Goal: Task Accomplishment & Management: Use online tool/utility

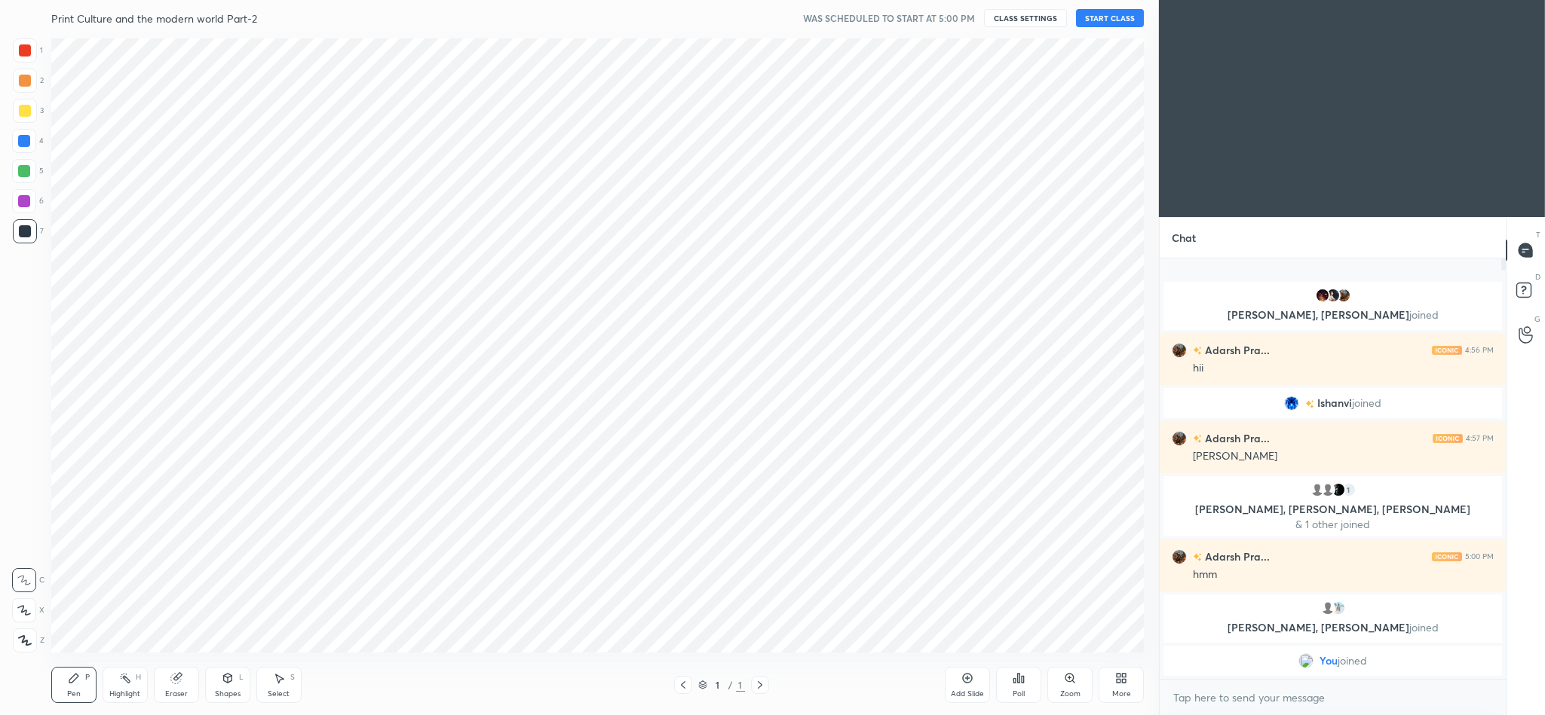
scroll to position [74765, 74287]
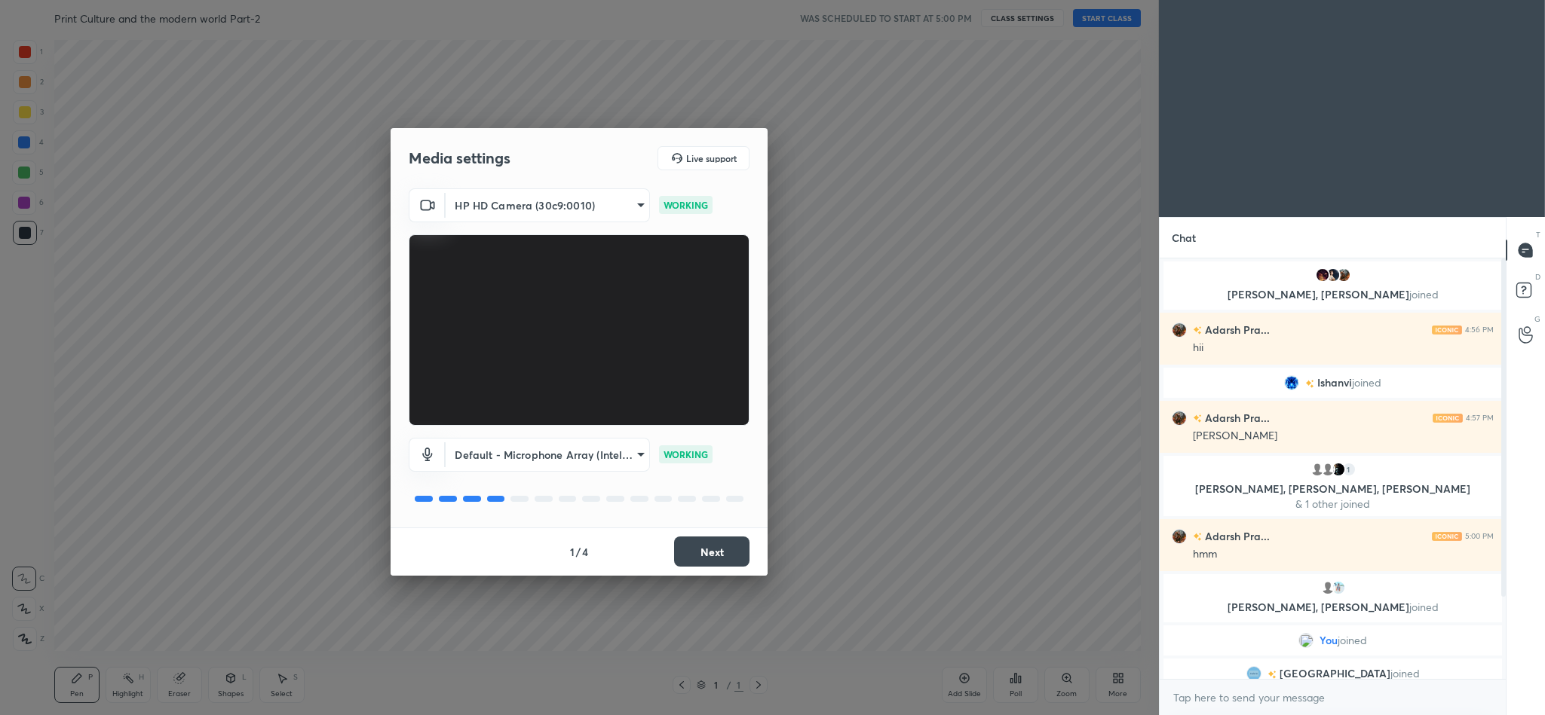
click at [717, 552] on button "Next" at bounding box center [711, 552] width 75 height 30
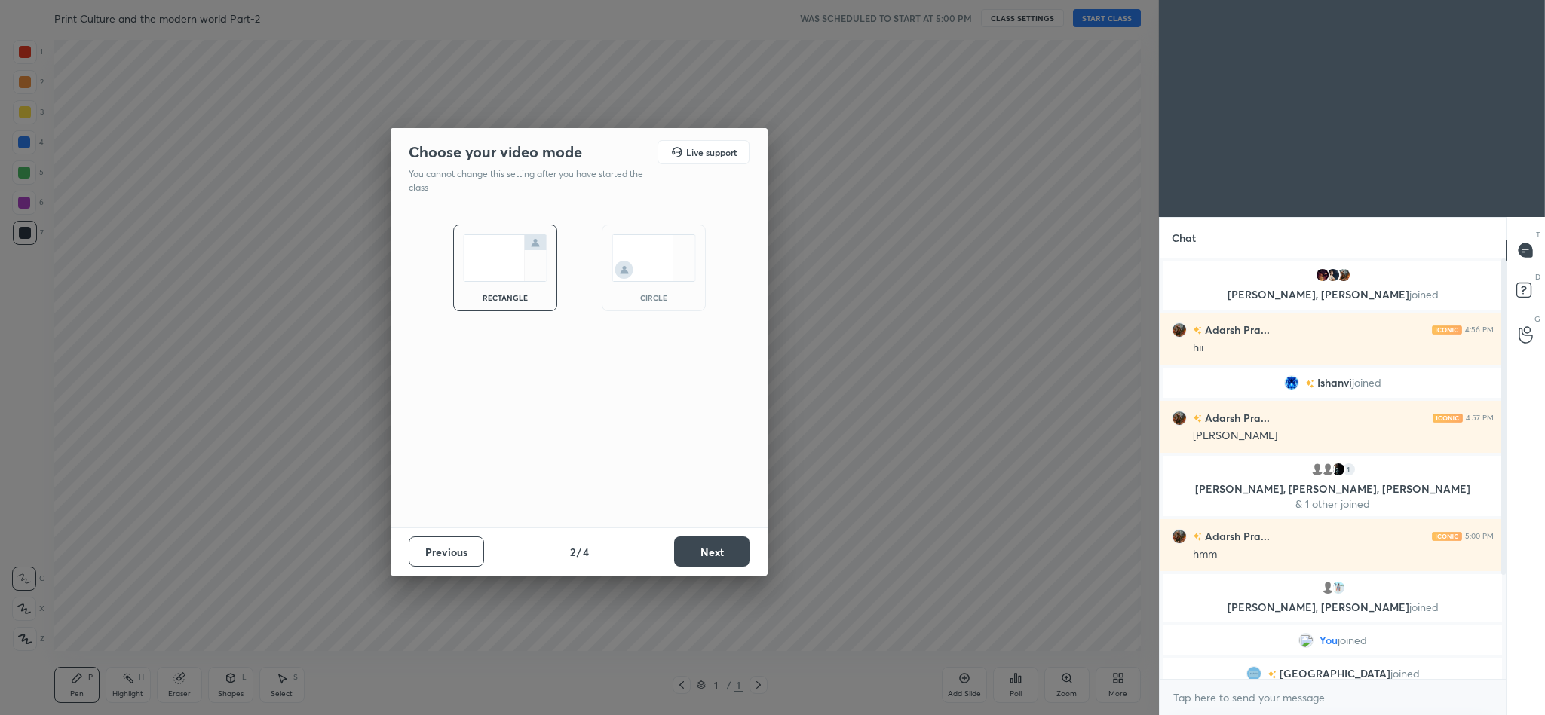
click at [647, 265] on img at bounding box center [653, 257] width 84 height 47
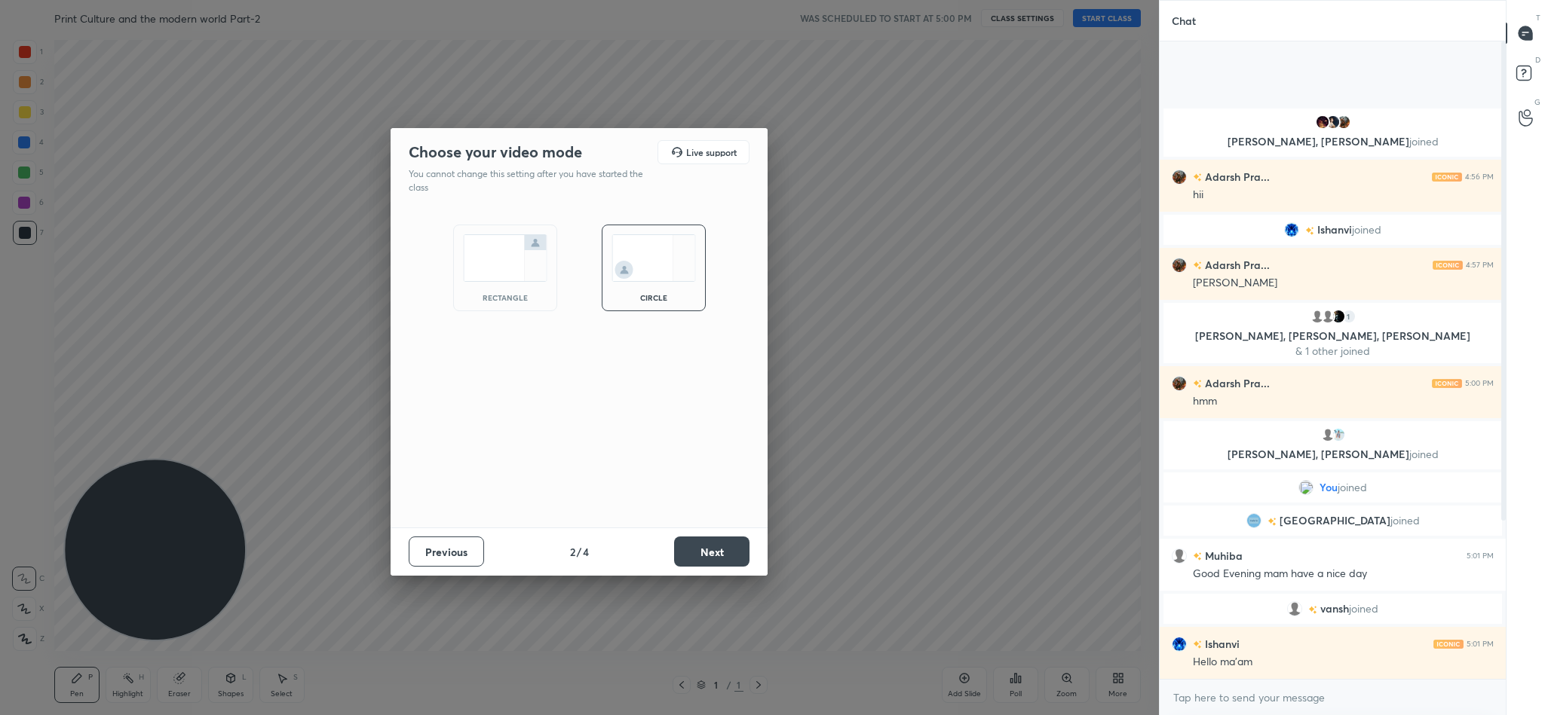
scroll to position [521, 341]
click at [702, 563] on button "Next" at bounding box center [711, 552] width 75 height 30
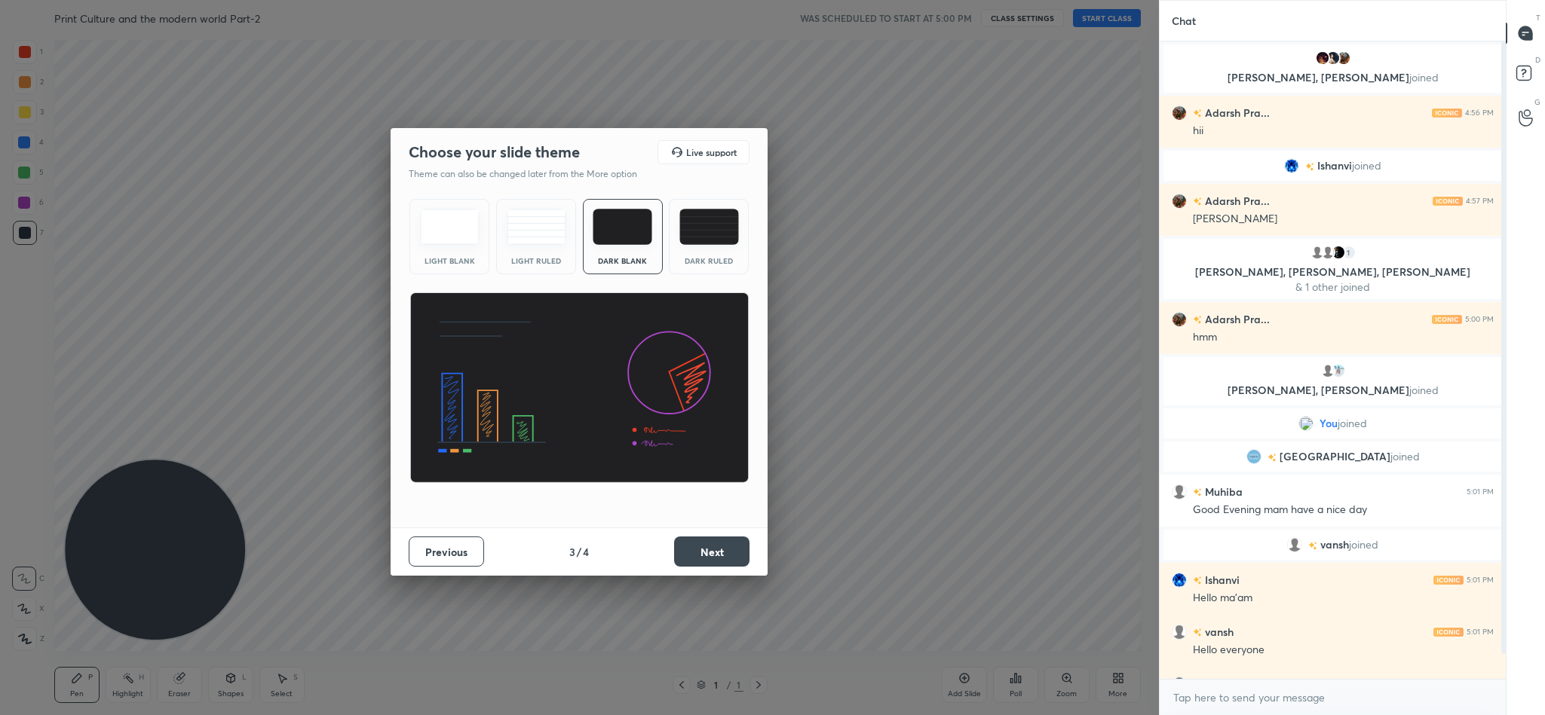
click at [702, 561] on button "Next" at bounding box center [711, 552] width 75 height 30
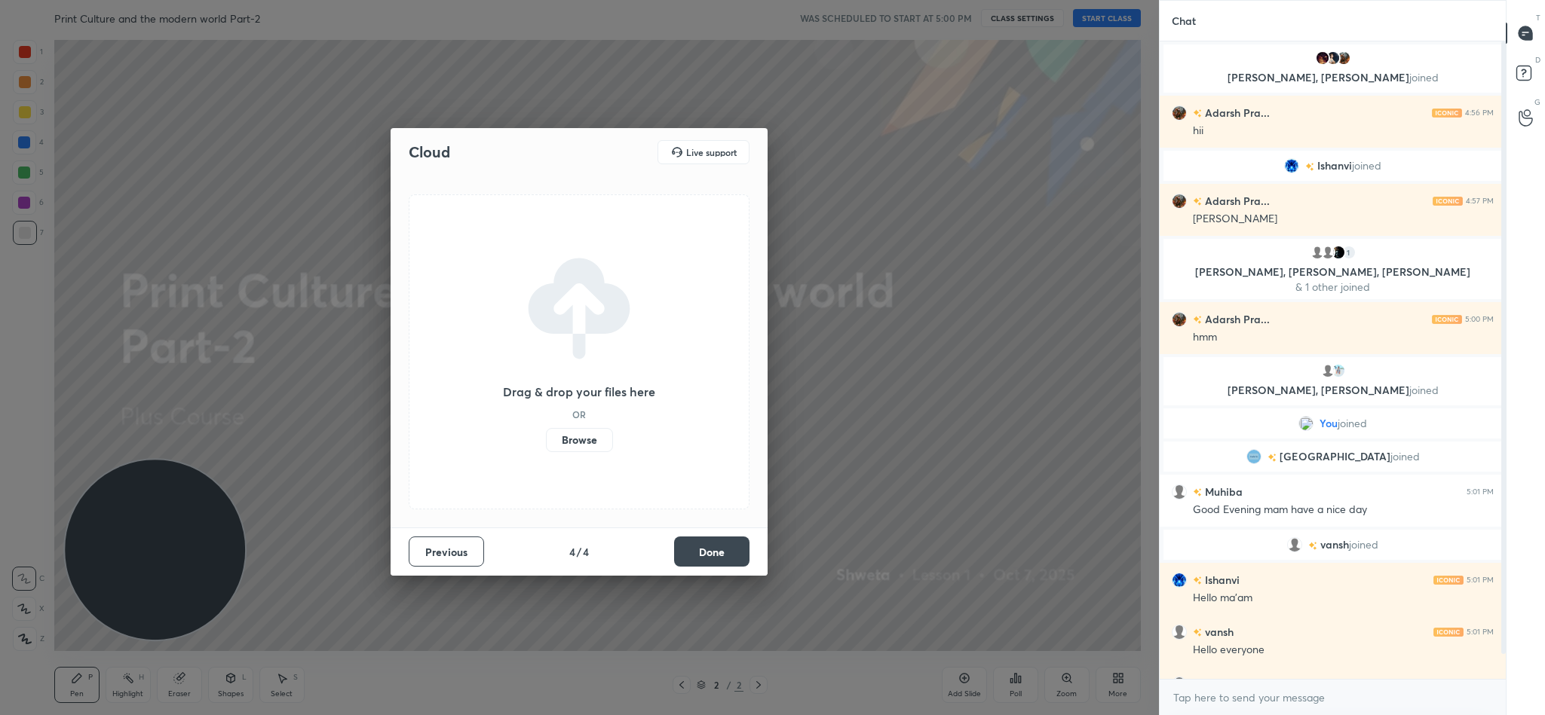
click at [577, 442] on label "Browse" at bounding box center [579, 440] width 67 height 24
click at [546, 442] on input "Browse" at bounding box center [546, 440] width 0 height 24
click at [591, 439] on label "Browse" at bounding box center [579, 440] width 67 height 24
click at [546, 439] on input "Browse" at bounding box center [546, 440] width 0 height 24
click at [697, 550] on button "Done" at bounding box center [711, 552] width 75 height 30
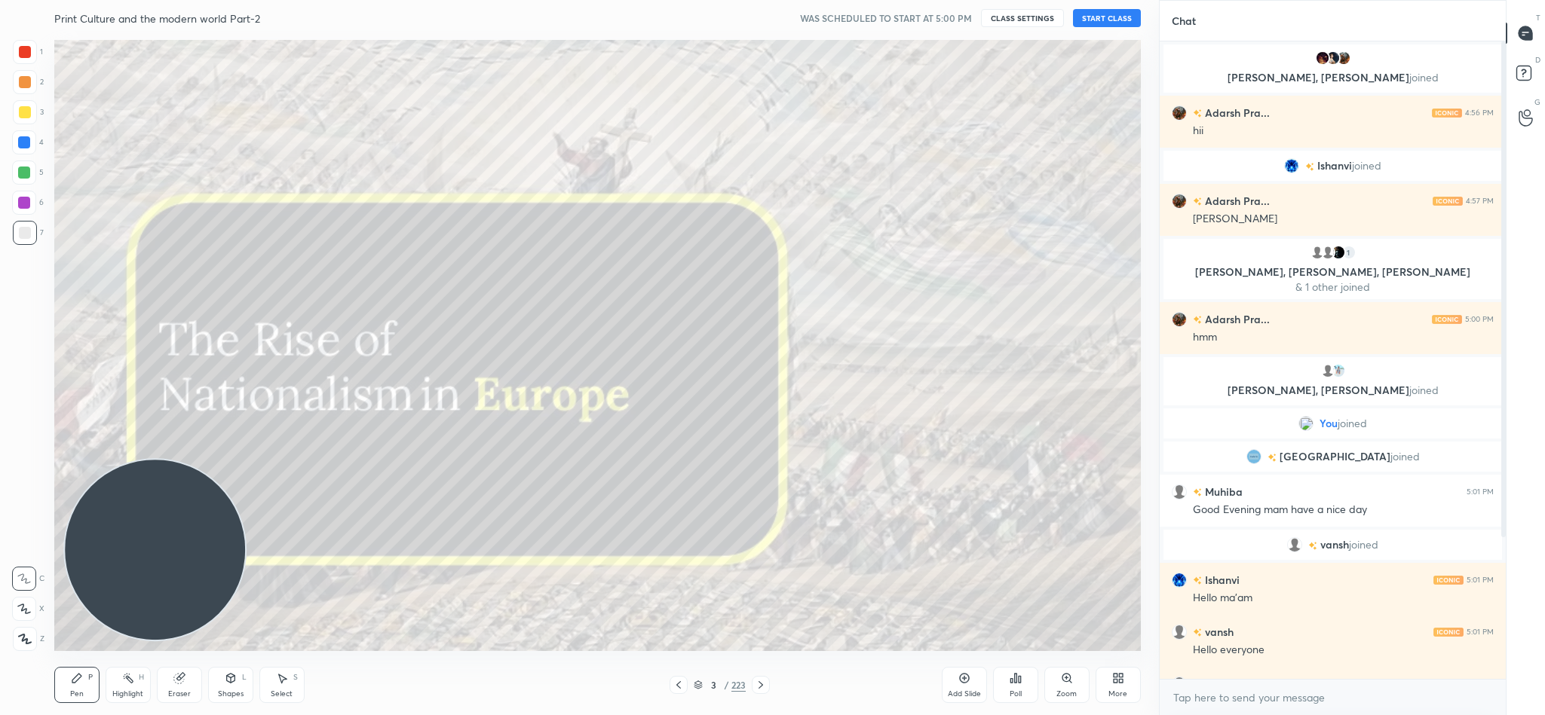
click at [701, 688] on icon at bounding box center [698, 688] width 8 height 2
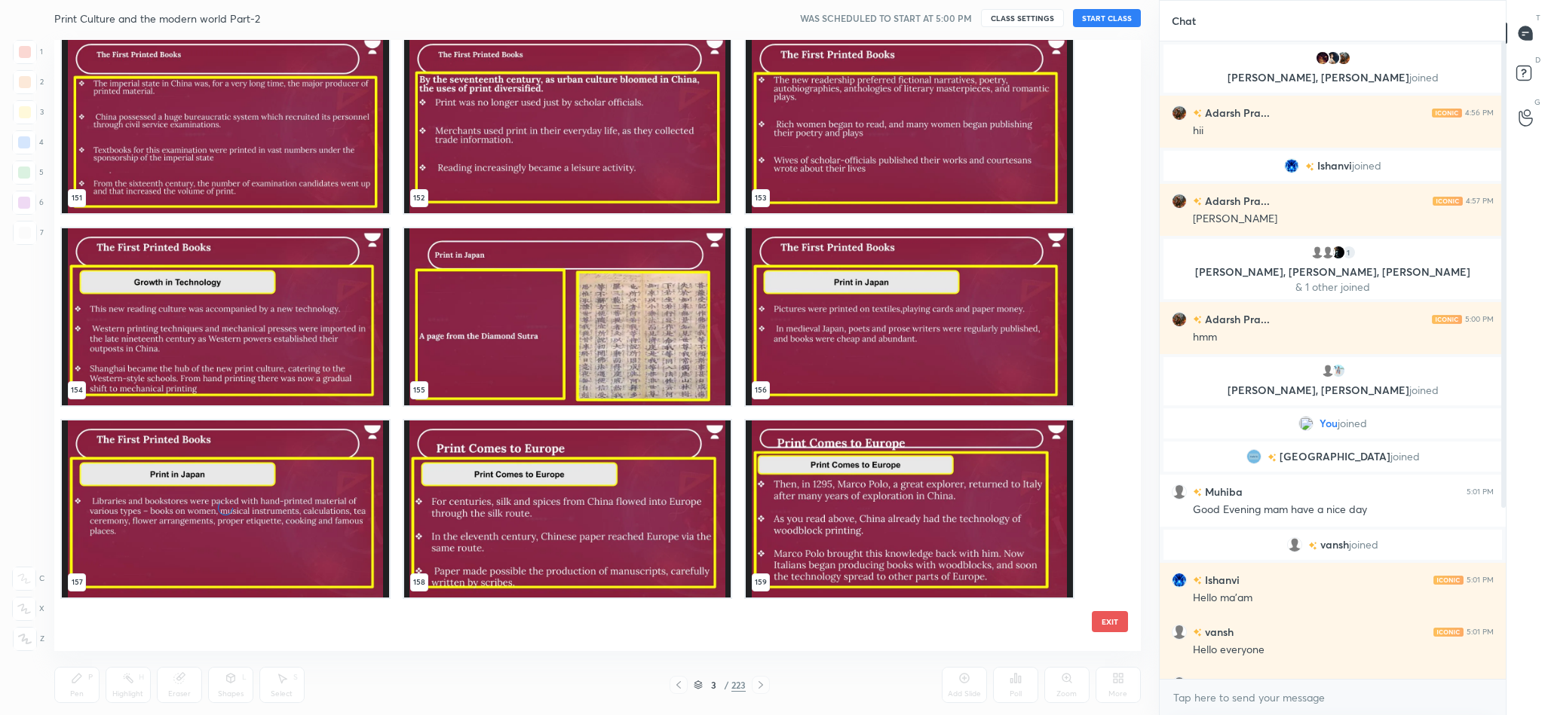
scroll to position [9451, 0]
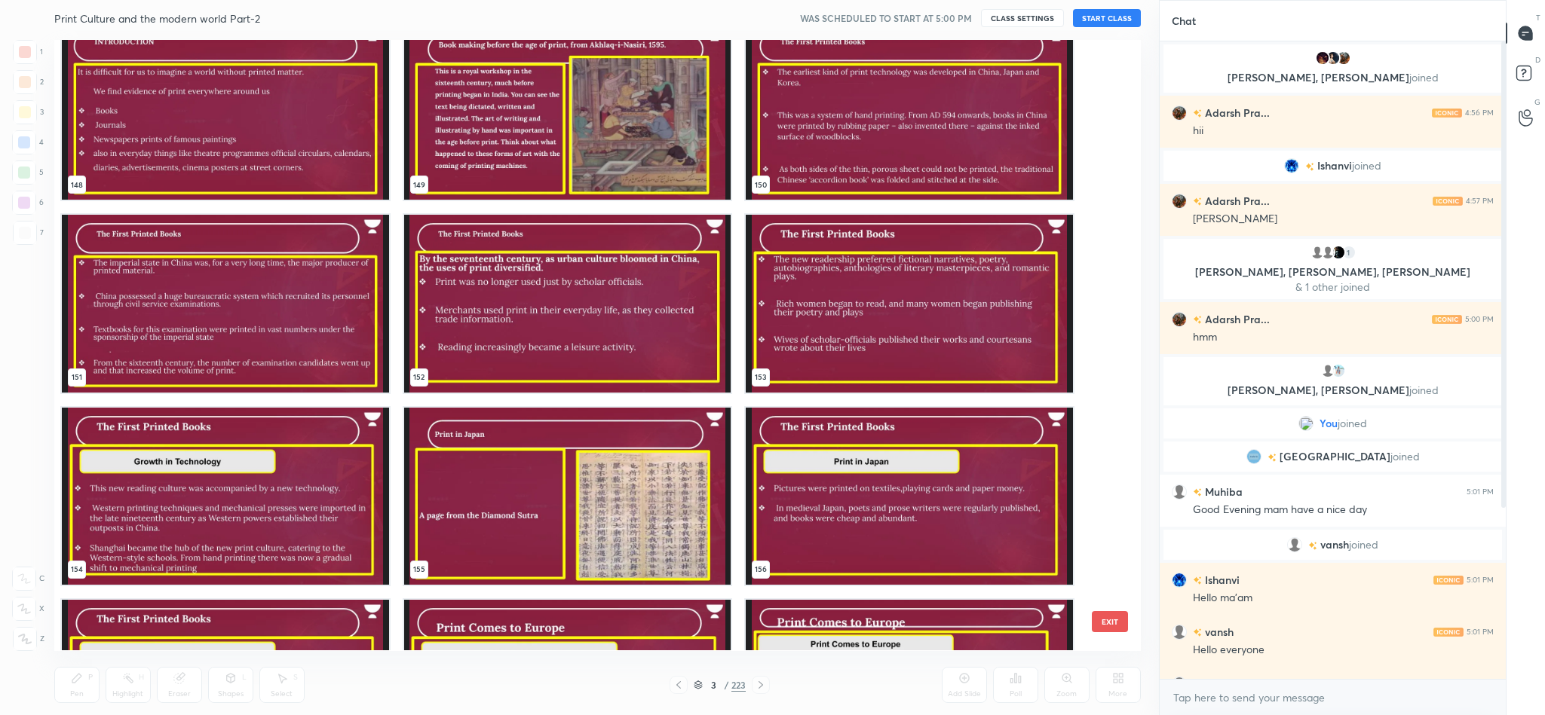
click at [672, 294] on img "grid" at bounding box center [567, 304] width 327 height 177
click at [1084, 23] on button "START CLASS" at bounding box center [1107, 18] width 68 height 18
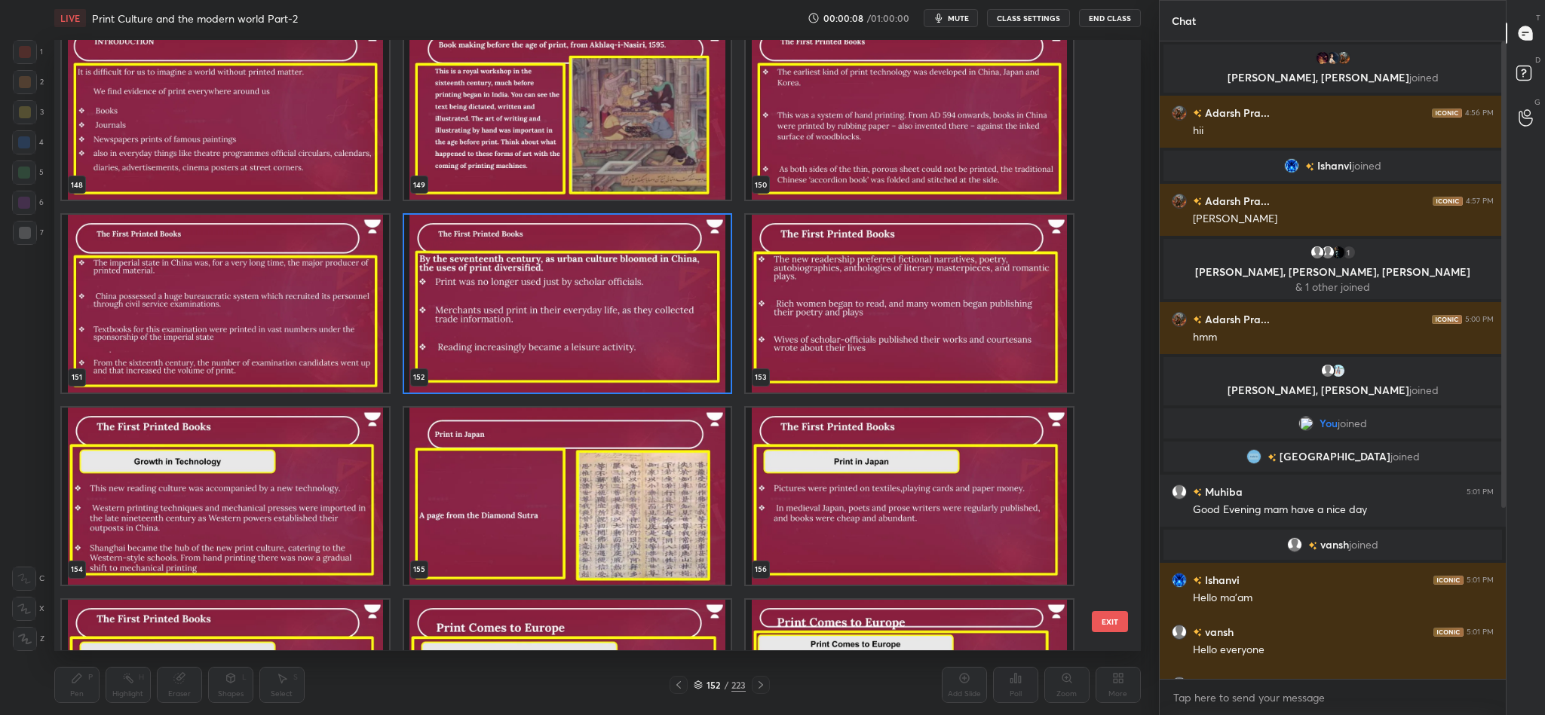
click at [1113, 620] on button "EXIT" at bounding box center [1110, 621] width 36 height 21
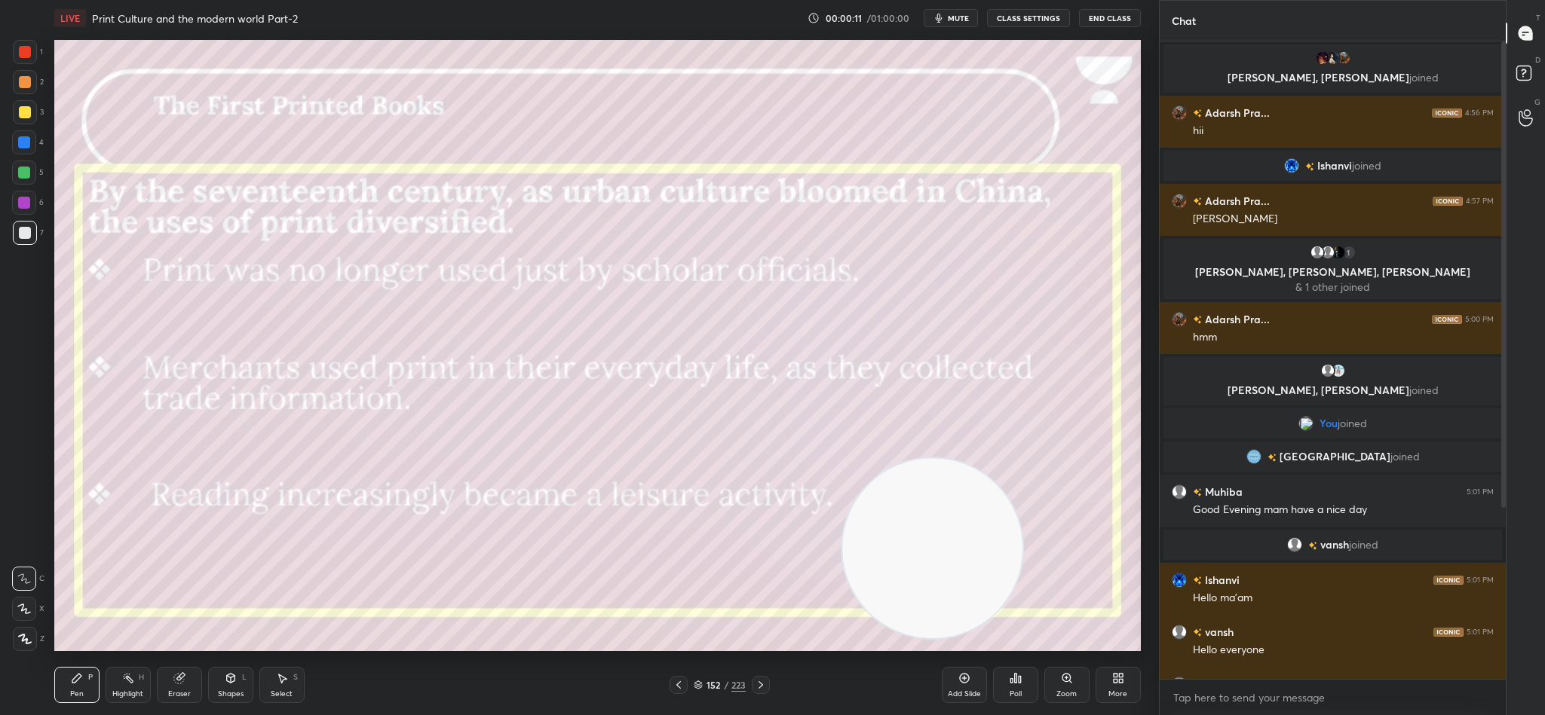
drag, startPoint x: 177, startPoint y: 604, endPoint x: 1025, endPoint y: 596, distance: 848.1
click at [1022, 596] on video at bounding box center [932, 548] width 180 height 180
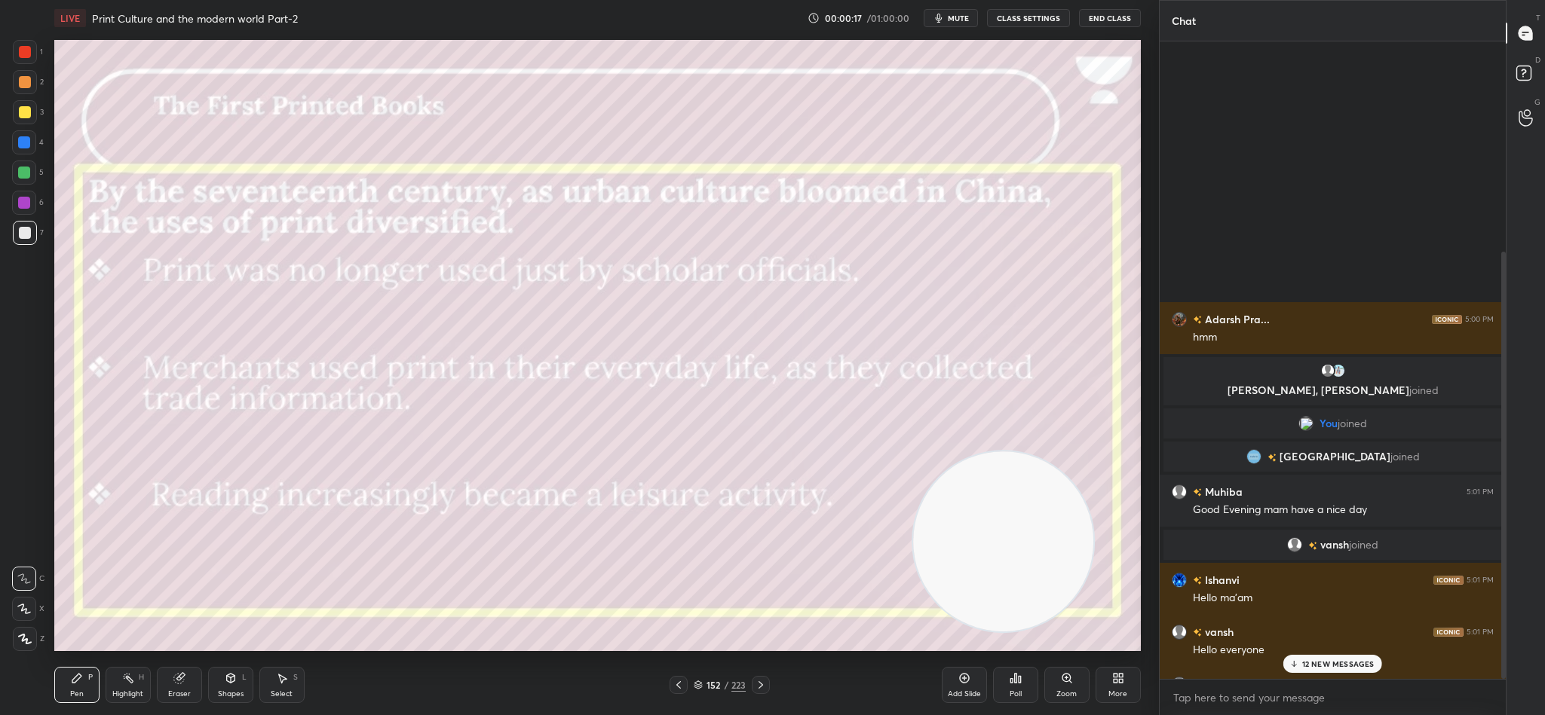
scroll to position [313, 0]
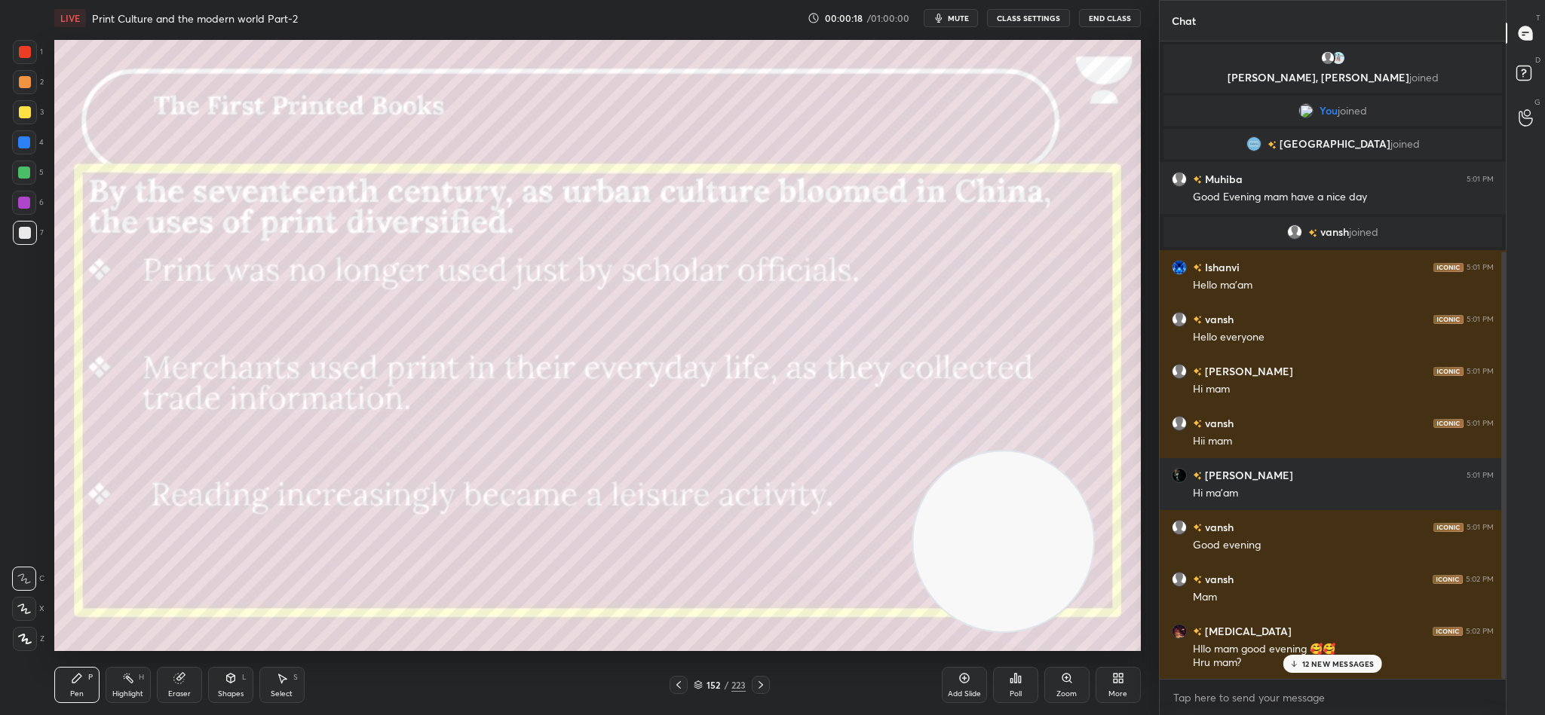
drag, startPoint x: 1502, startPoint y: 390, endPoint x: 1498, endPoint y: 482, distance: 92.0
click at [1498, 482] on div at bounding box center [1500, 360] width 9 height 638
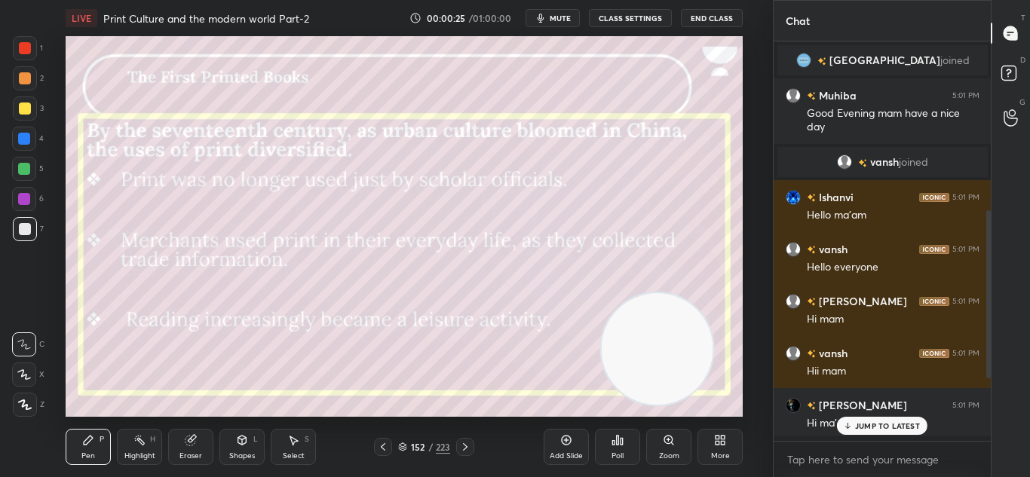
scroll to position [0, 0]
click at [888, 418] on div "4 NEW MESSAGES" at bounding box center [882, 426] width 96 height 18
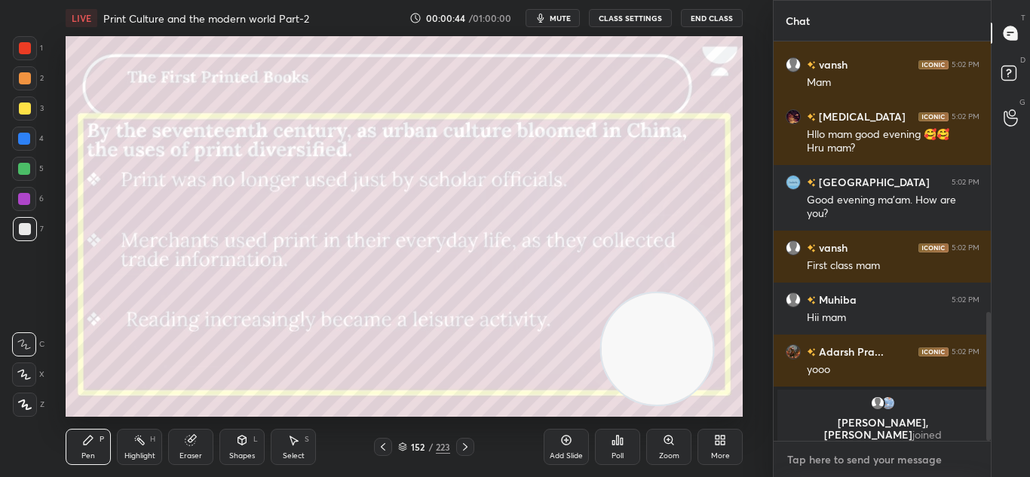
click at [823, 468] on textarea at bounding box center [883, 460] width 194 height 24
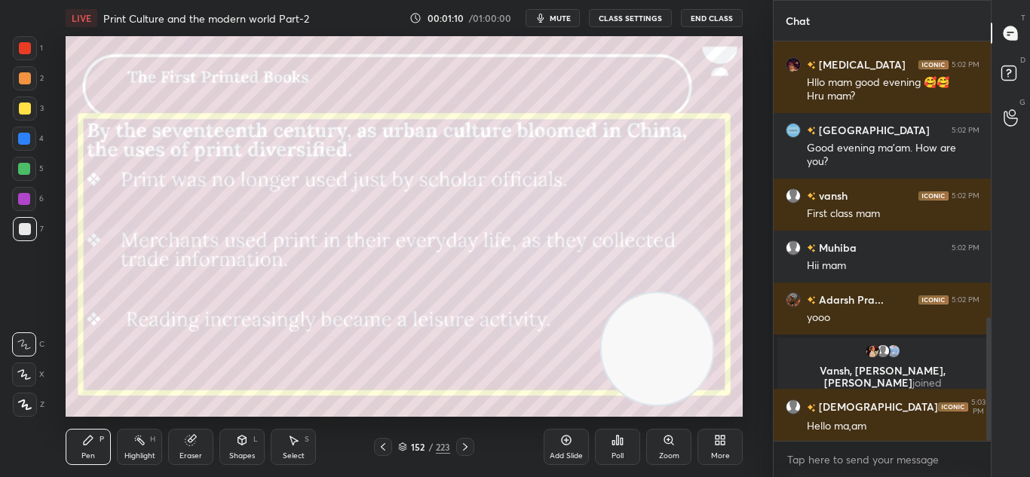
click at [721, 442] on icon at bounding box center [723, 443] width 4 height 4
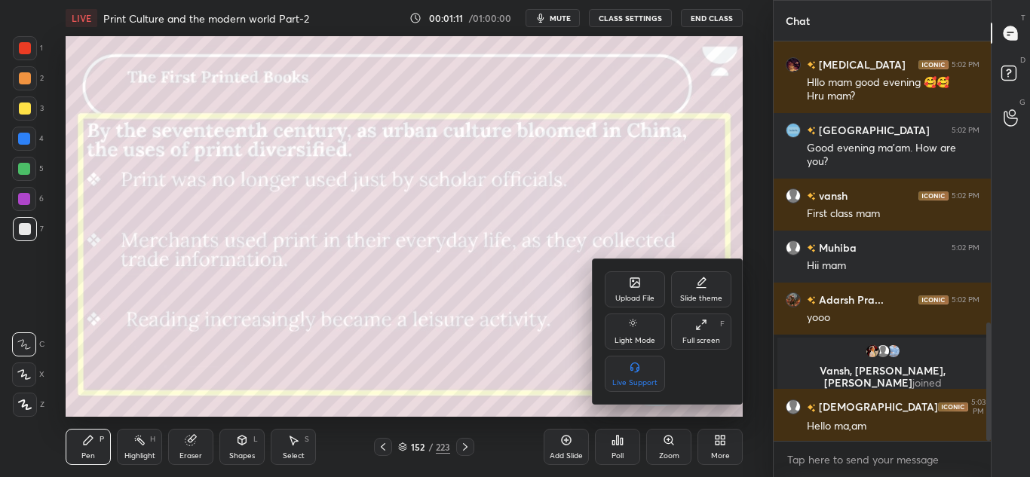
scroll to position [945, 0]
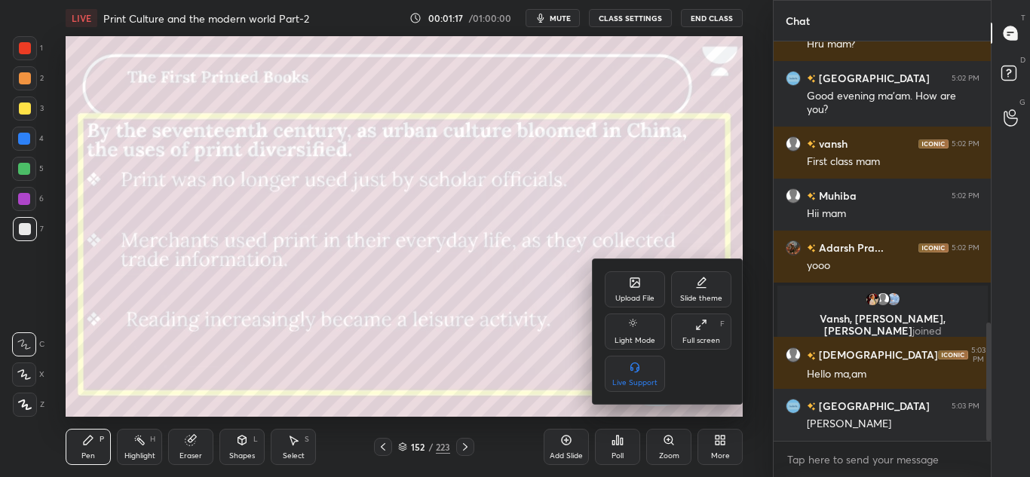
click at [643, 296] on div "Upload File" at bounding box center [634, 299] width 39 height 8
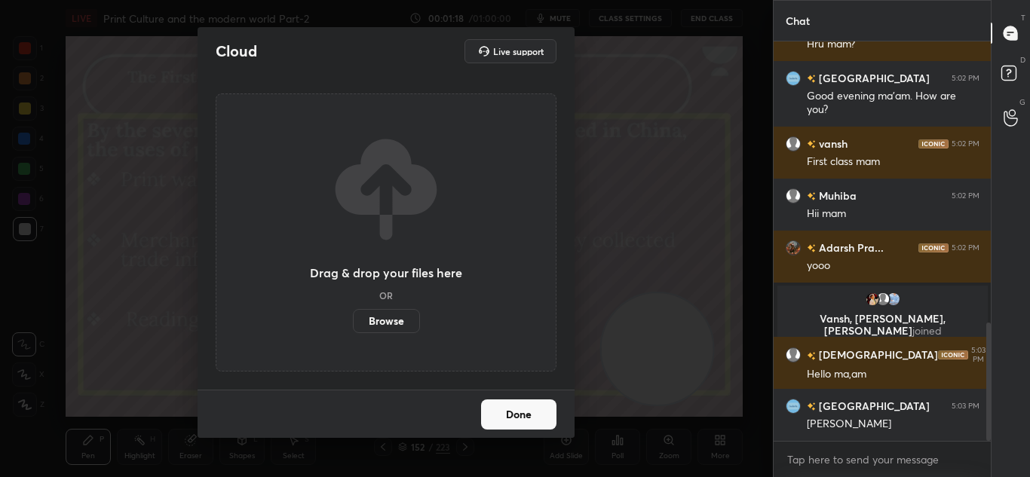
click at [399, 323] on label "Browse" at bounding box center [386, 321] width 67 height 24
click at [353, 323] on input "Browse" at bounding box center [353, 321] width 0 height 24
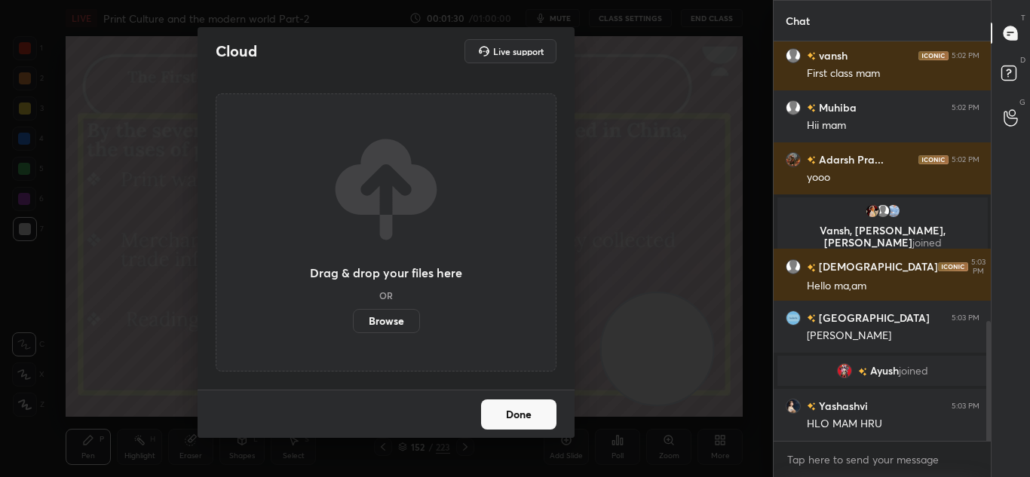
scroll to position [935, 0]
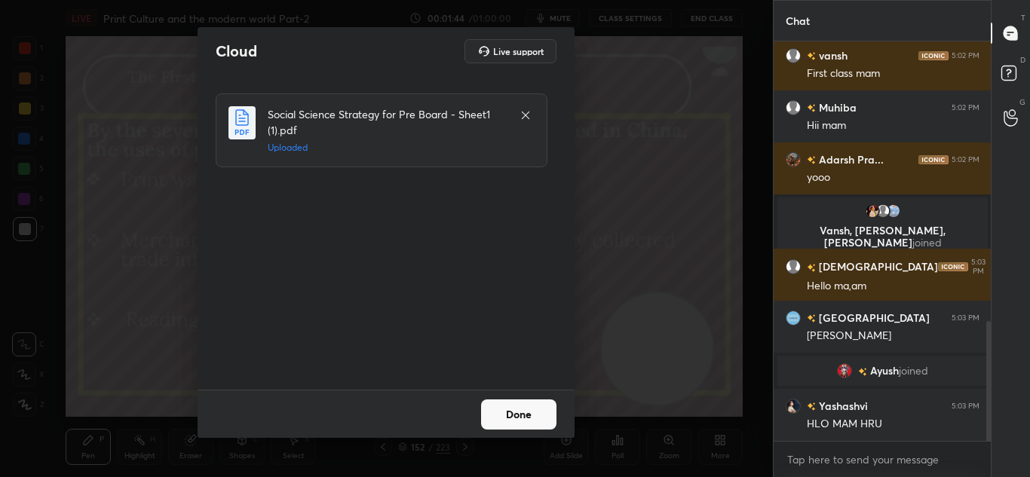
click at [496, 413] on button "Done" at bounding box center [518, 415] width 75 height 30
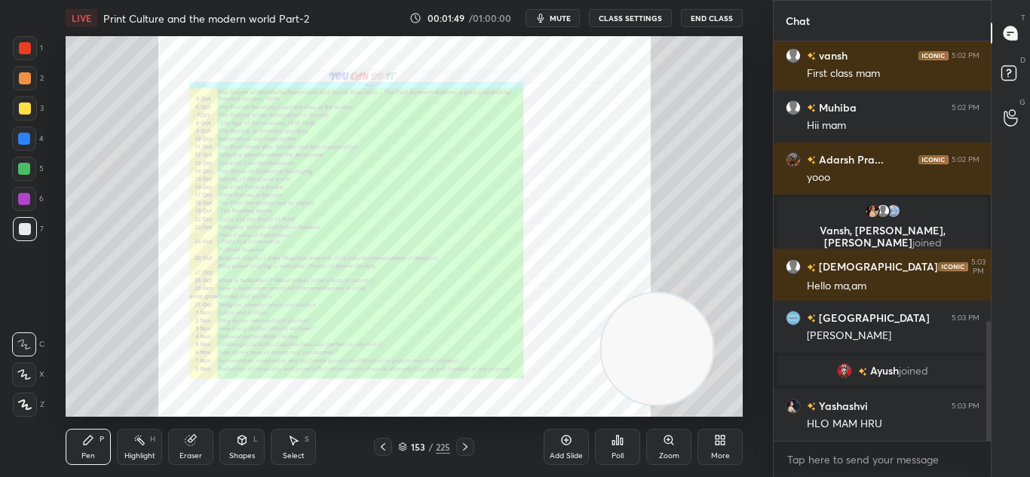
click at [659, 452] on div "Zoom" at bounding box center [669, 456] width 20 height 8
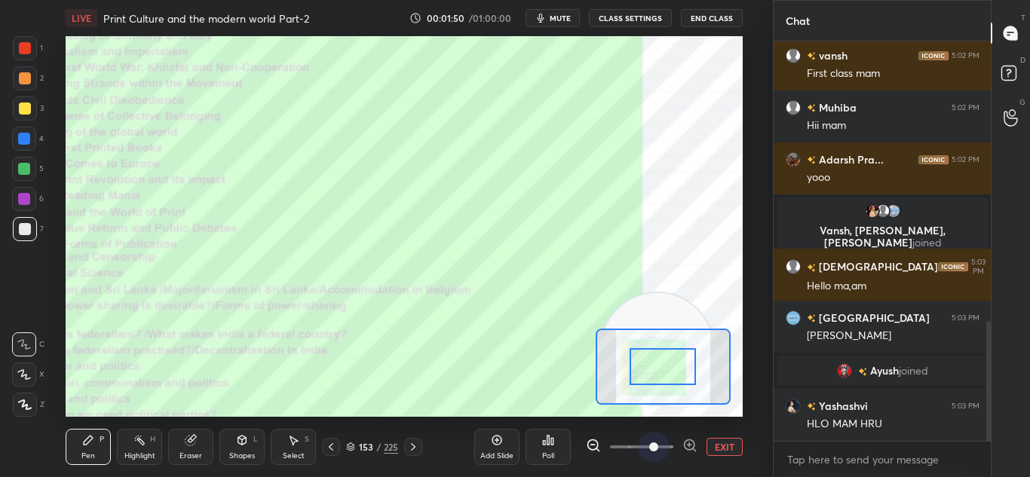
click at [659, 452] on span at bounding box center [641, 447] width 63 height 23
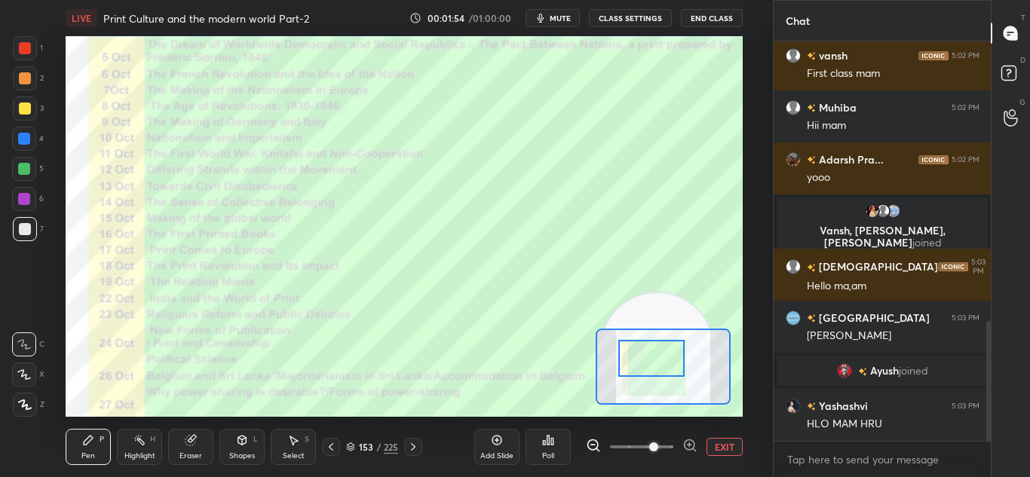
drag, startPoint x: 669, startPoint y: 366, endPoint x: 658, endPoint y: 357, distance: 14.0
click at [658, 357] on div at bounding box center [651, 358] width 66 height 37
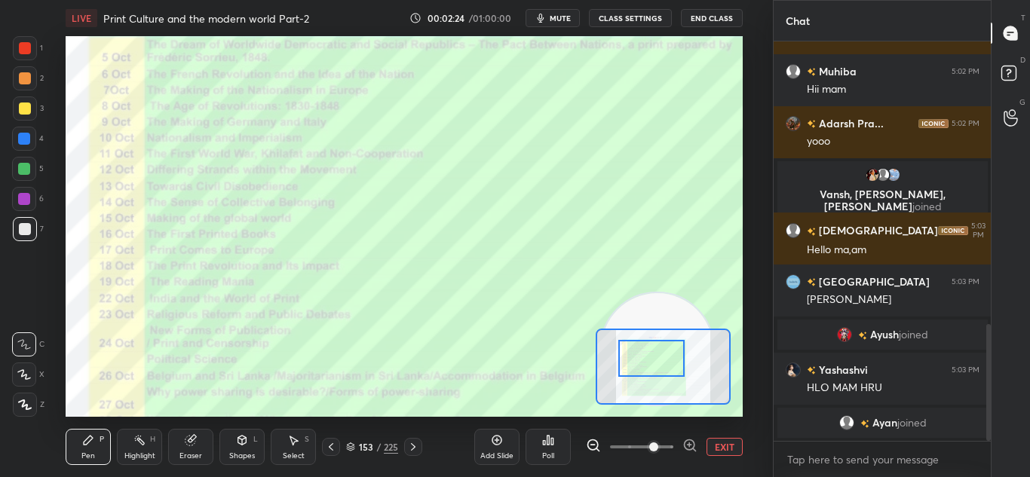
scroll to position [1027, 0]
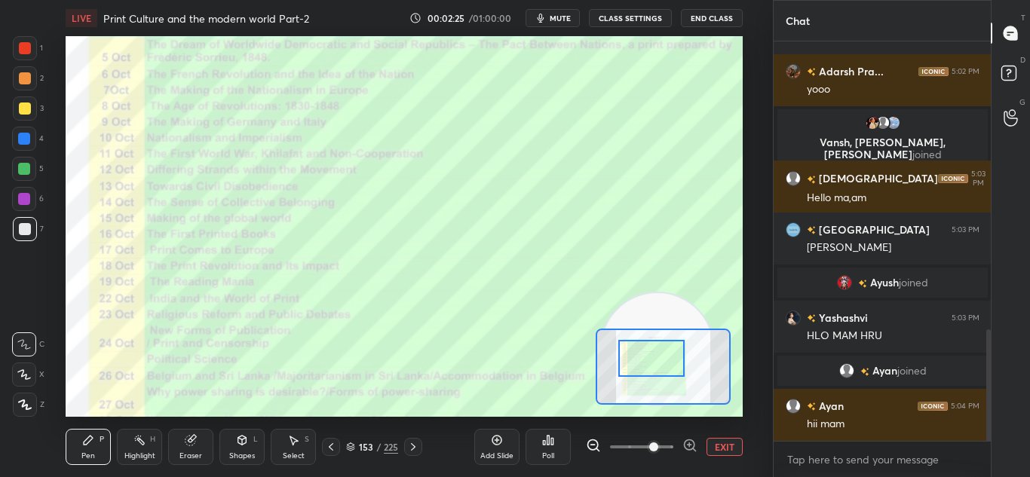
click at [651, 366] on div at bounding box center [651, 358] width 66 height 37
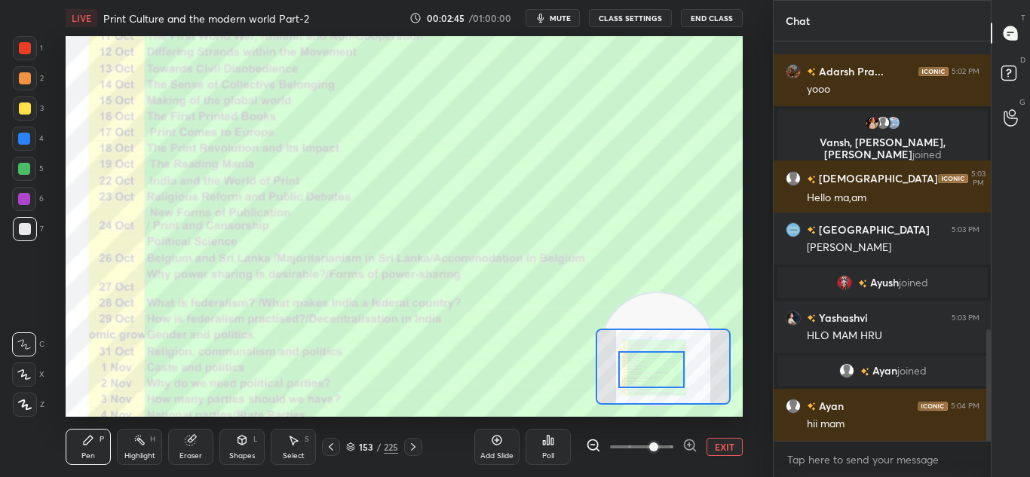
drag, startPoint x: 675, startPoint y: 357, endPoint x: 675, endPoint y: 368, distance: 11.3
click at [675, 368] on div at bounding box center [651, 369] width 66 height 37
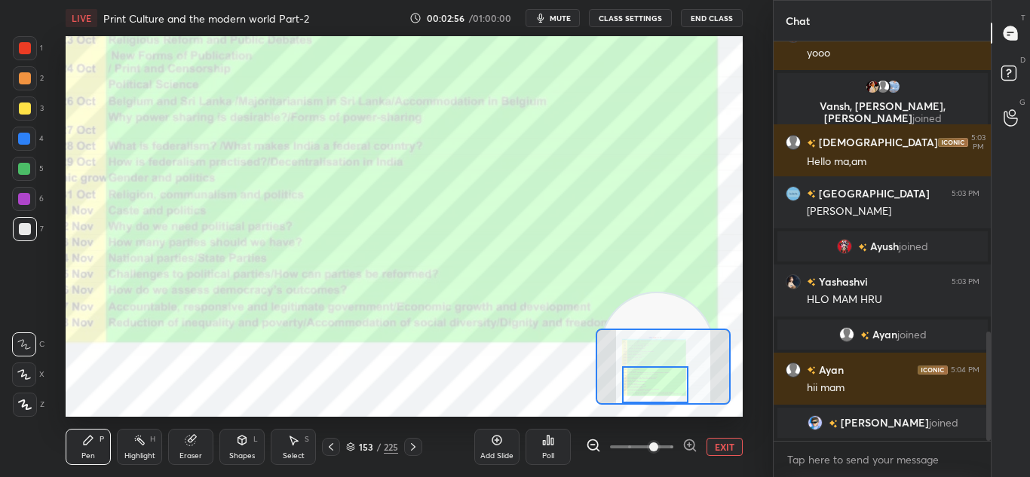
drag, startPoint x: 646, startPoint y: 369, endPoint x: 650, endPoint y: 397, distance: 28.9
click at [650, 397] on div at bounding box center [655, 384] width 66 height 37
click at [414, 450] on icon at bounding box center [413, 447] width 12 height 12
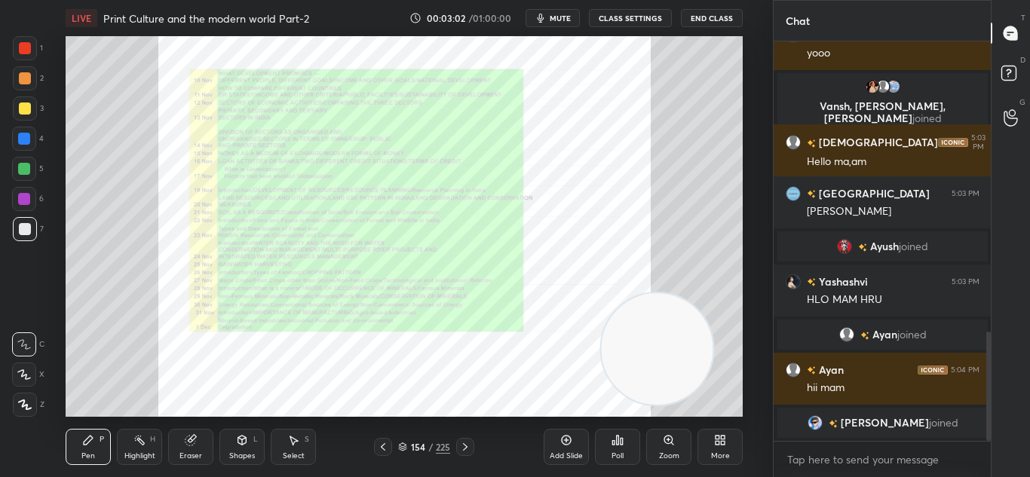
click at [672, 449] on div "Zoom" at bounding box center [668, 447] width 45 height 36
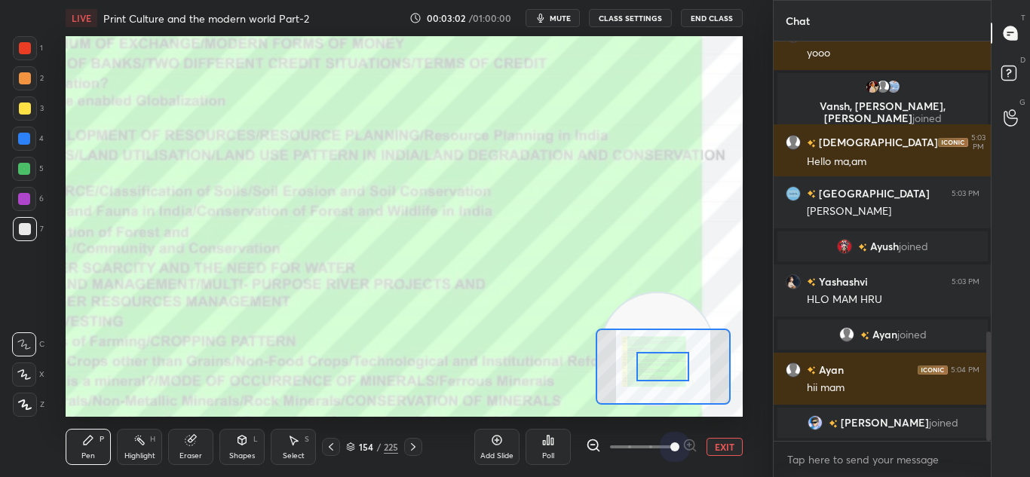
click at [672, 449] on span at bounding box center [641, 447] width 63 height 23
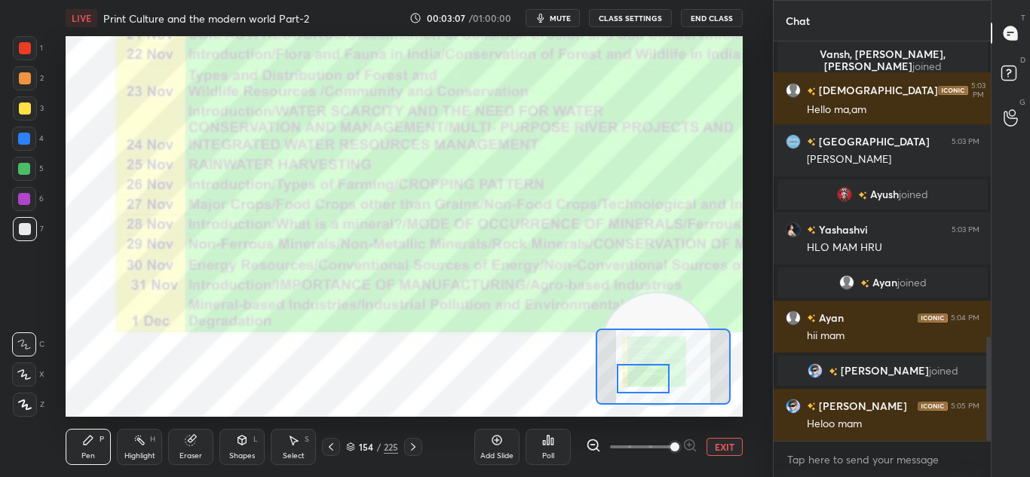
scroll to position [1140, 0]
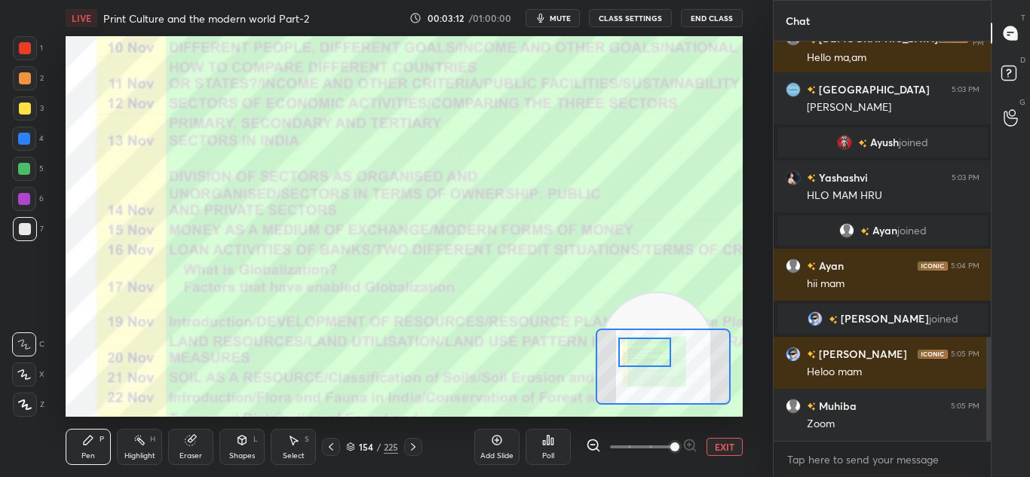
drag, startPoint x: 665, startPoint y: 368, endPoint x: 647, endPoint y: 354, distance: 23.1
click at [647, 354] on div at bounding box center [644, 352] width 53 height 29
click at [334, 446] on icon at bounding box center [331, 447] width 12 height 12
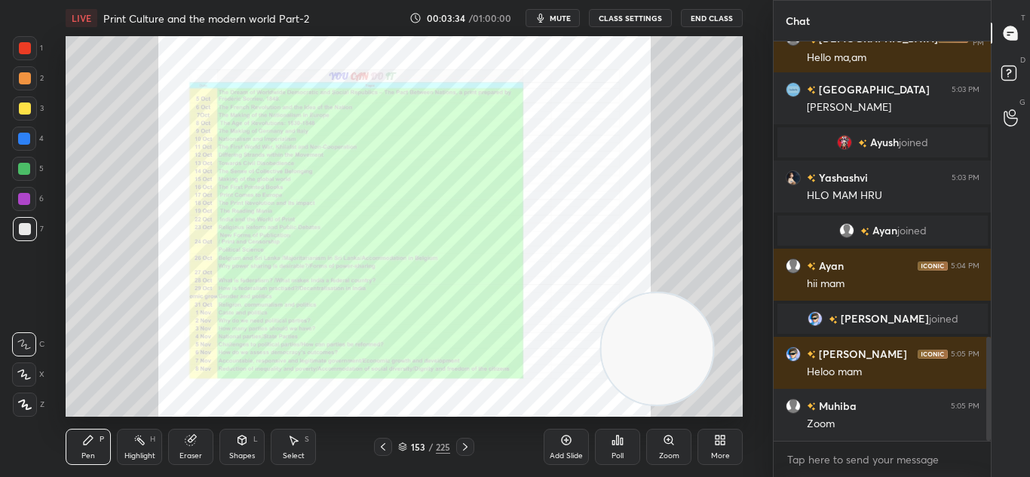
click at [668, 446] on div "Zoom" at bounding box center [668, 447] width 45 height 36
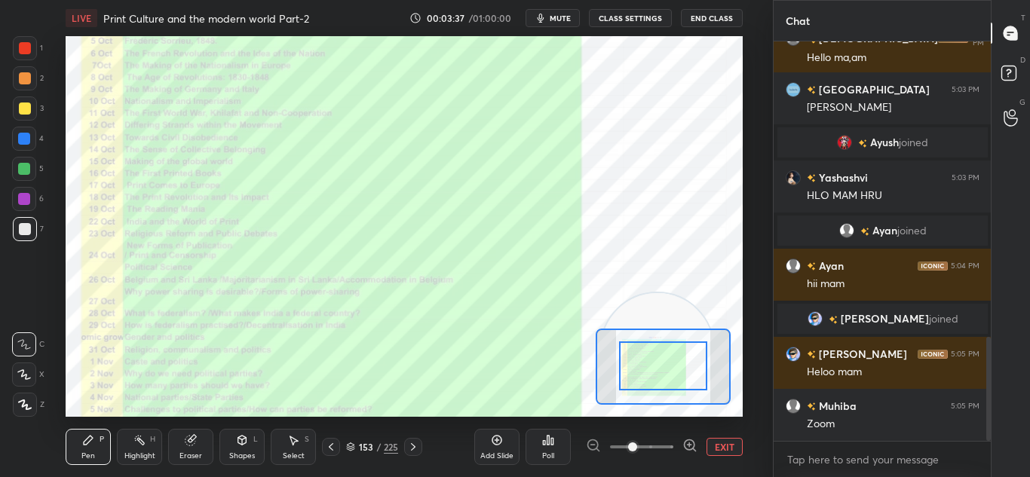
drag, startPoint x: 682, startPoint y: 369, endPoint x: 678, endPoint y: 345, distance: 24.5
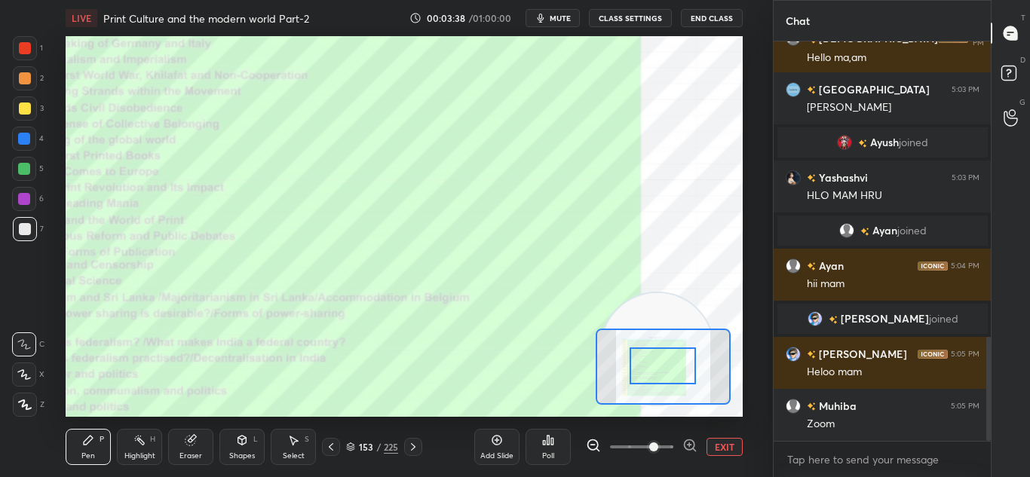
click at [649, 444] on span at bounding box center [653, 447] width 9 height 9
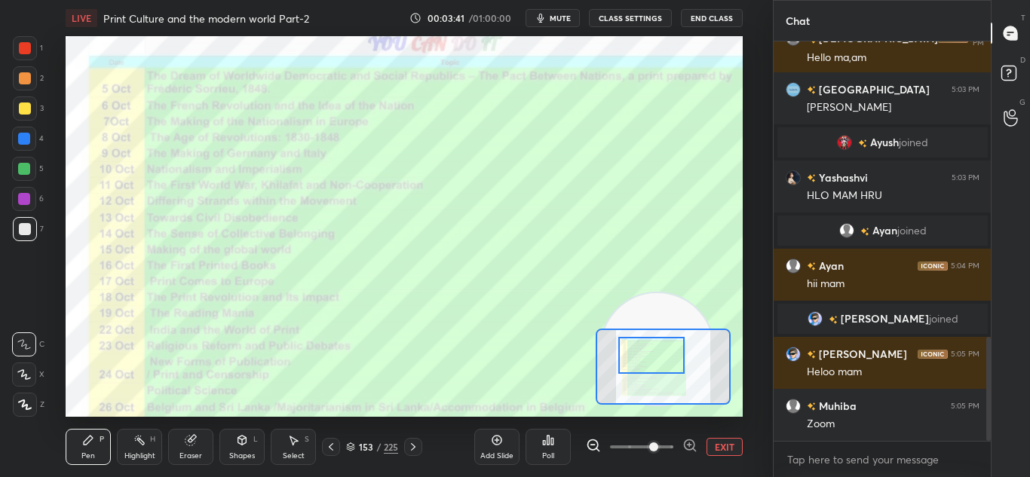
drag, startPoint x: 660, startPoint y: 365, endPoint x: 648, endPoint y: 354, distance: 16.0
click at [648, 354] on div at bounding box center [651, 355] width 66 height 37
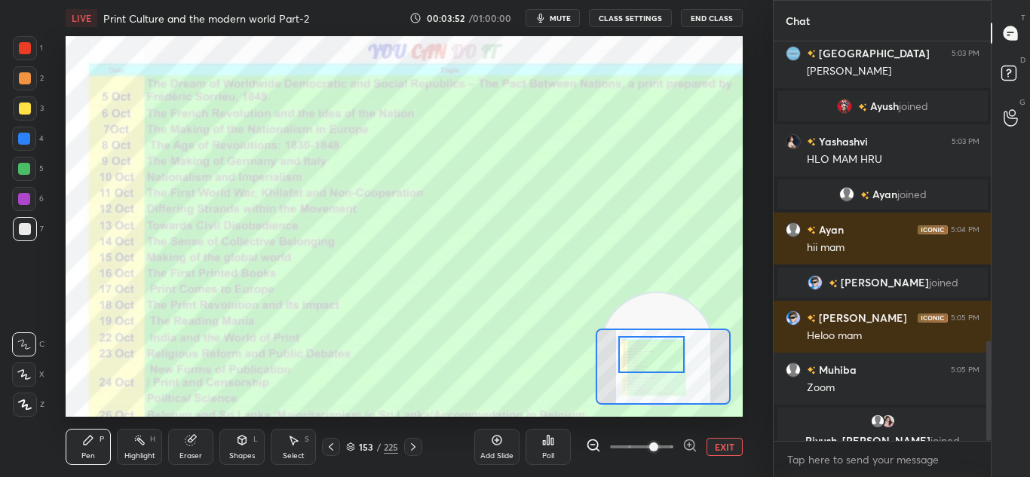
scroll to position [1194, 0]
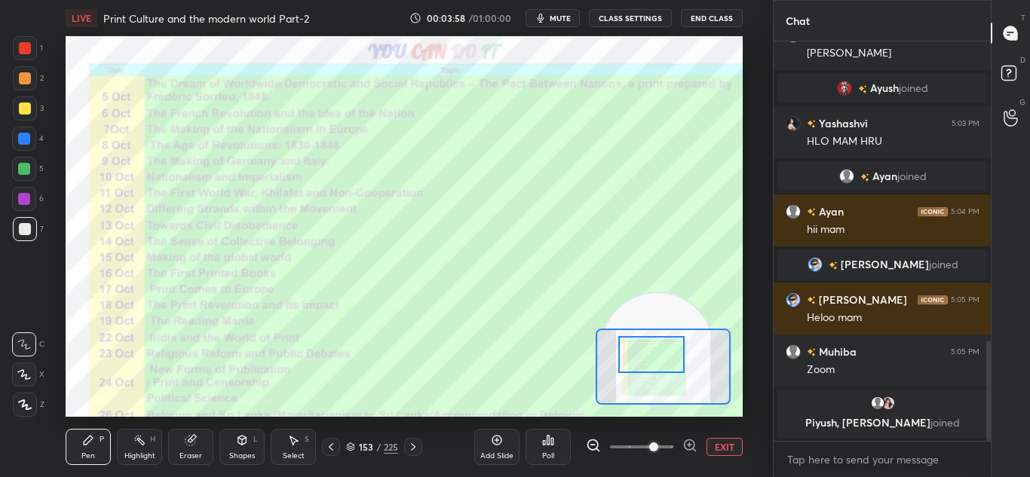
drag, startPoint x: 863, startPoint y: 34, endPoint x: 880, endPoint y: -51, distance: 86.8
click at [880, 0] on html "1 2 3 4 5 6 7 C X Z C X Z E E Erase all H H LIVE Print Culture and the modern w…" at bounding box center [515, 0] width 1030 height 0
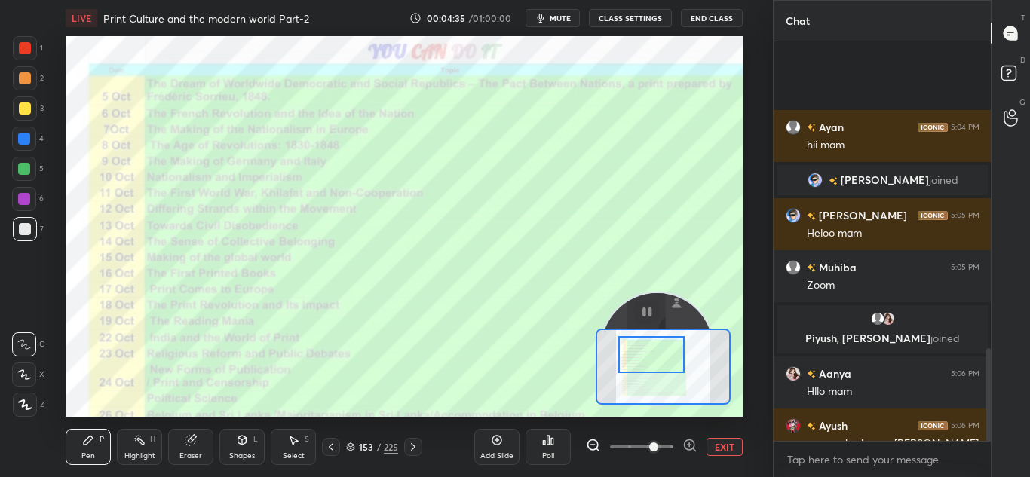
scroll to position [1318, 0]
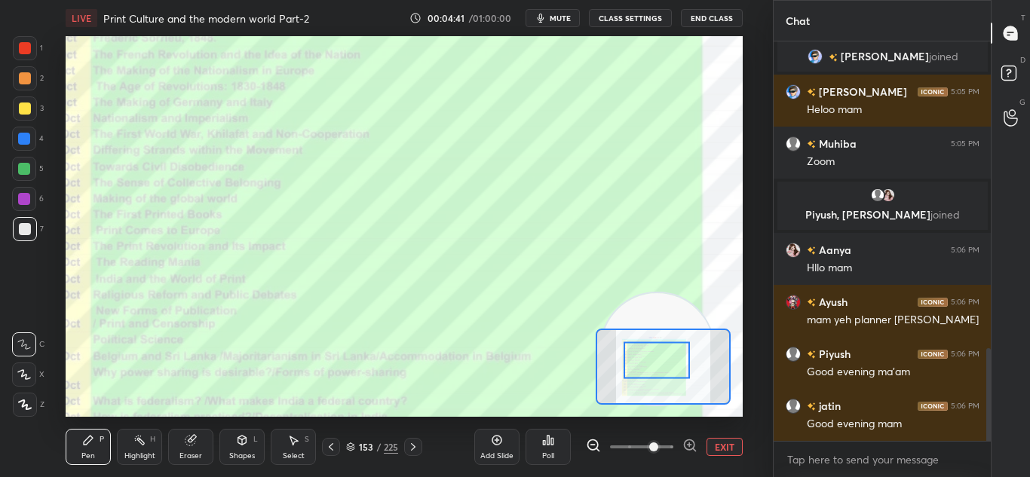
drag, startPoint x: 675, startPoint y: 378, endPoint x: 639, endPoint y: 359, distance: 40.8
click at [639, 359] on div at bounding box center [656, 360] width 66 height 37
click at [724, 446] on button "EXIT" at bounding box center [724, 447] width 36 height 18
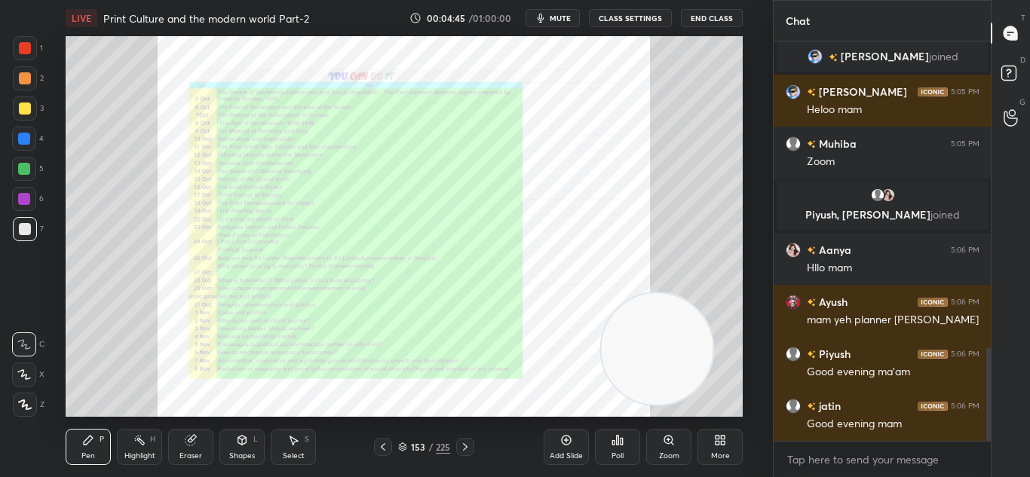
click at [718, 450] on div "More" at bounding box center [719, 447] width 45 height 36
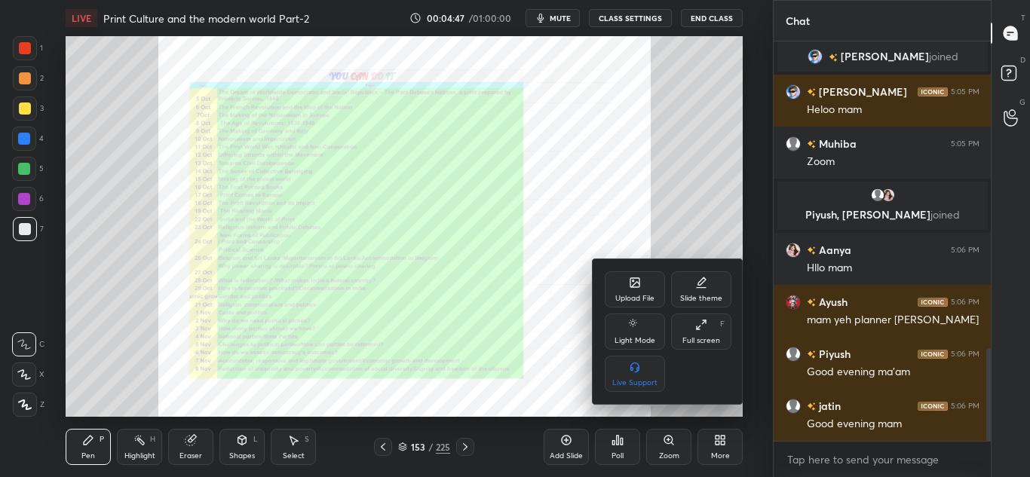
click at [629, 286] on icon at bounding box center [635, 283] width 12 height 12
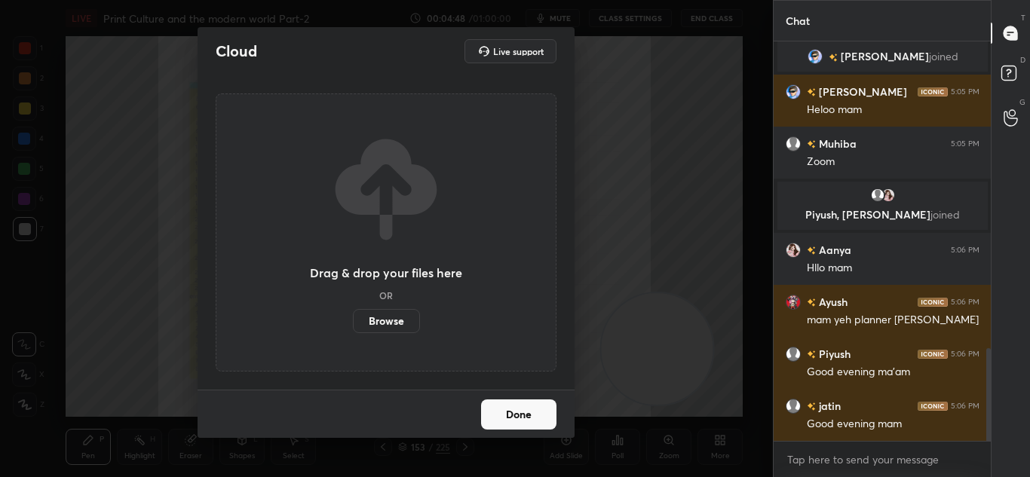
click at [401, 317] on label "Browse" at bounding box center [386, 321] width 67 height 24
click at [353, 317] on input "Browse" at bounding box center [353, 321] width 0 height 24
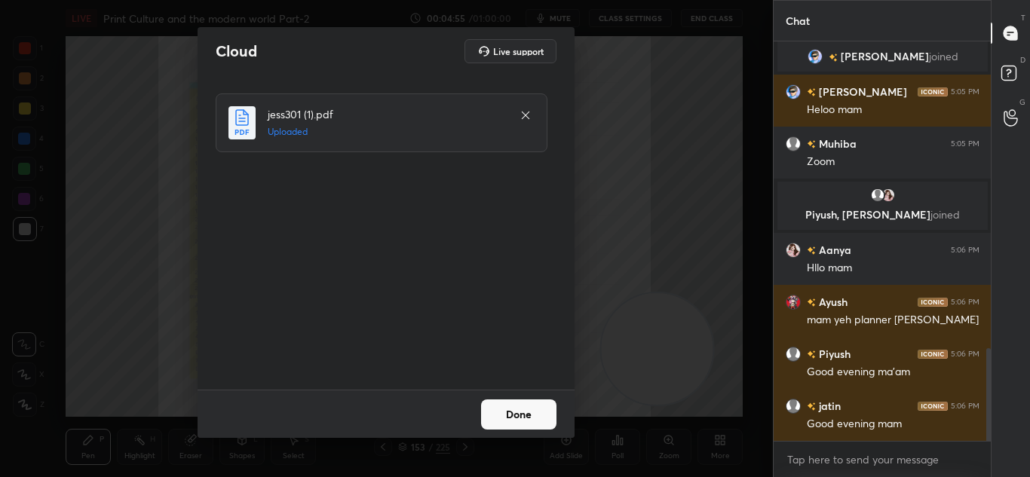
click at [490, 421] on button "Done" at bounding box center [518, 415] width 75 height 30
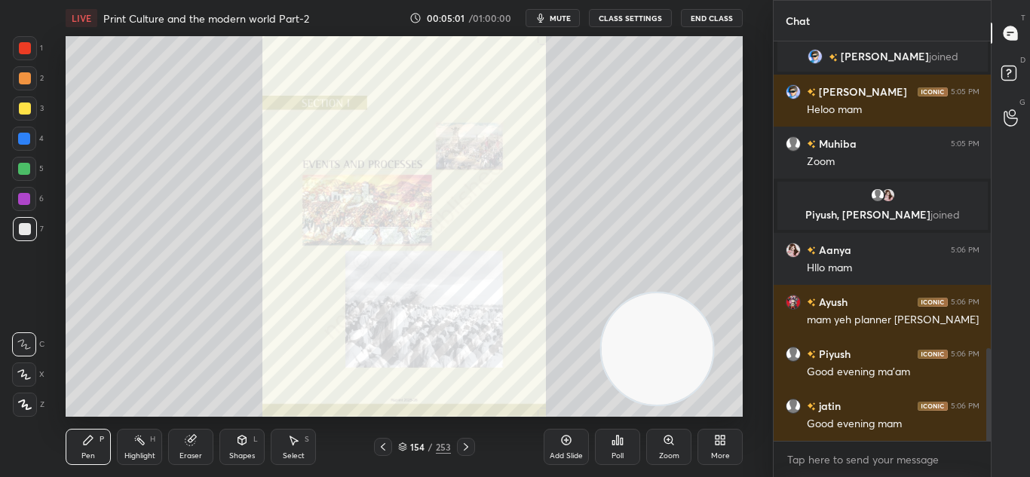
click at [466, 452] on icon at bounding box center [466, 447] width 12 height 12
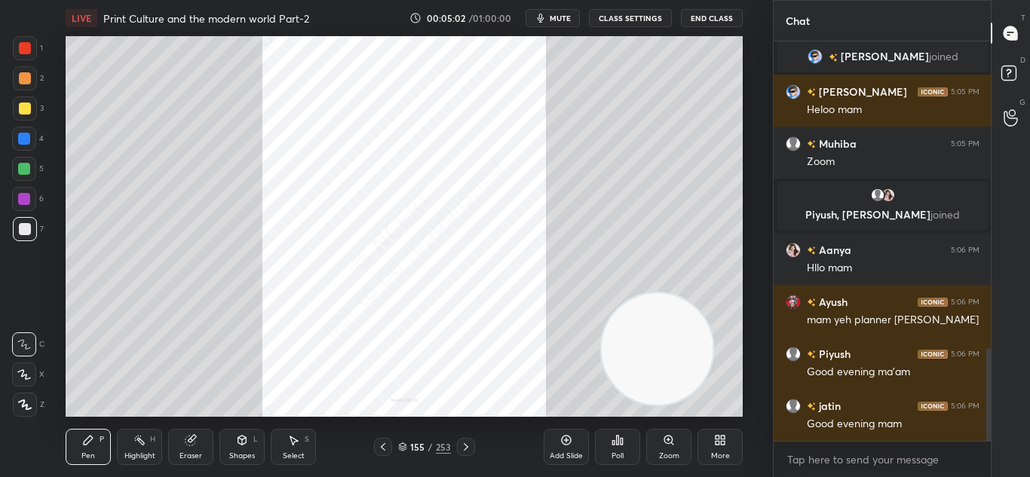
click at [466, 452] on icon at bounding box center [466, 447] width 12 height 12
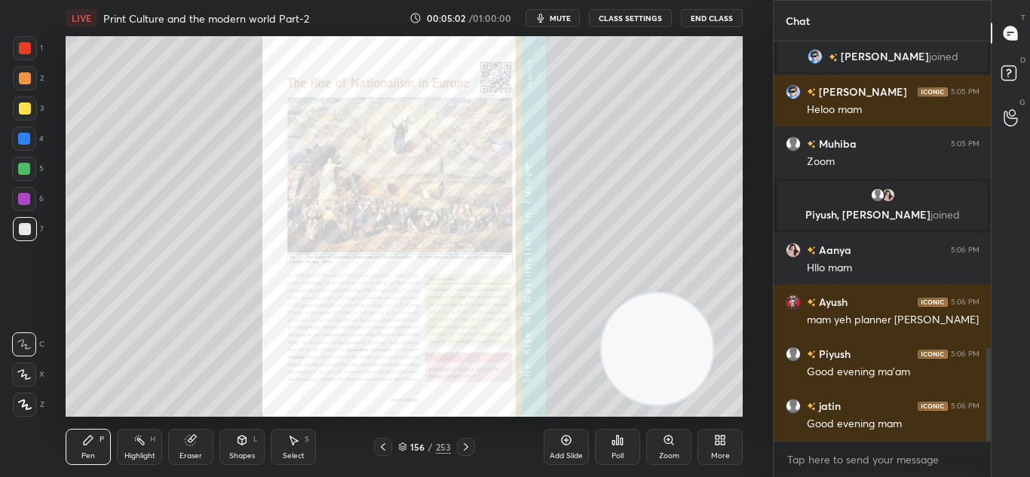
click at [466, 452] on icon at bounding box center [466, 447] width 12 height 12
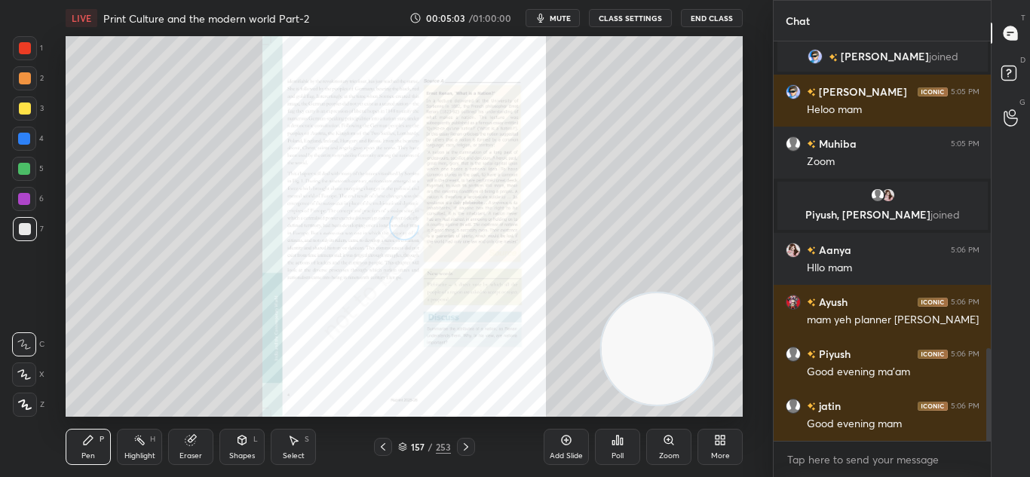
click at [466, 452] on icon at bounding box center [466, 447] width 12 height 12
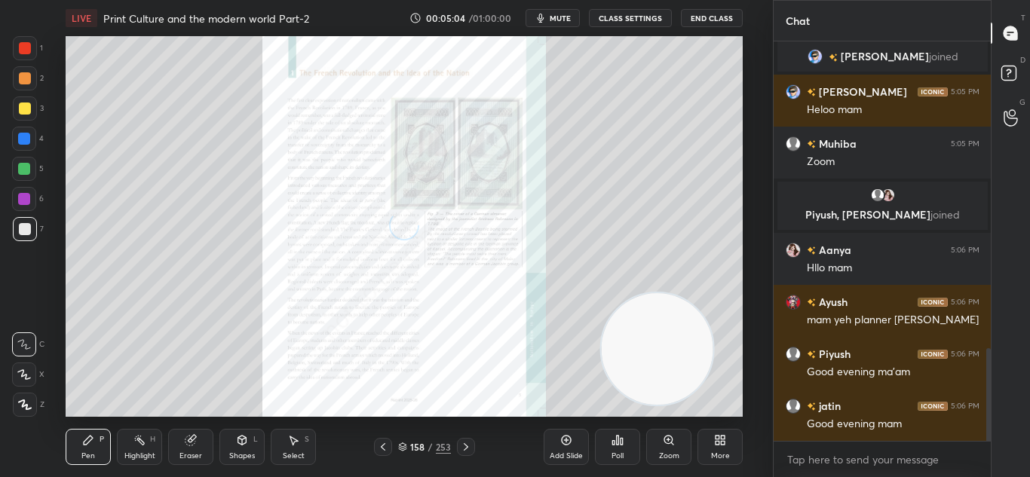
click at [466, 452] on icon at bounding box center [466, 447] width 12 height 12
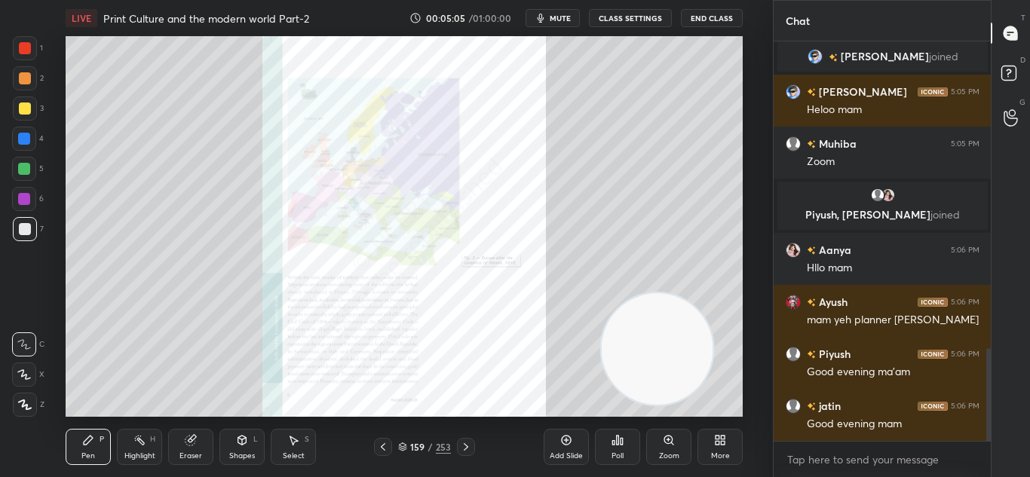
click at [466, 450] on icon at bounding box center [466, 447] width 12 height 12
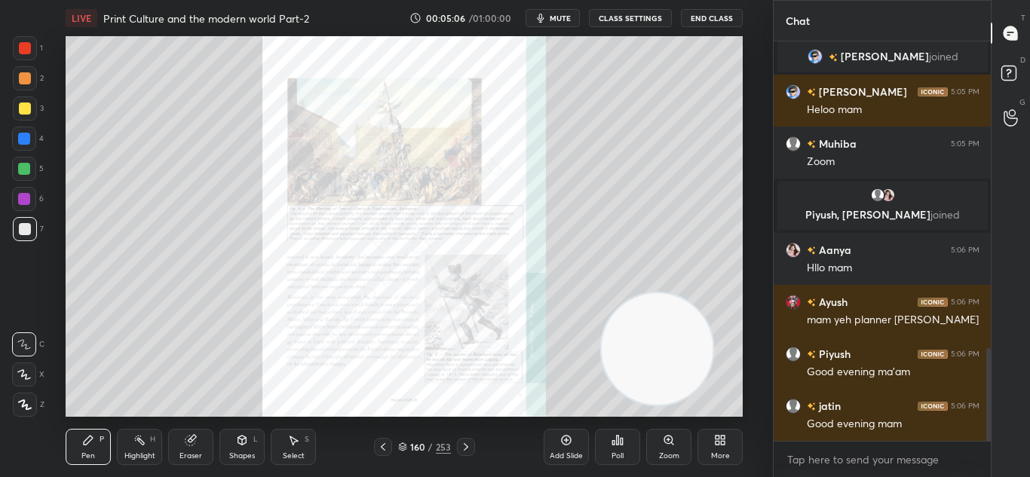
click at [466, 450] on icon at bounding box center [466, 447] width 12 height 12
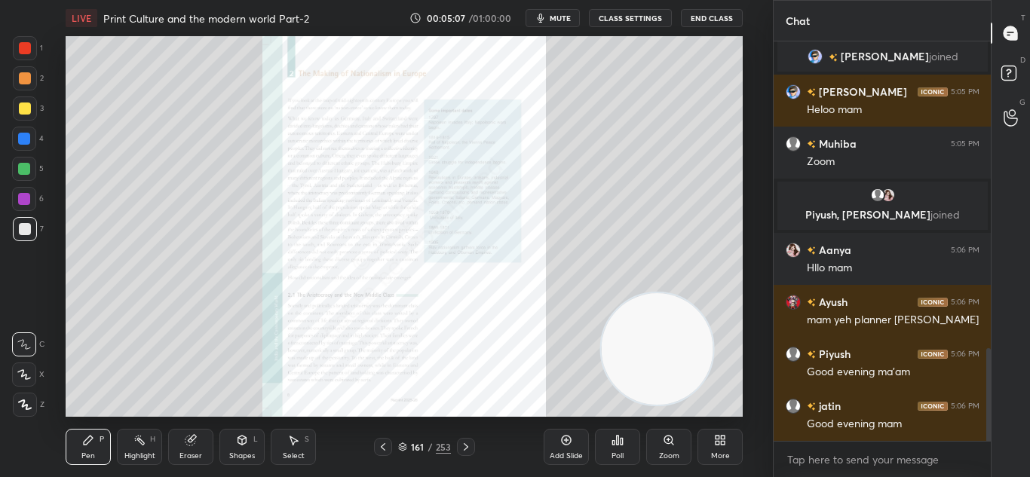
scroll to position [364, 213]
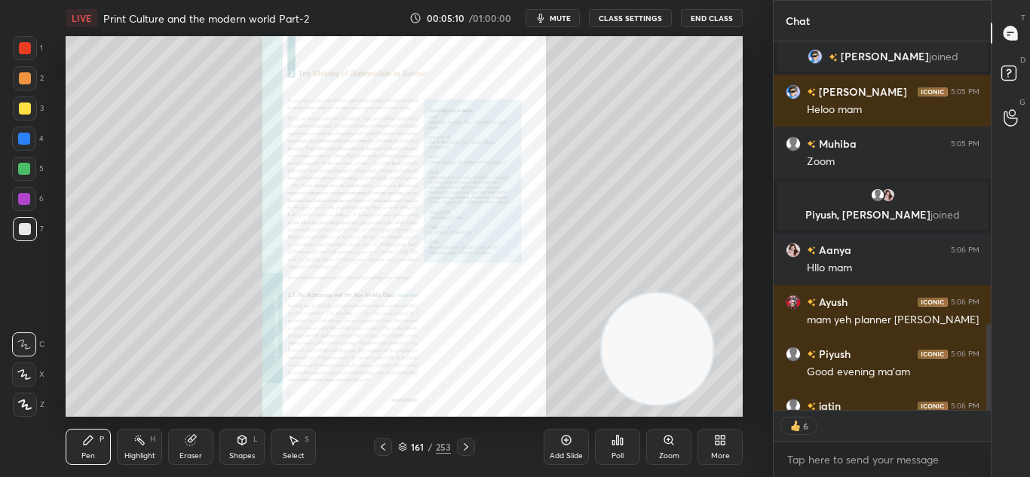
click at [654, 455] on div "Zoom" at bounding box center [668, 447] width 45 height 36
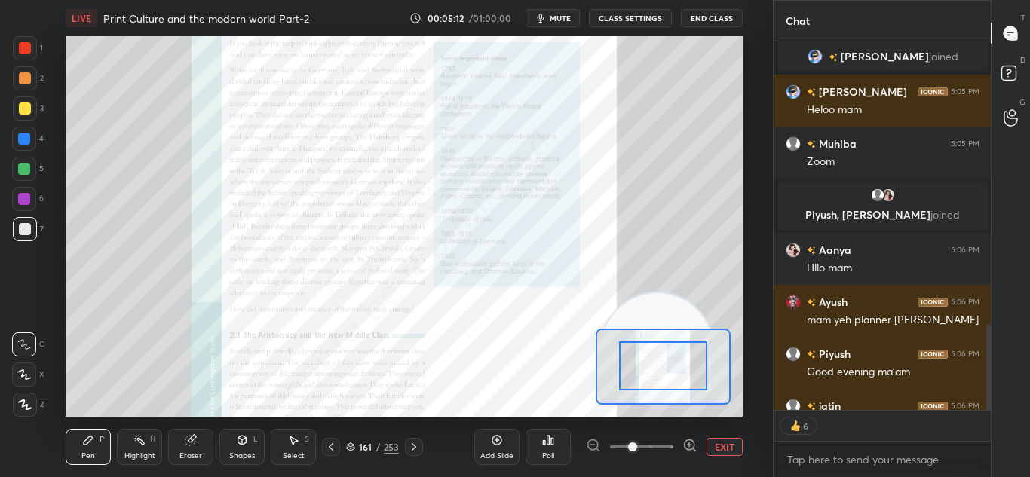
drag, startPoint x: 674, startPoint y: 366, endPoint x: 672, endPoint y: 324, distance: 41.5
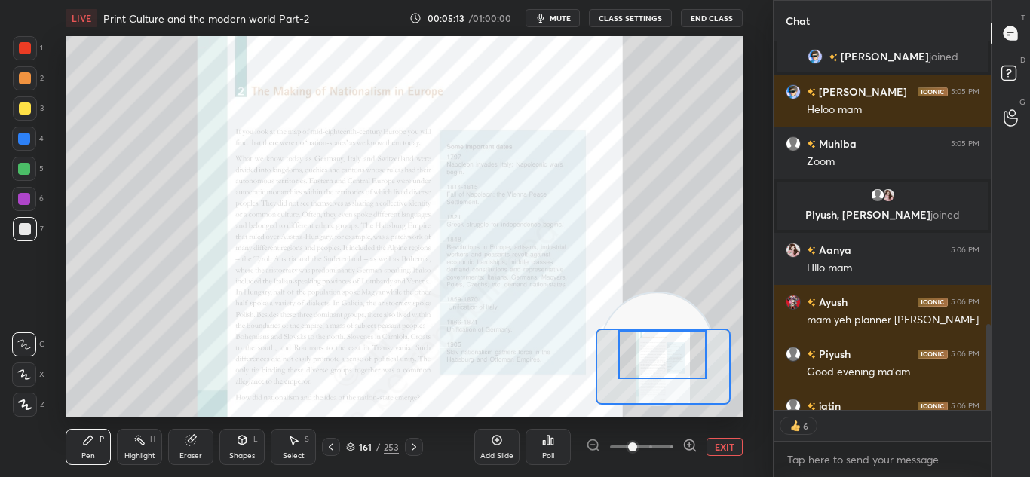
drag, startPoint x: 667, startPoint y: 365, endPoint x: 666, endPoint y: 343, distance: 21.9
click at [666, 343] on div at bounding box center [662, 354] width 88 height 49
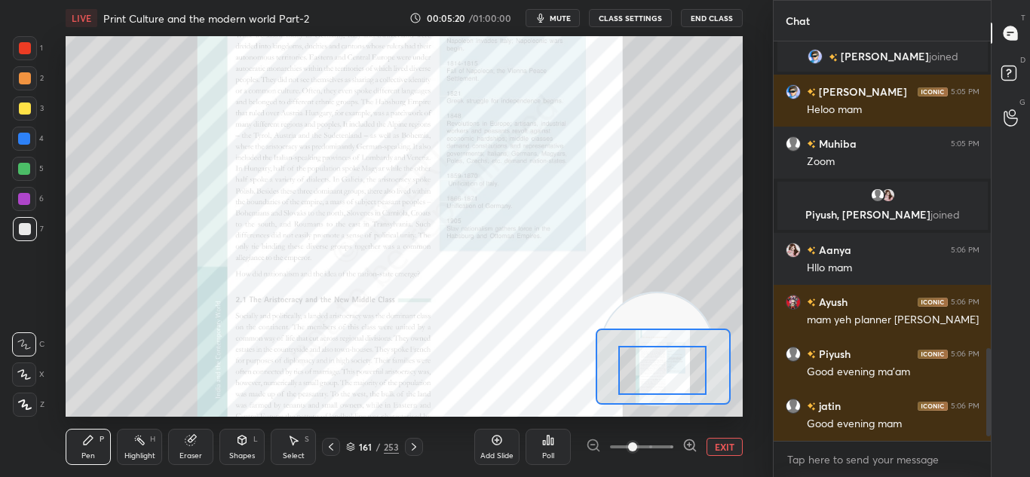
scroll to position [1318, 0]
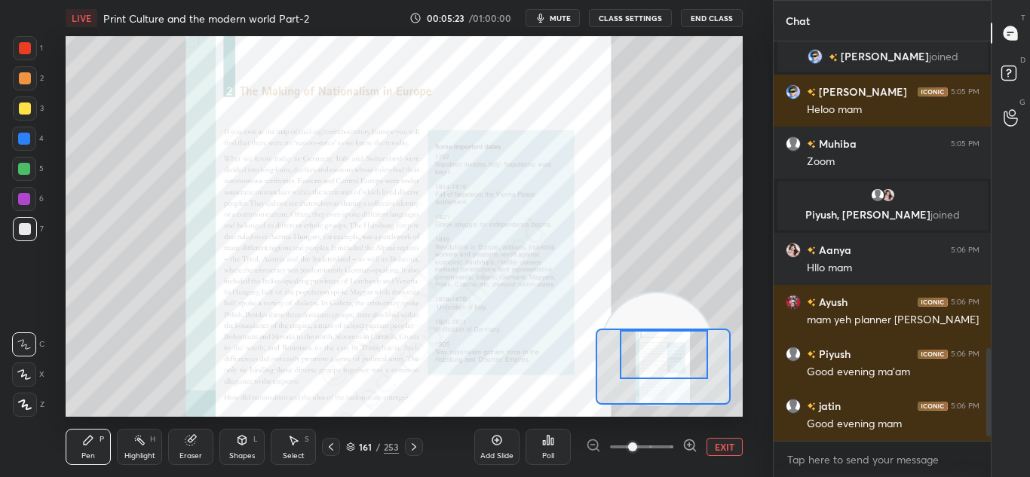
click at [668, 342] on div at bounding box center [664, 354] width 88 height 49
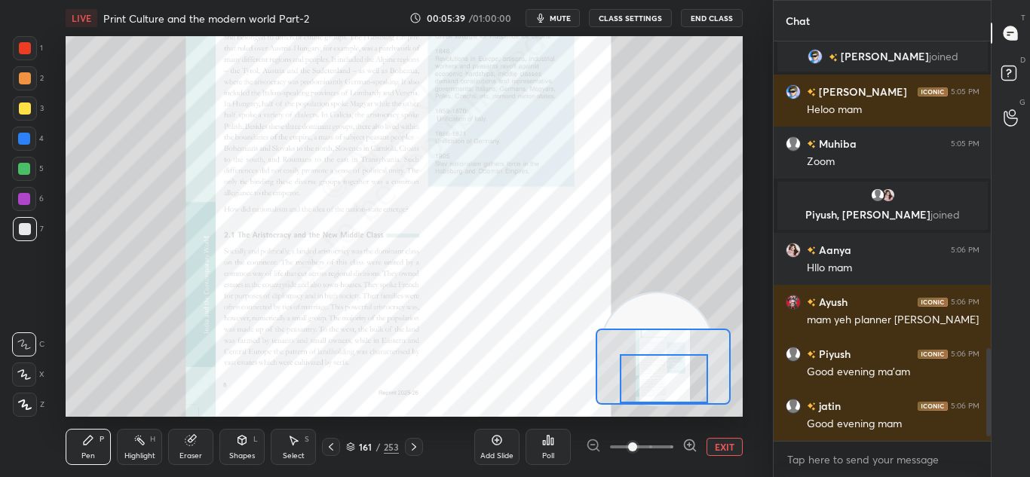
drag, startPoint x: 658, startPoint y: 370, endPoint x: 658, endPoint y: 401, distance: 30.9
click at [658, 401] on div at bounding box center [664, 378] width 88 height 49
click at [415, 450] on icon at bounding box center [414, 447] width 12 height 12
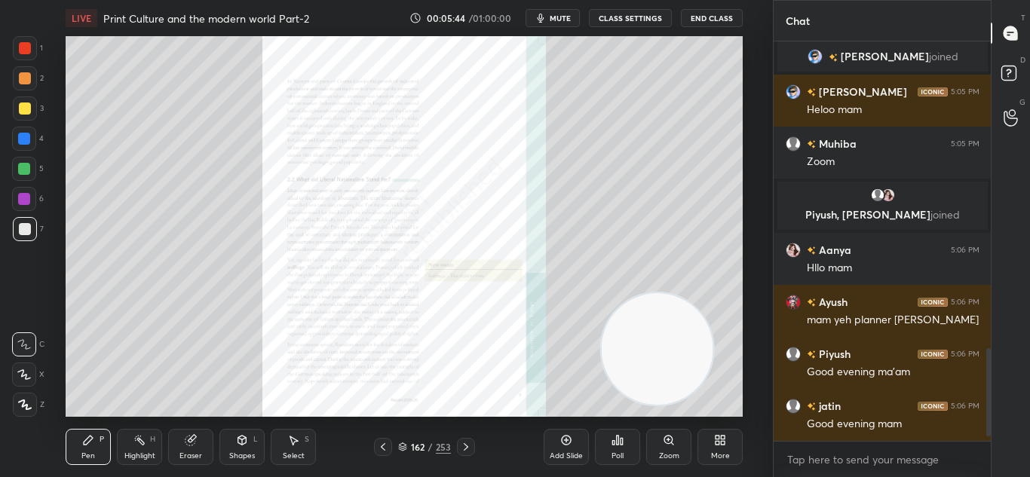
click at [458, 449] on div at bounding box center [466, 447] width 18 height 18
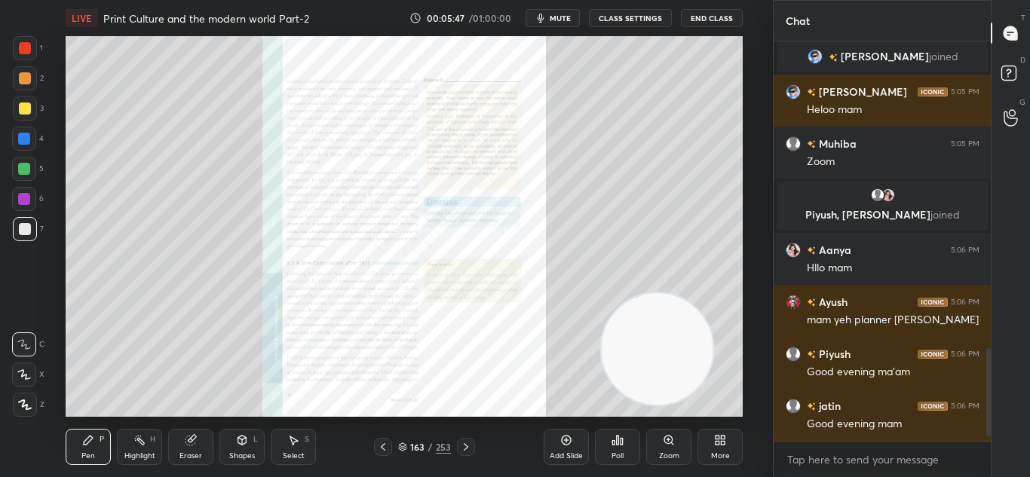
click at [469, 435] on div "Pen P Highlight H Eraser Shapes L Select S 163 / 253 Add Slide Poll Zoom More" at bounding box center [404, 447] width 677 height 60
click at [468, 444] on icon at bounding box center [466, 447] width 12 height 12
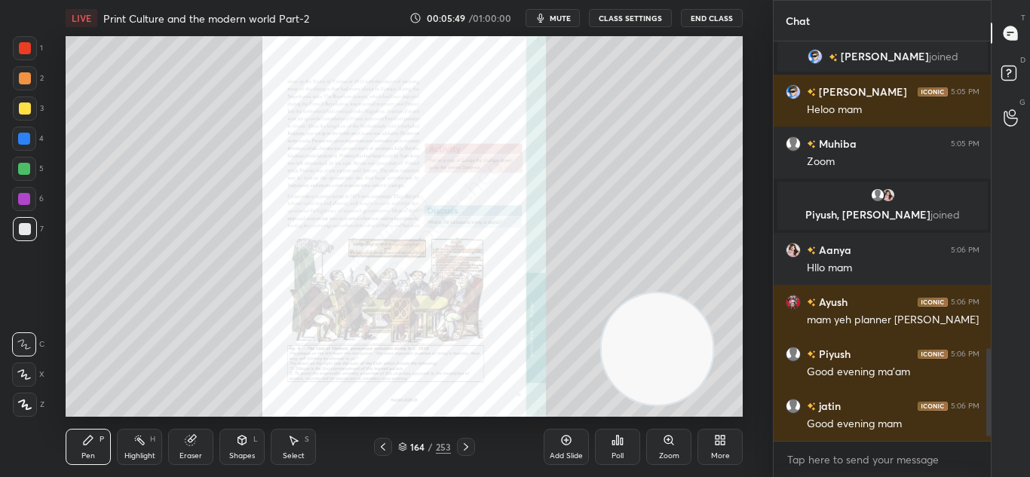
click at [468, 444] on icon at bounding box center [466, 447] width 12 height 12
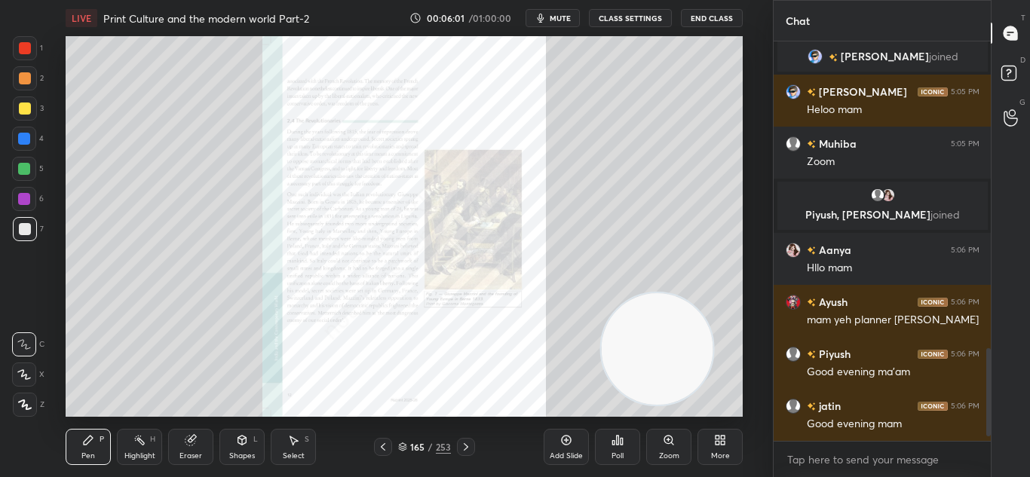
click at [464, 449] on icon at bounding box center [466, 447] width 12 height 12
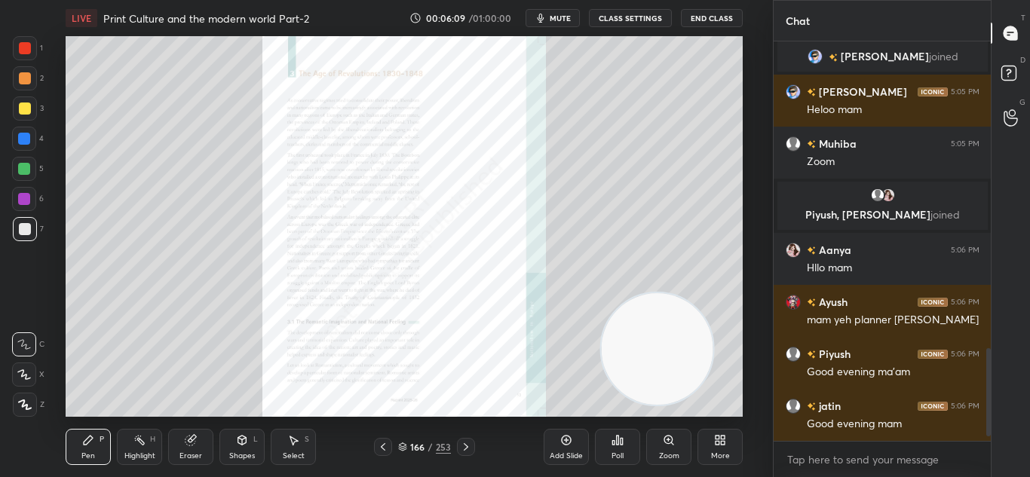
click at [463, 439] on div at bounding box center [466, 447] width 18 height 18
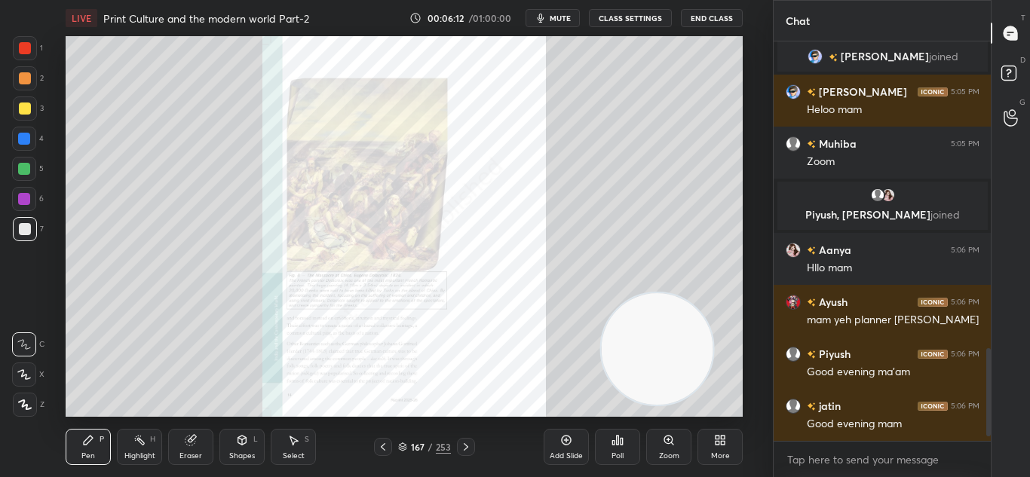
click at [472, 443] on div at bounding box center [466, 447] width 18 height 18
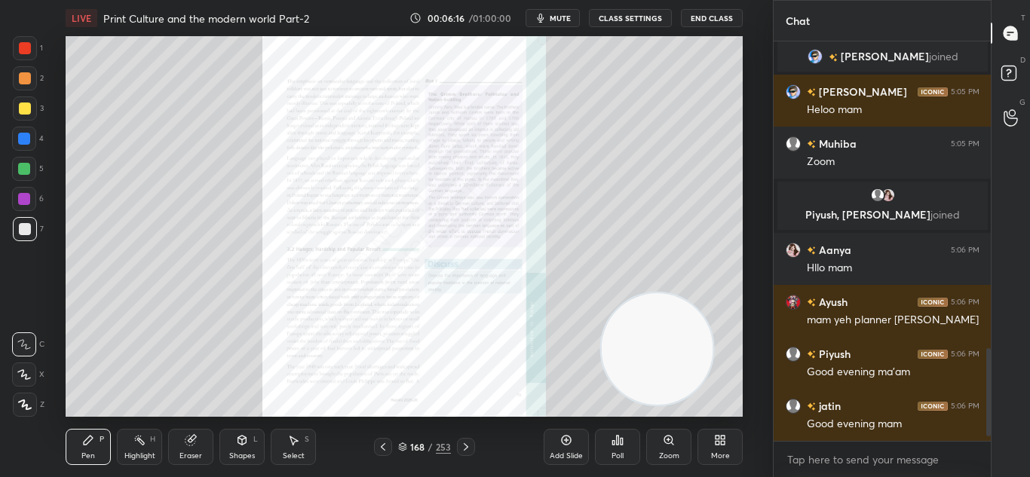
click at [470, 444] on icon at bounding box center [466, 447] width 12 height 12
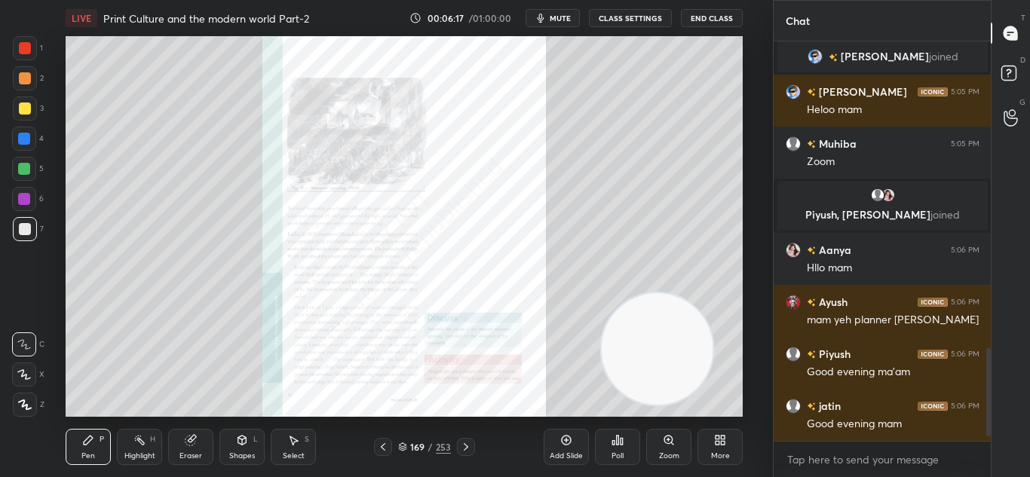
click at [470, 444] on icon at bounding box center [466, 447] width 12 height 12
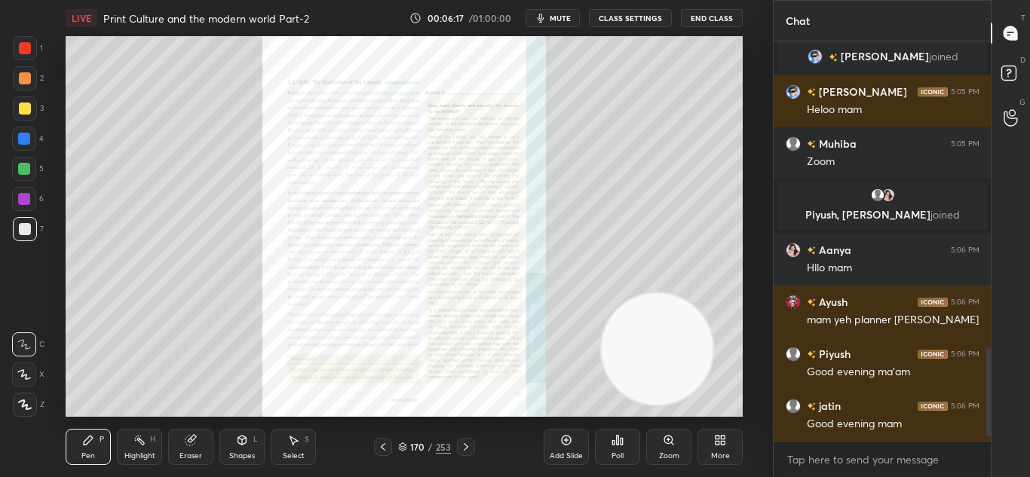
click at [470, 444] on icon at bounding box center [466, 447] width 12 height 12
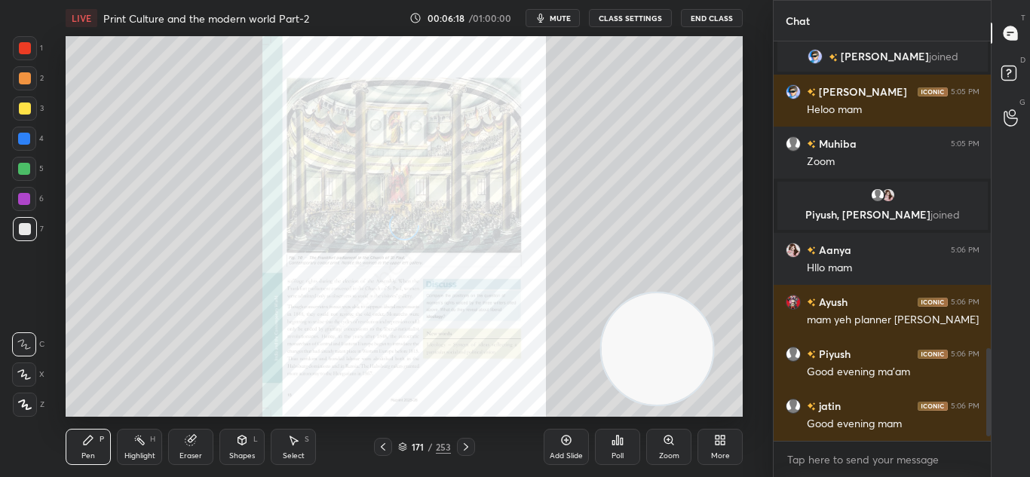
click at [470, 444] on icon at bounding box center [466, 447] width 12 height 12
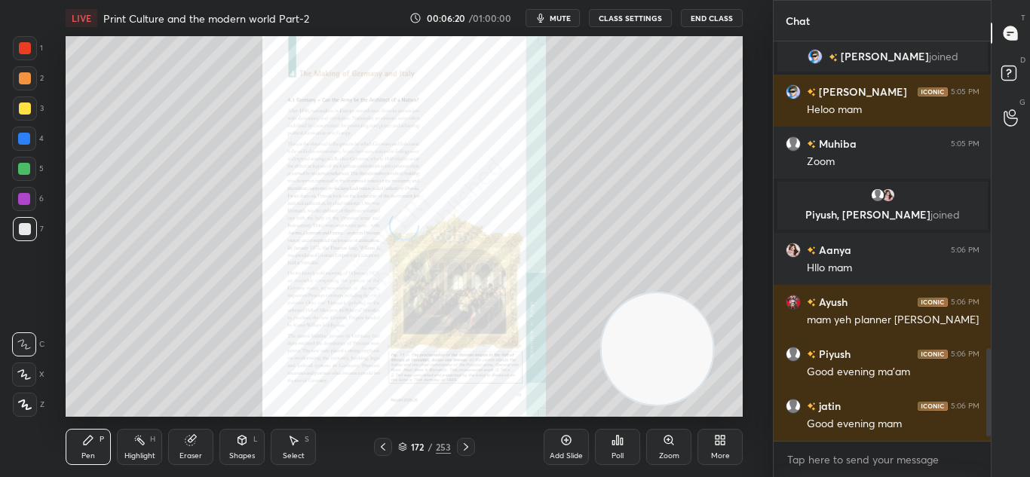
click at [468, 444] on icon at bounding box center [466, 447] width 12 height 12
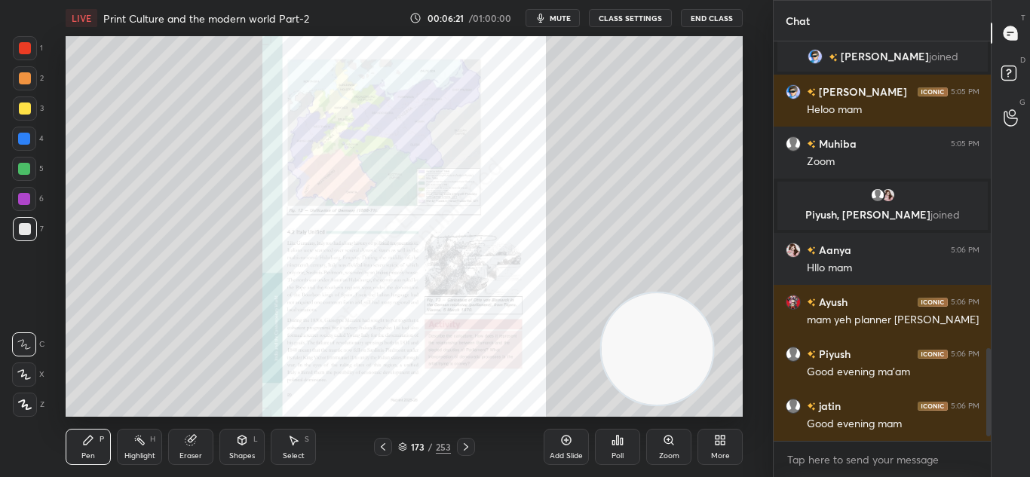
click at [376, 448] on div at bounding box center [383, 447] width 18 height 18
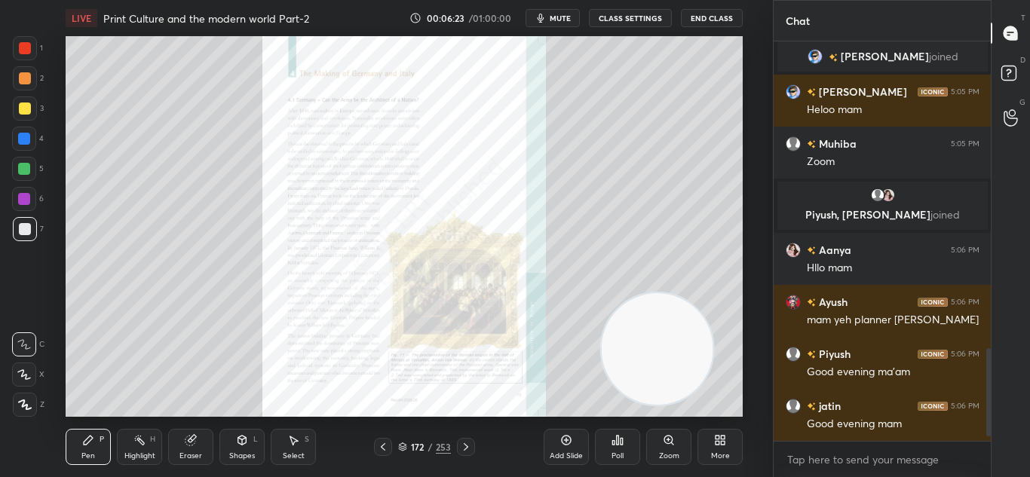
click at [384, 439] on div at bounding box center [383, 447] width 18 height 18
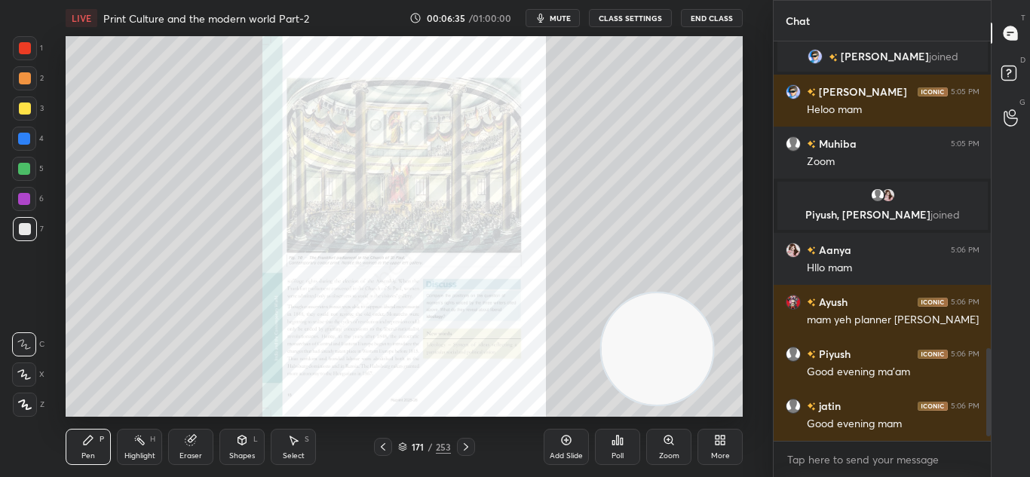
scroll to position [1383, 0]
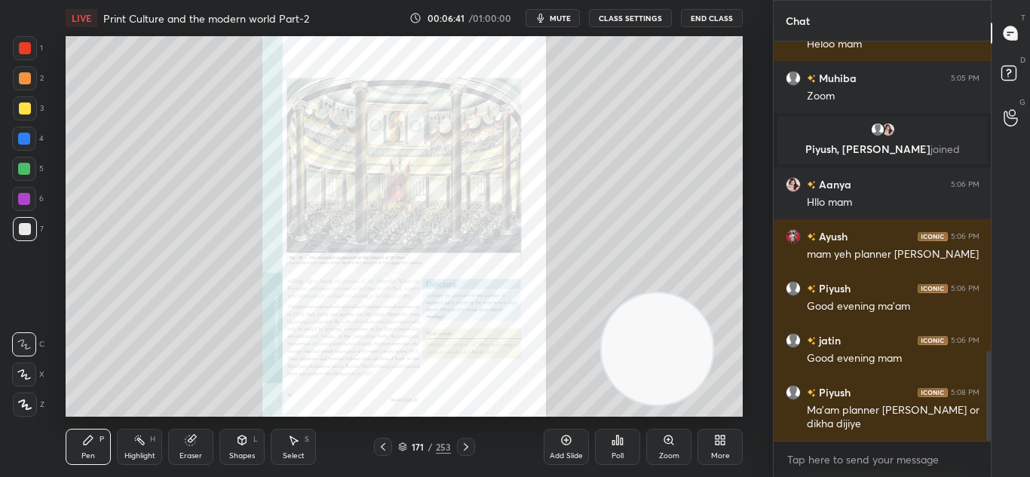
click at [383, 445] on icon at bounding box center [383, 447] width 5 height 8
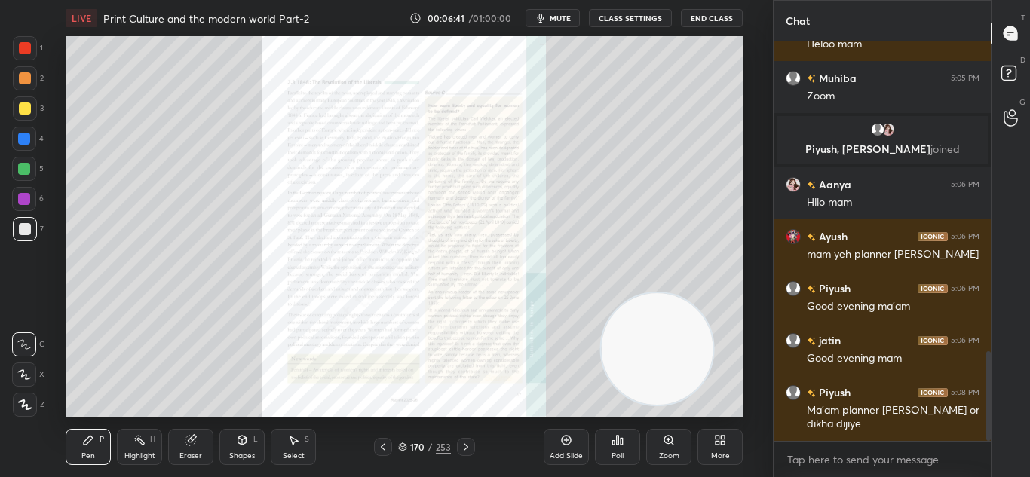
click at [383, 445] on icon at bounding box center [383, 447] width 5 height 8
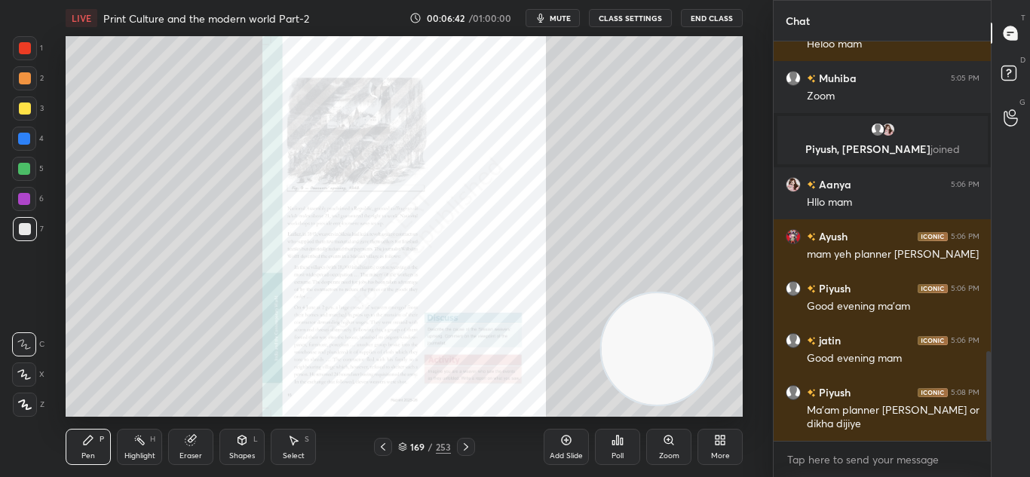
click at [383, 445] on icon at bounding box center [383, 447] width 5 height 8
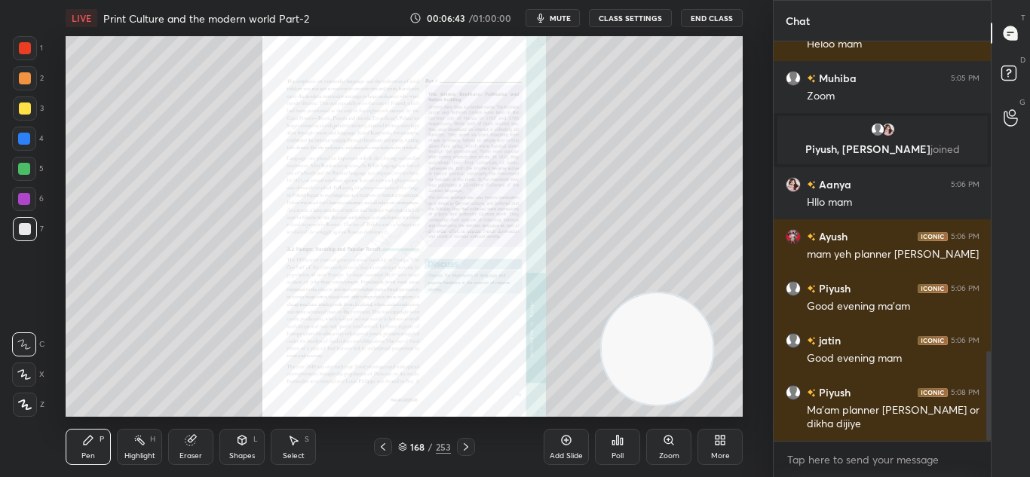
click at [383, 445] on icon at bounding box center [383, 447] width 5 height 8
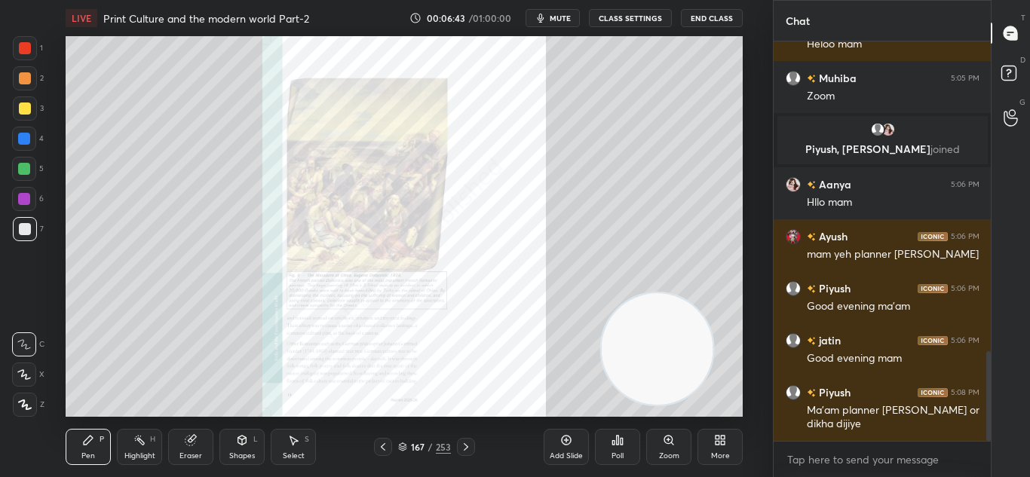
click at [383, 445] on icon at bounding box center [383, 447] width 5 height 8
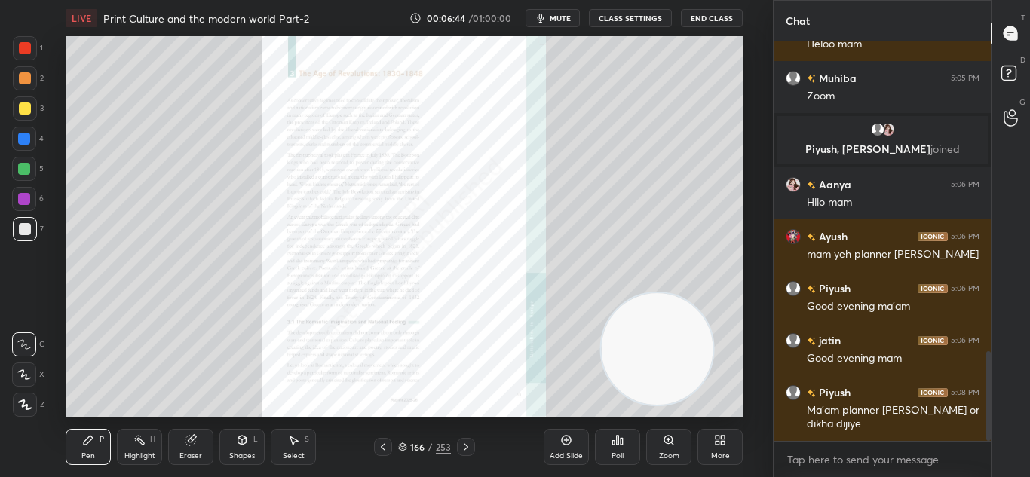
click at [383, 445] on icon at bounding box center [383, 447] width 5 height 8
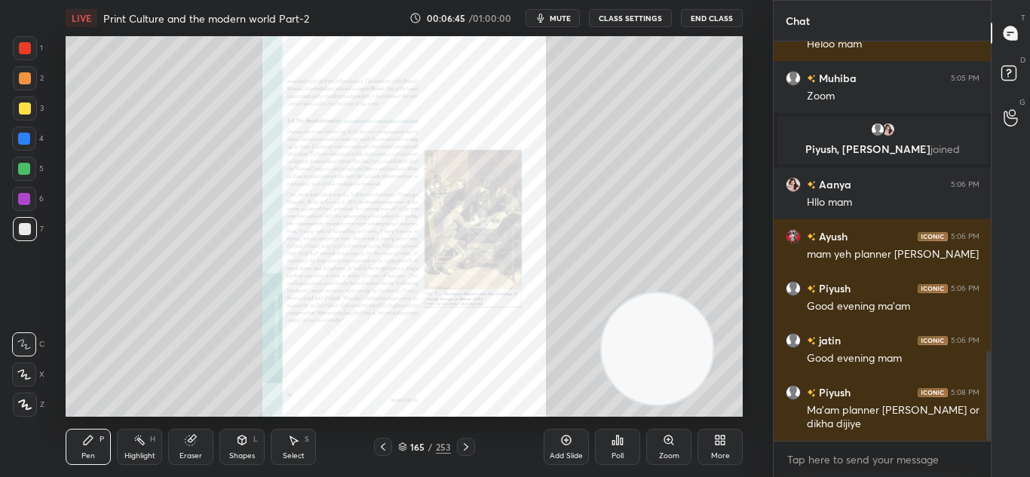
click at [383, 445] on icon at bounding box center [383, 447] width 5 height 8
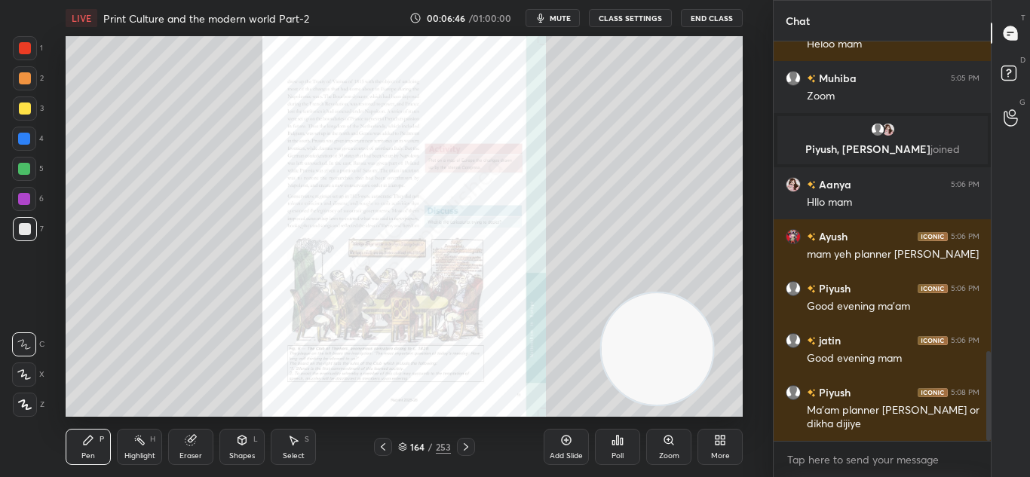
click at [383, 445] on icon at bounding box center [383, 447] width 5 height 8
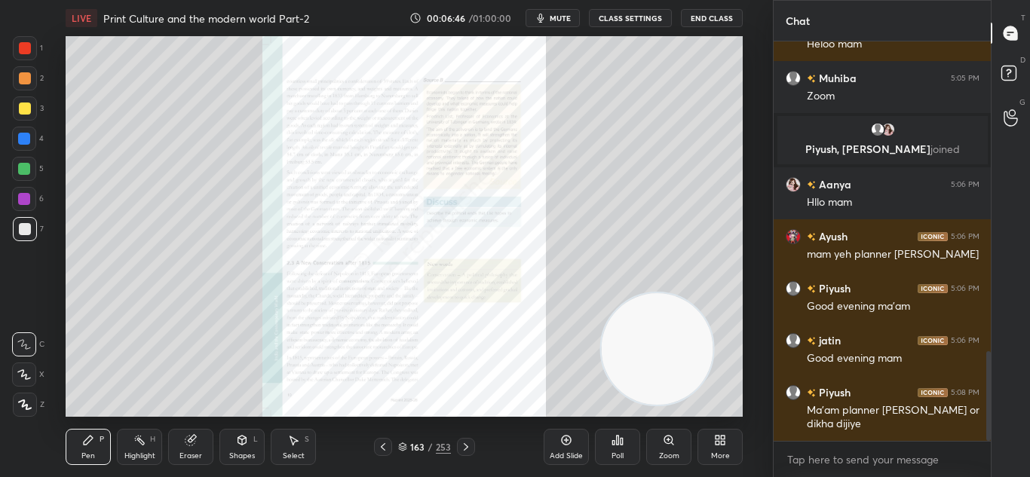
click at [383, 445] on icon at bounding box center [383, 447] width 5 height 8
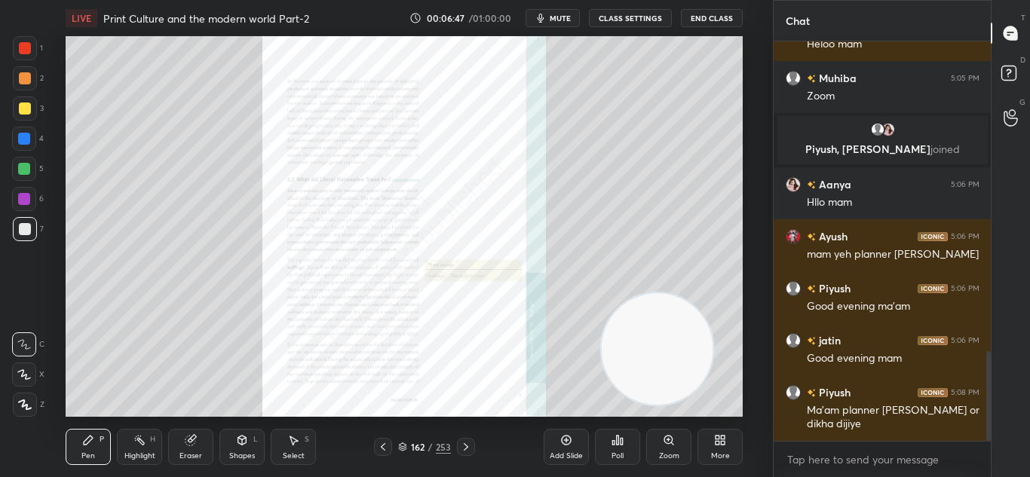
click at [383, 445] on icon at bounding box center [383, 447] width 5 height 8
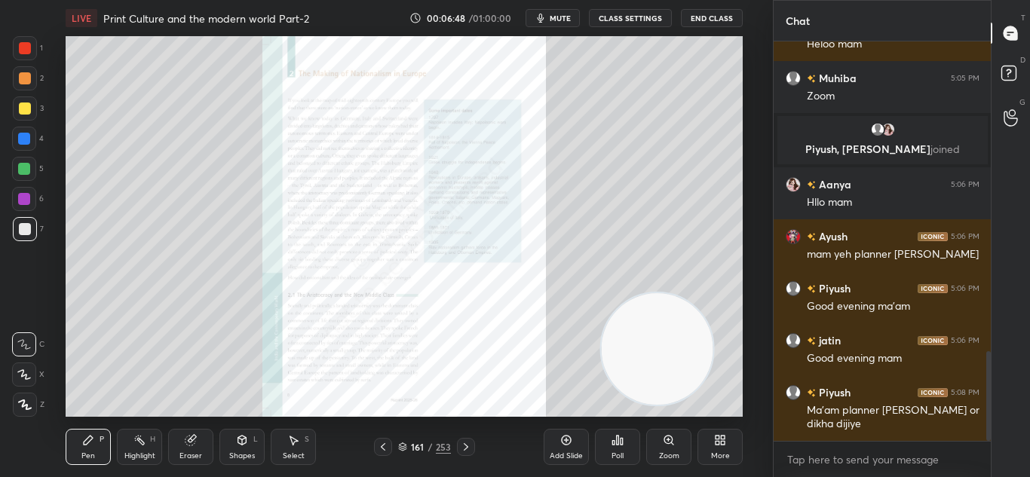
click at [383, 445] on icon at bounding box center [383, 447] width 5 height 8
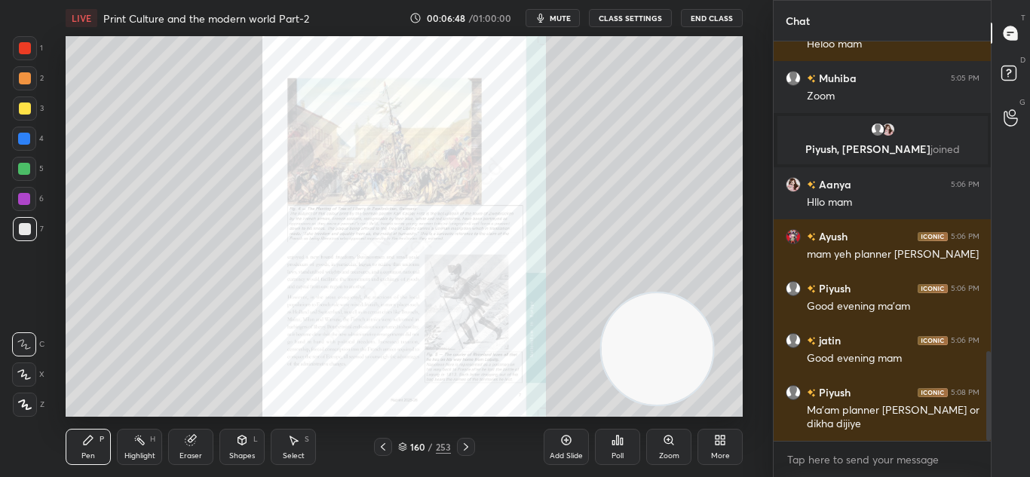
click at [383, 445] on icon at bounding box center [383, 447] width 5 height 8
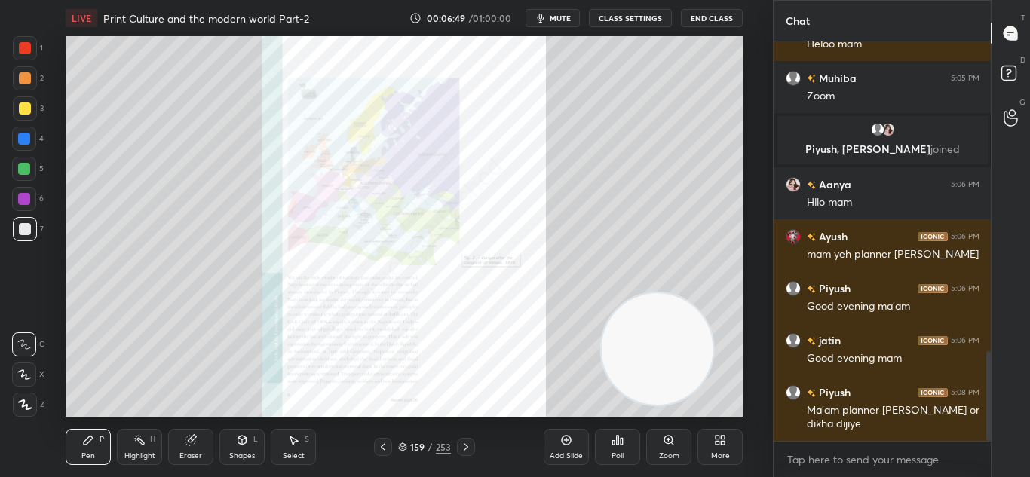
click at [383, 445] on icon at bounding box center [383, 447] width 5 height 8
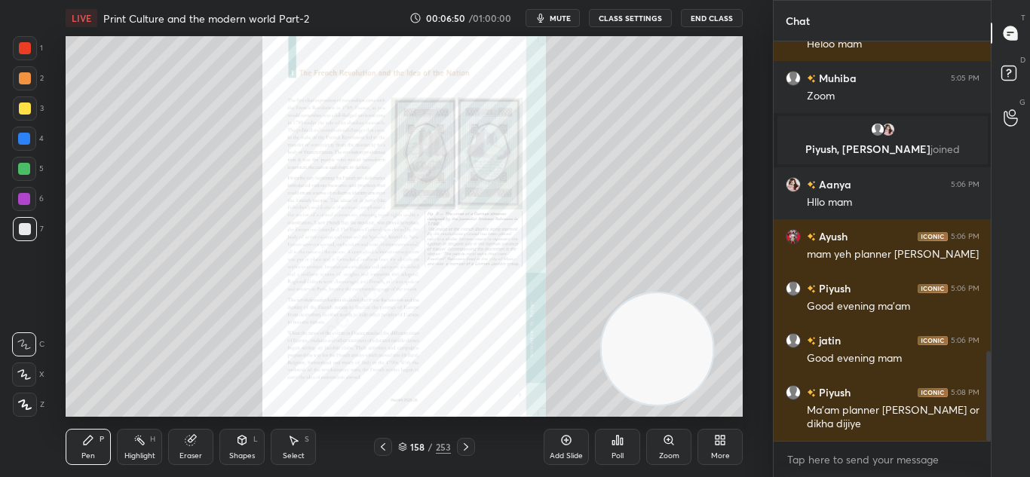
click at [383, 445] on icon at bounding box center [383, 447] width 5 height 8
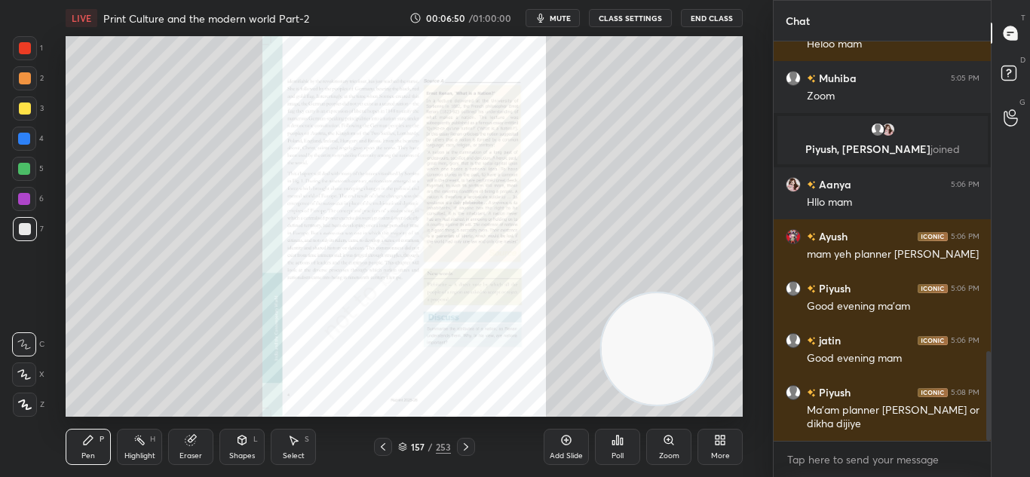
click at [383, 445] on icon at bounding box center [383, 447] width 5 height 8
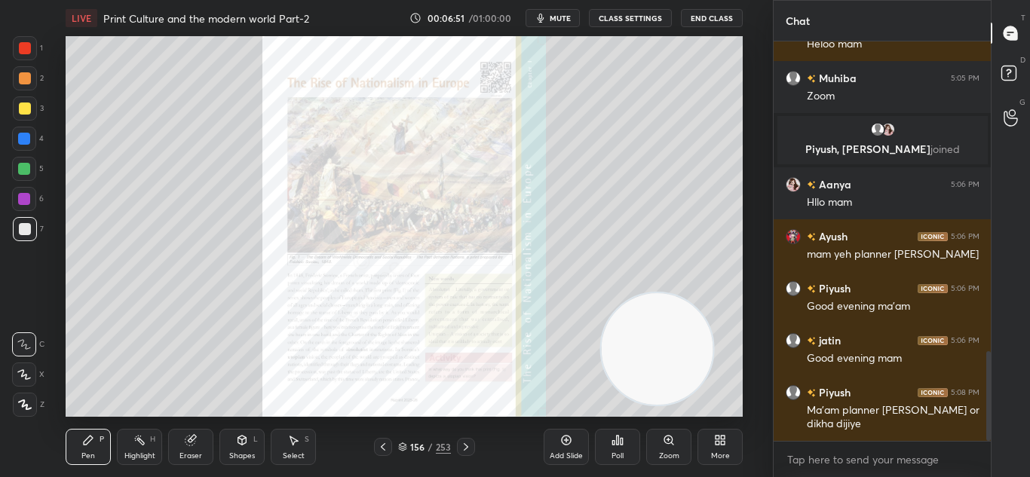
click at [383, 445] on icon at bounding box center [383, 447] width 5 height 8
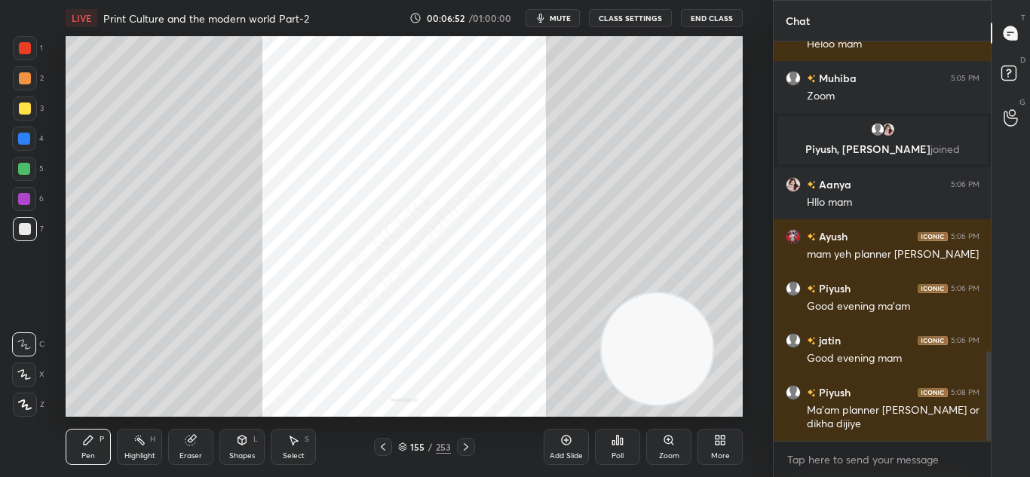
click at [383, 445] on icon at bounding box center [383, 447] width 5 height 8
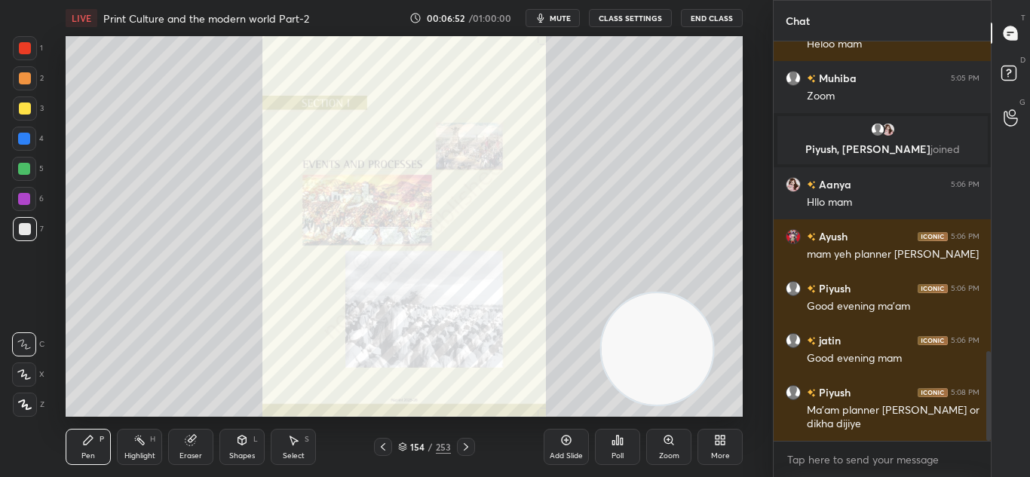
click at [383, 445] on icon at bounding box center [383, 447] width 5 height 8
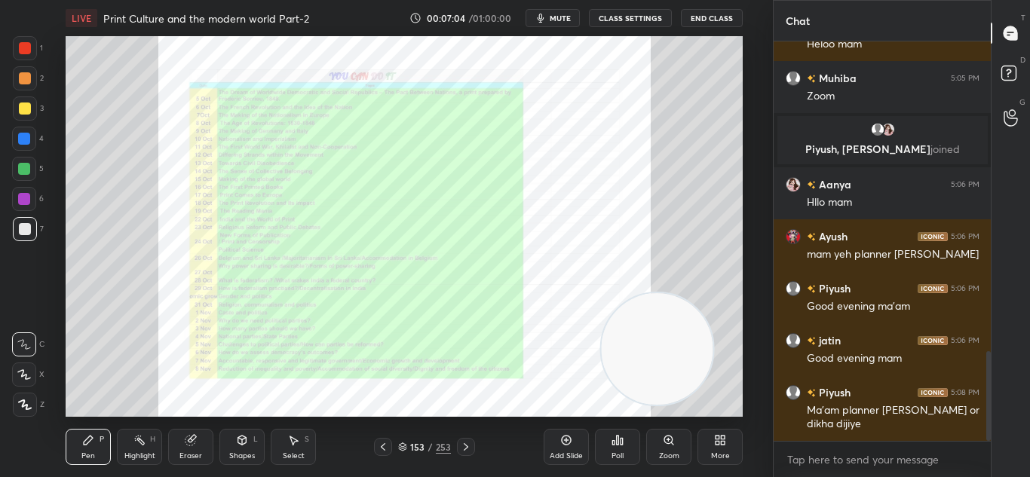
click at [672, 443] on icon at bounding box center [672, 444] width 2 height 2
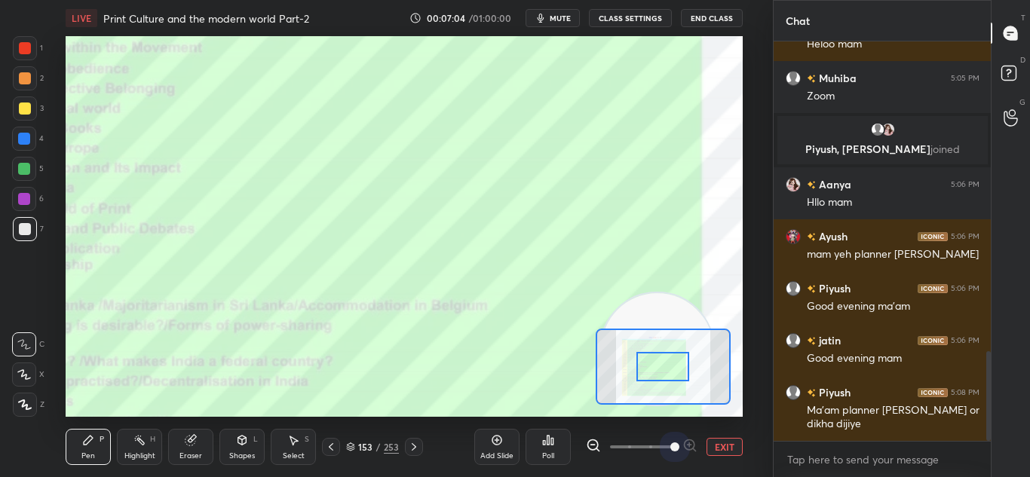
click at [672, 443] on span at bounding box center [674, 447] width 9 height 9
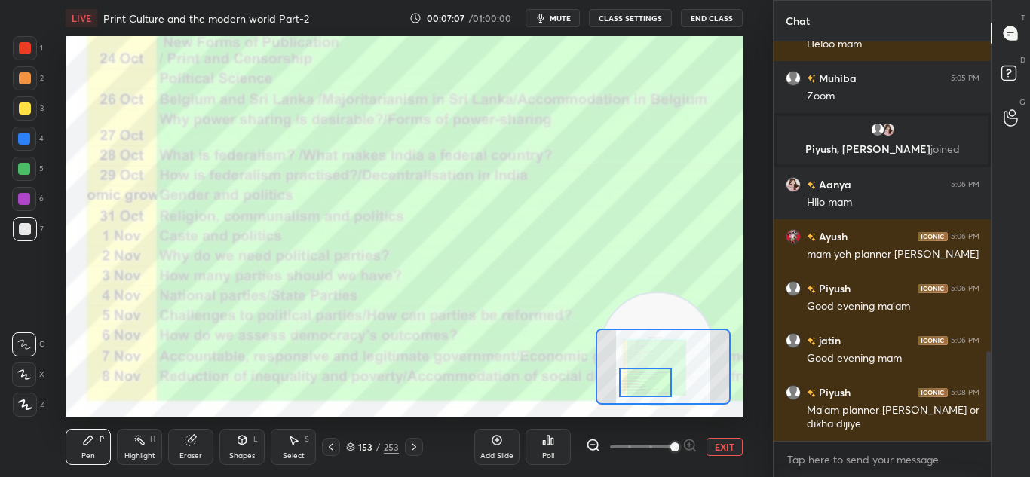
drag, startPoint x: 663, startPoint y: 366, endPoint x: 645, endPoint y: 381, distance: 23.0
click at [645, 381] on div at bounding box center [645, 382] width 53 height 29
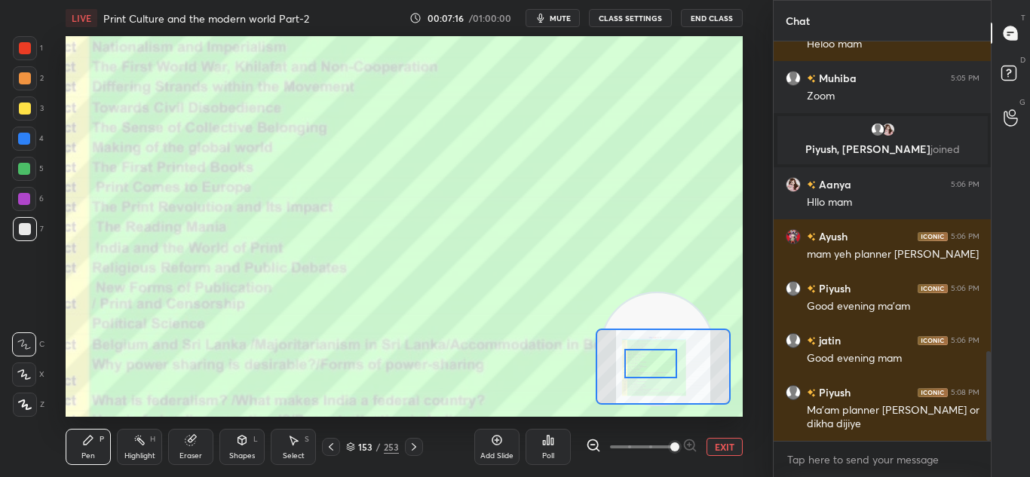
drag, startPoint x: 645, startPoint y: 381, endPoint x: 650, endPoint y: 362, distance: 20.1
click at [650, 362] on div at bounding box center [650, 363] width 53 height 29
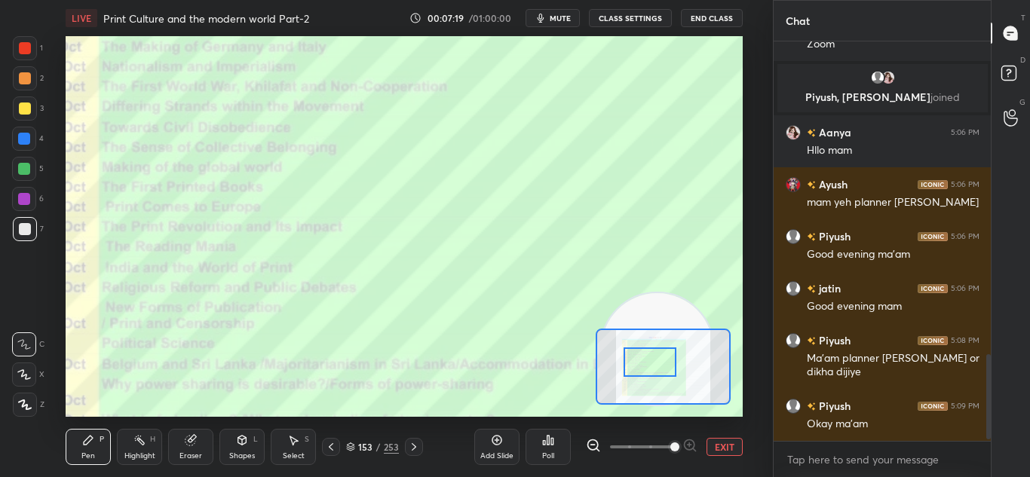
scroll to position [1487, 0]
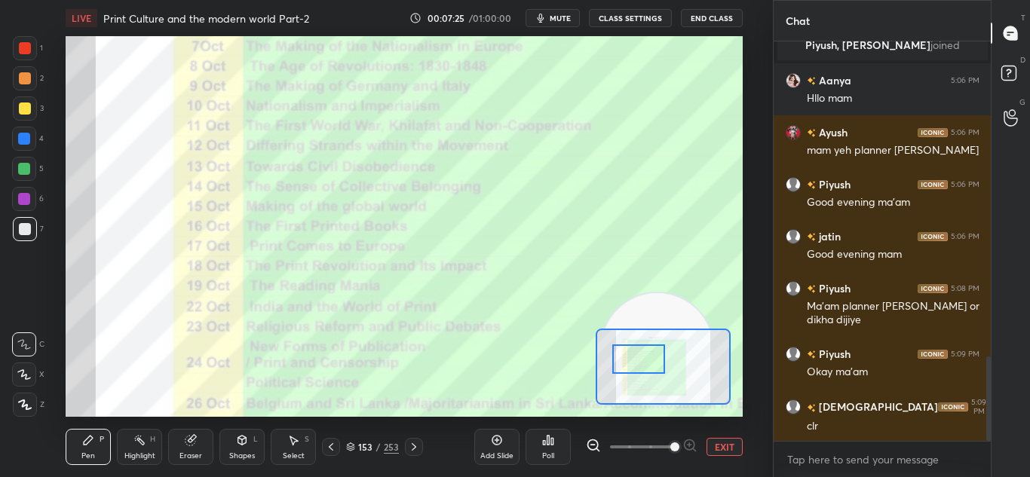
drag, startPoint x: 650, startPoint y: 362, endPoint x: 639, endPoint y: 359, distance: 11.7
click at [639, 359] on div at bounding box center [638, 359] width 53 height 29
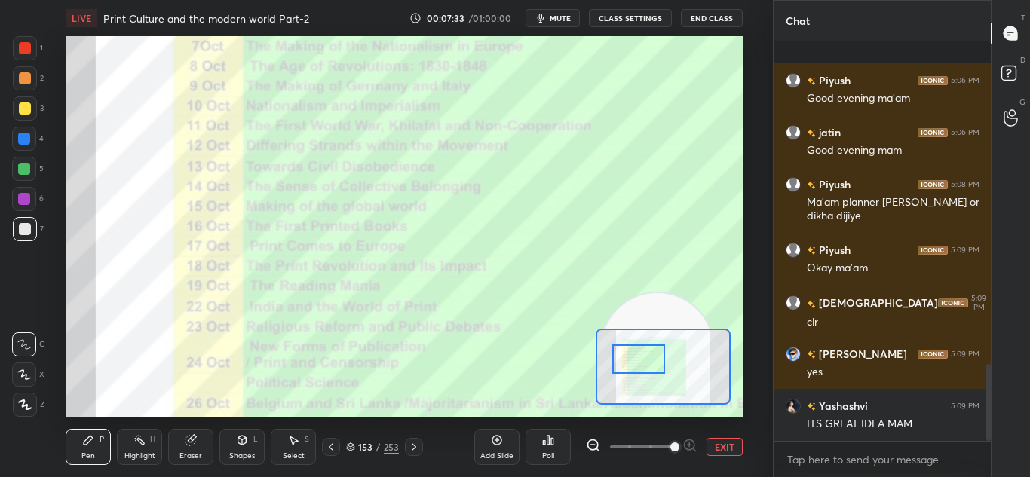
scroll to position [1671, 0]
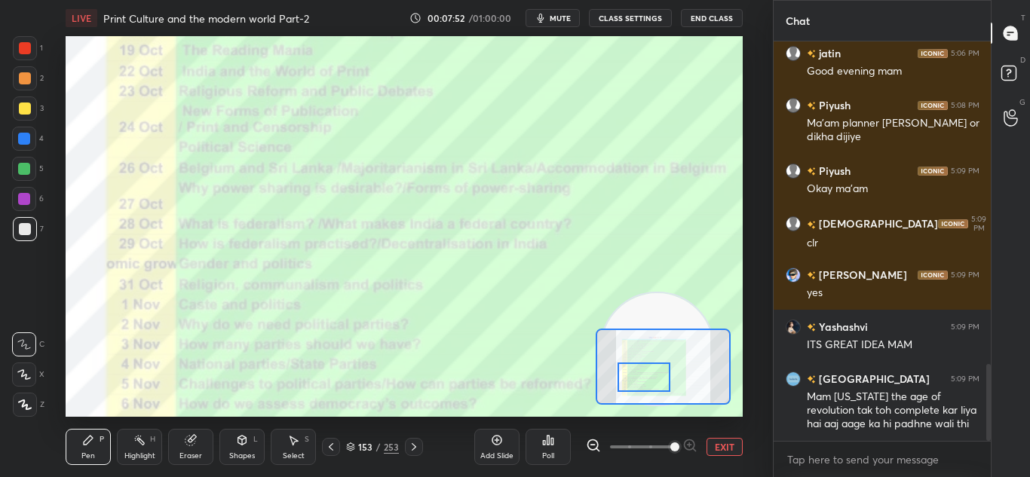
drag, startPoint x: 632, startPoint y: 370, endPoint x: 637, endPoint y: 386, distance: 16.7
click at [637, 386] on div at bounding box center [643, 377] width 53 height 29
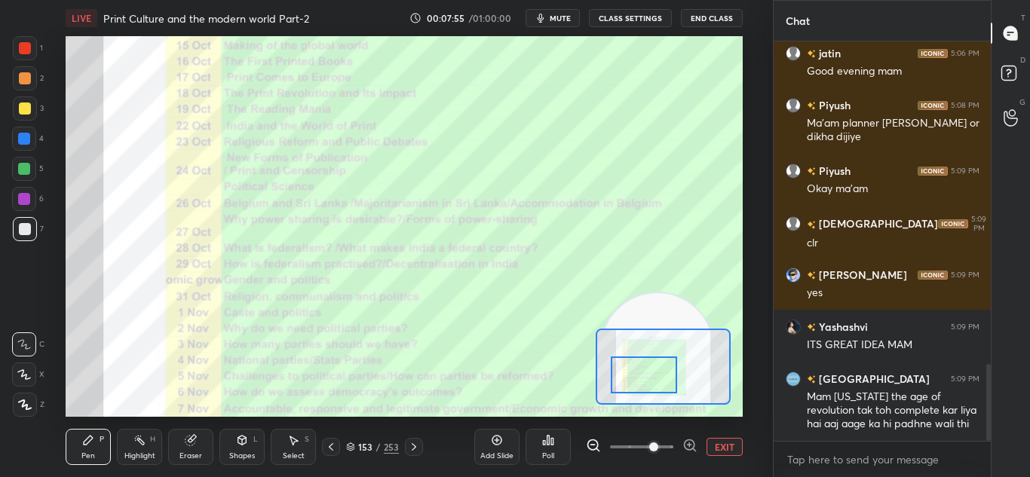
click at [658, 445] on span at bounding box center [653, 447] width 9 height 9
click at [649, 445] on span at bounding box center [653, 447] width 9 height 9
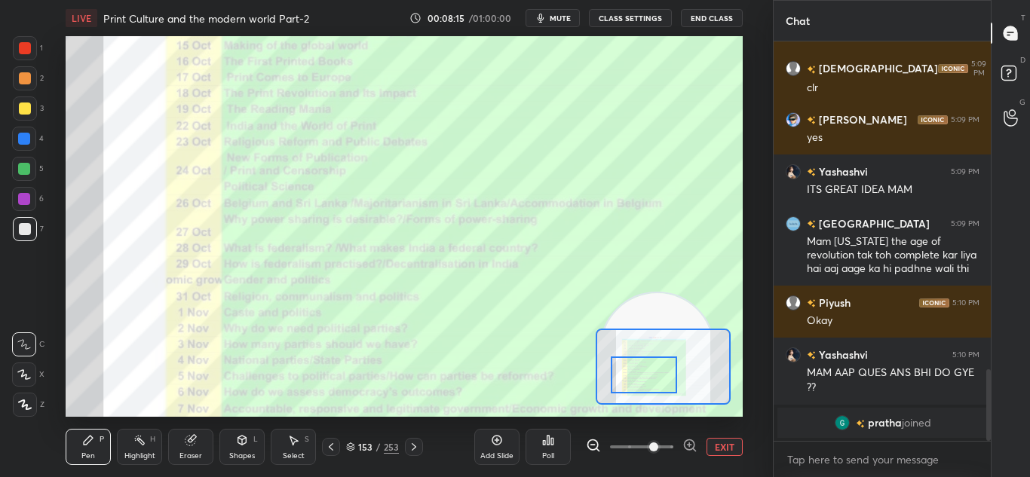
scroll to position [1707, 0]
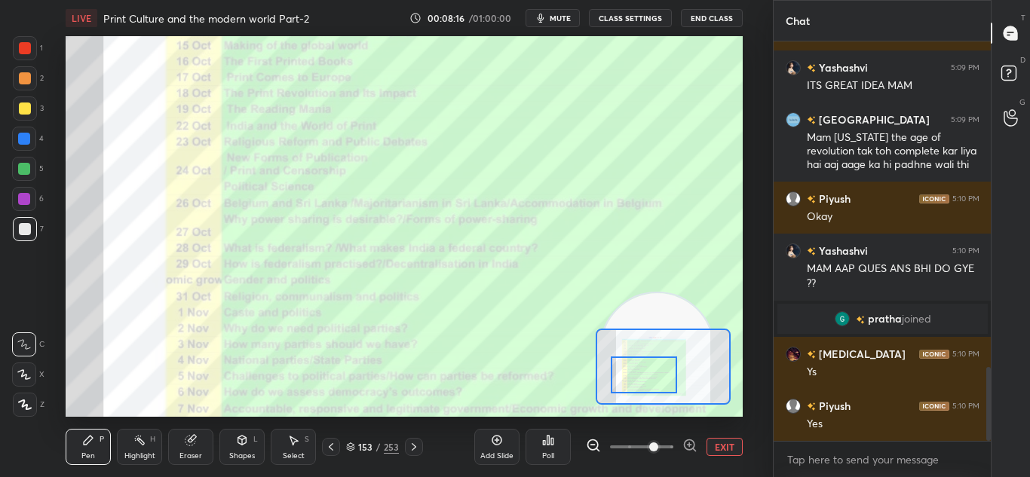
click at [335, 448] on icon at bounding box center [331, 447] width 12 height 12
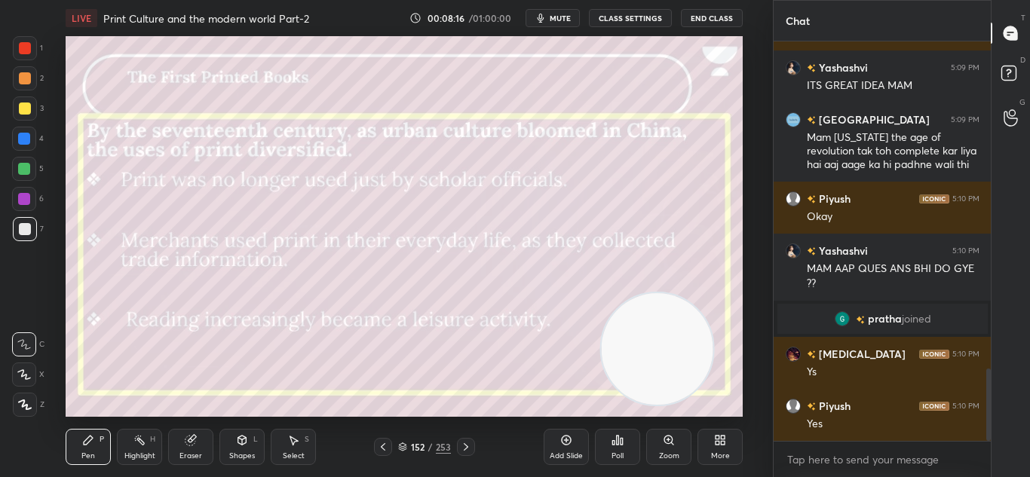
scroll to position [1811, 0]
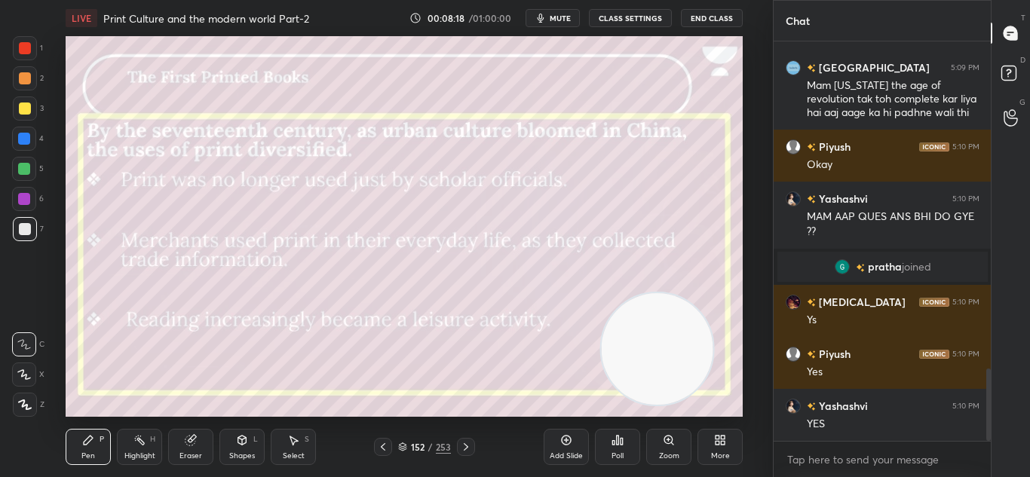
click at [461, 449] on icon at bounding box center [466, 447] width 12 height 12
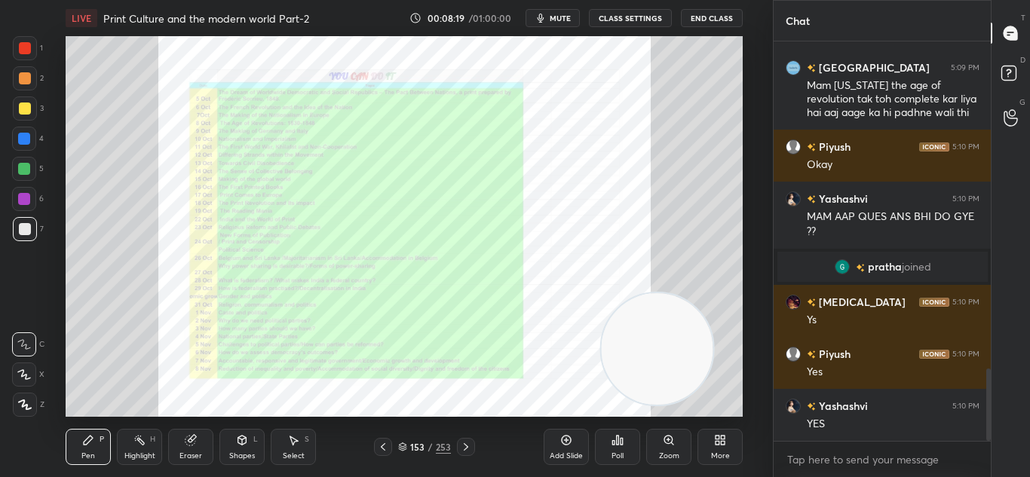
click at [461, 449] on icon at bounding box center [466, 447] width 12 height 12
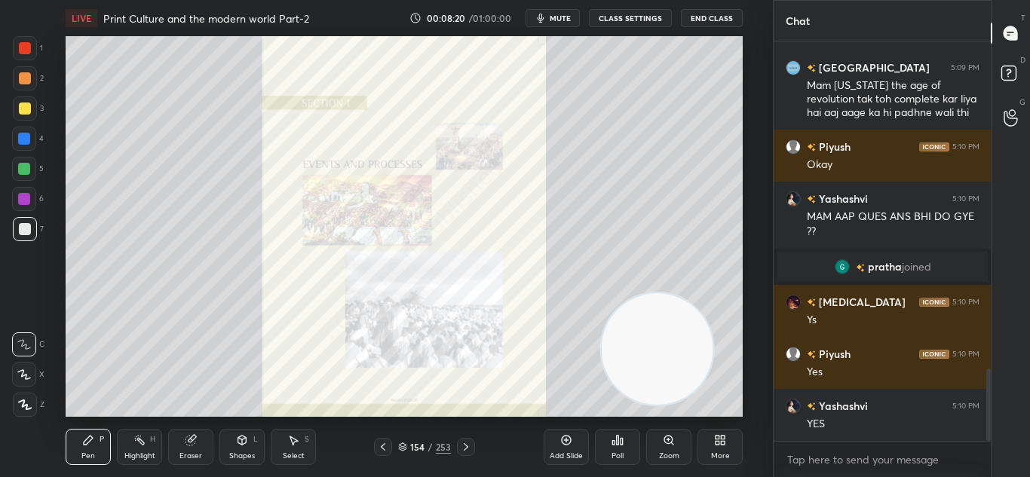
click at [461, 449] on icon at bounding box center [466, 447] width 12 height 12
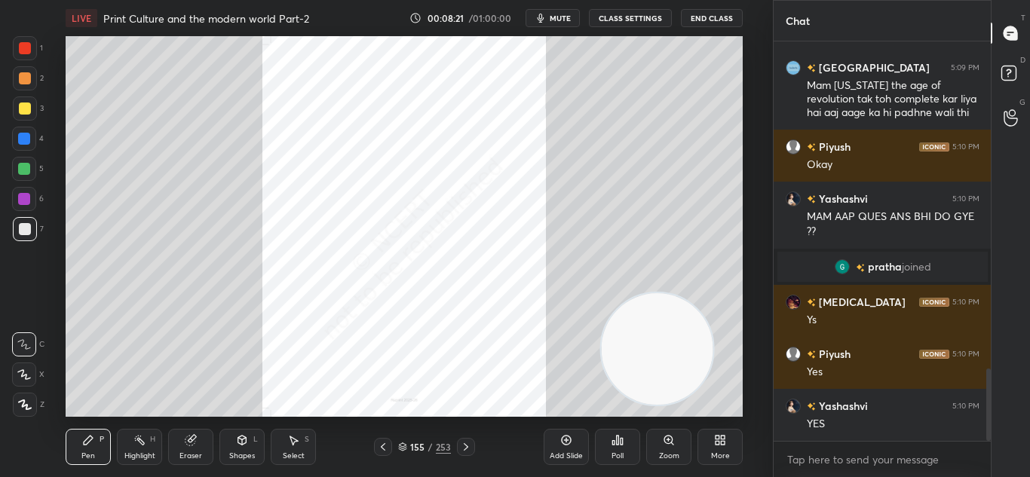
click at [461, 449] on icon at bounding box center [466, 447] width 12 height 12
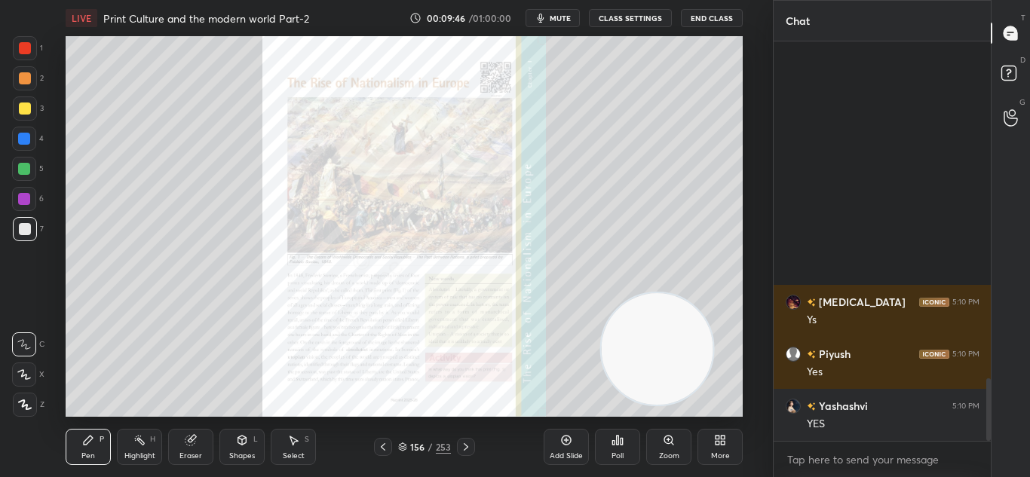
scroll to position [2150, 0]
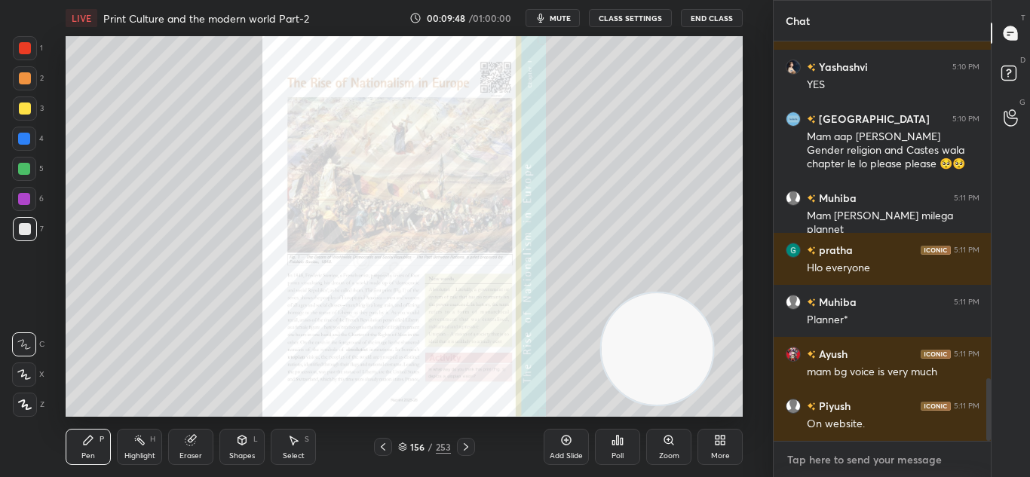
type textarea "x"
click at [846, 452] on textarea at bounding box center [883, 460] width 194 height 24
paste textarea "[URL][DOMAIN_NAME]"
type textarea "[URL][DOMAIN_NAME]"
type textarea "x"
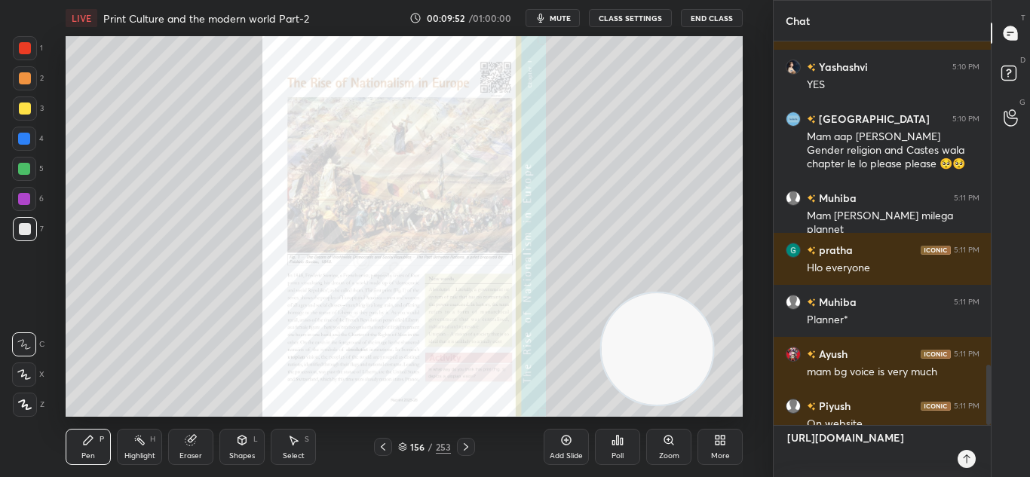
scroll to position [270, 213]
type textarea "[URL][DOMAIN_NAME]"
type textarea "x"
click at [964, 461] on icon at bounding box center [966, 459] width 12 height 12
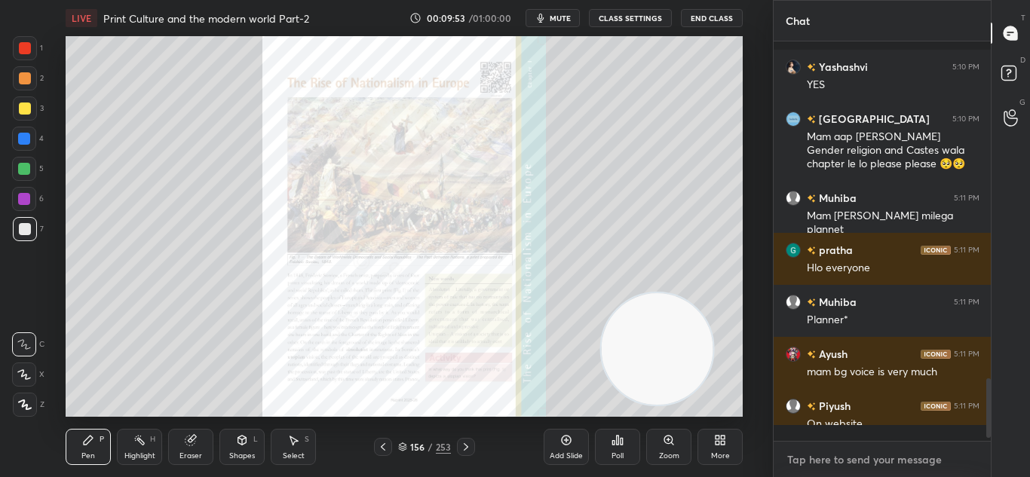
scroll to position [395, 213]
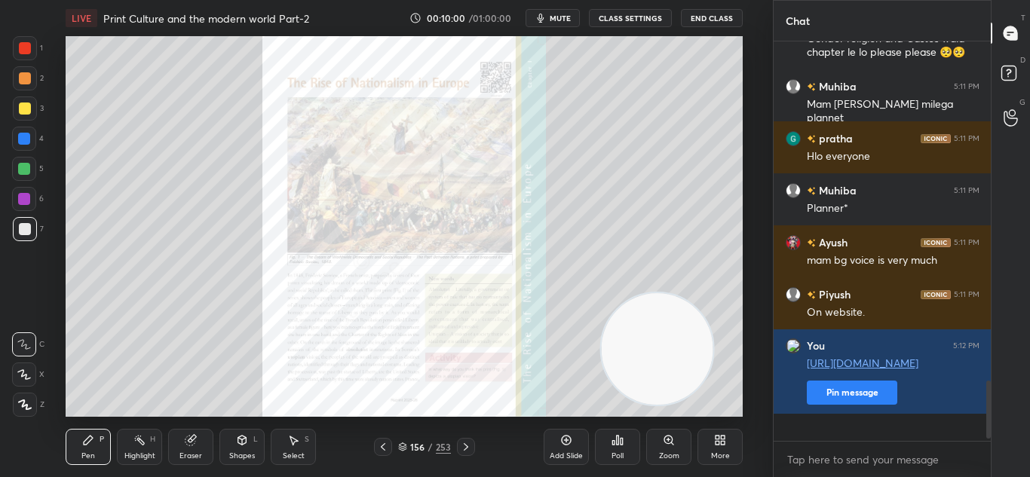
click at [475, 444] on div "156 / 253" at bounding box center [424, 447] width 239 height 18
click at [470, 444] on icon at bounding box center [466, 447] width 12 height 12
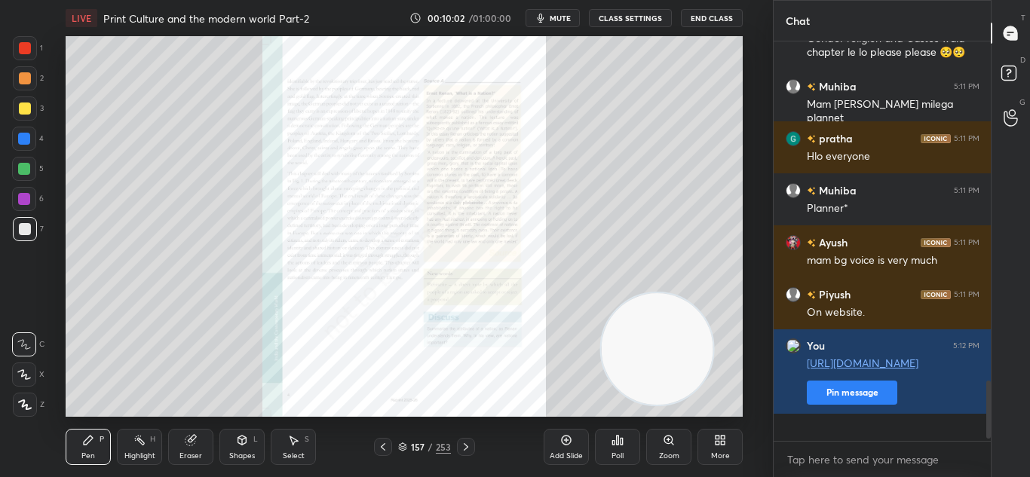
click at [470, 444] on icon at bounding box center [466, 447] width 12 height 12
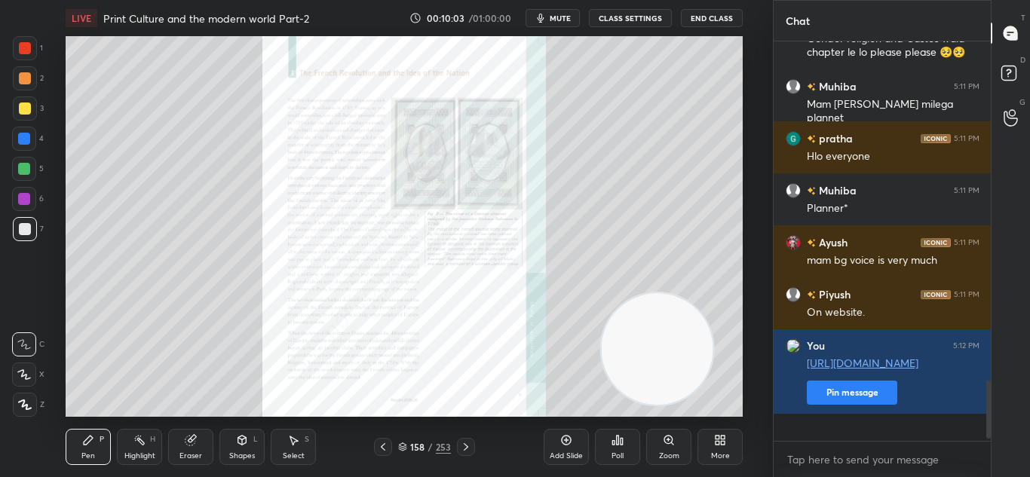
click at [470, 444] on icon at bounding box center [466, 447] width 12 height 12
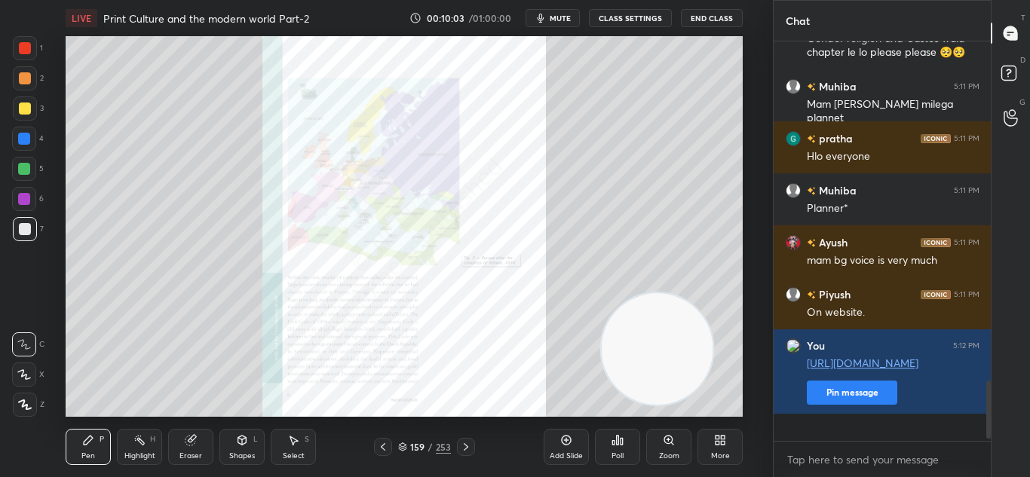
click at [470, 444] on icon at bounding box center [466, 447] width 12 height 12
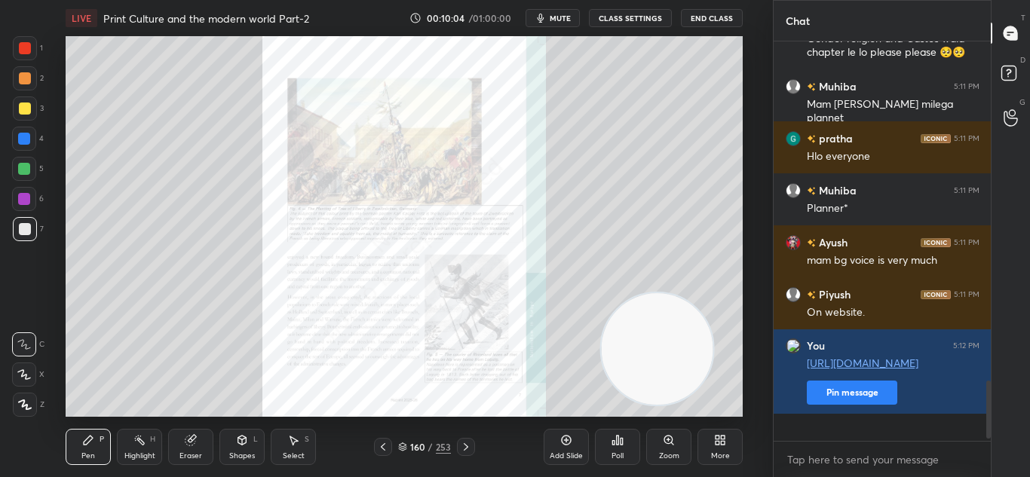
click at [470, 444] on icon at bounding box center [466, 447] width 12 height 12
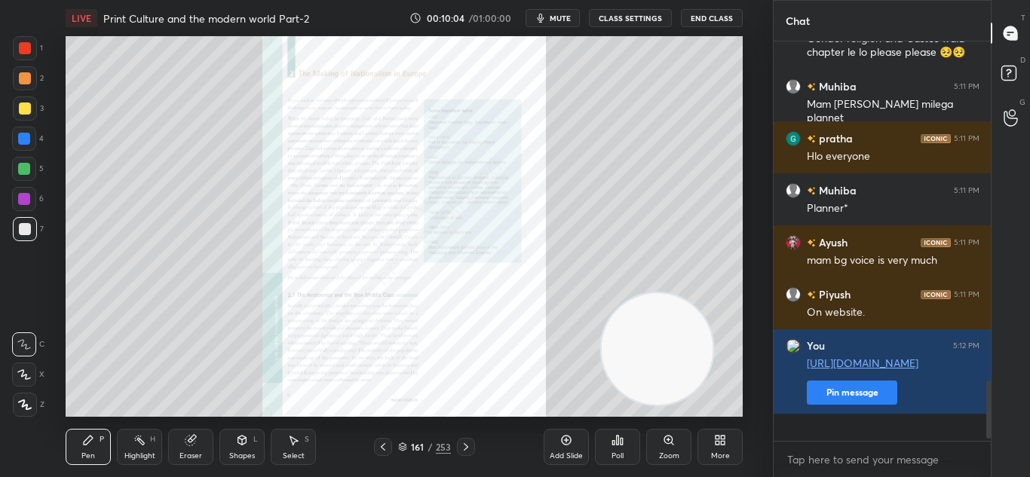
click at [470, 444] on icon at bounding box center [466, 447] width 12 height 12
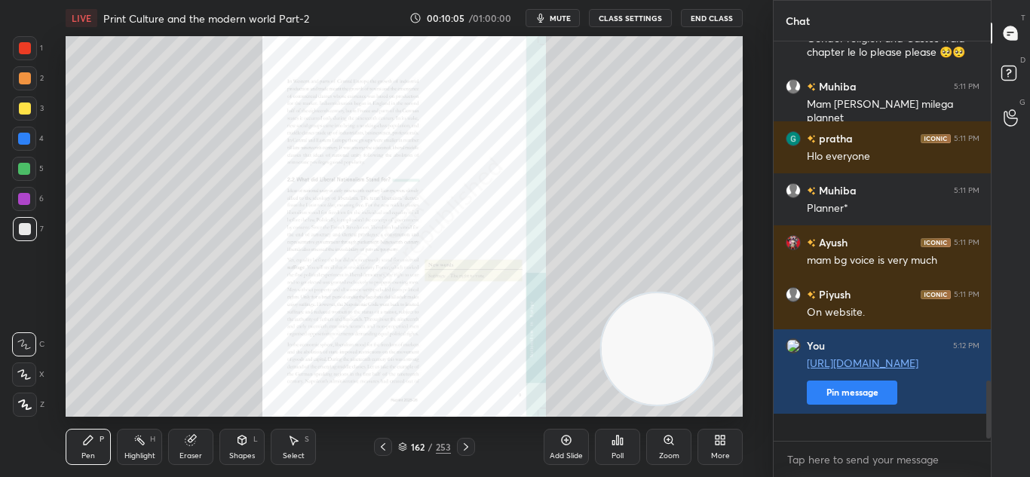
click at [470, 444] on icon at bounding box center [466, 447] width 12 height 12
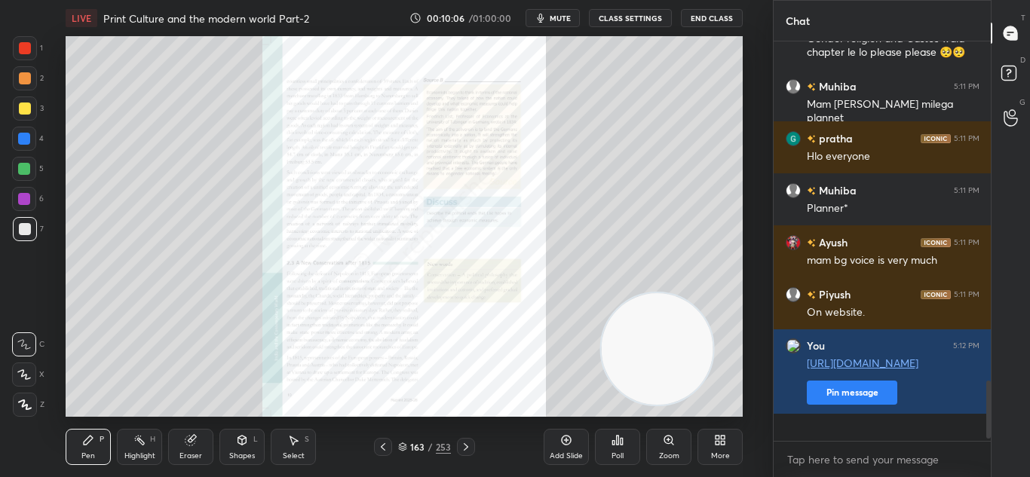
click at [470, 444] on icon at bounding box center [466, 447] width 12 height 12
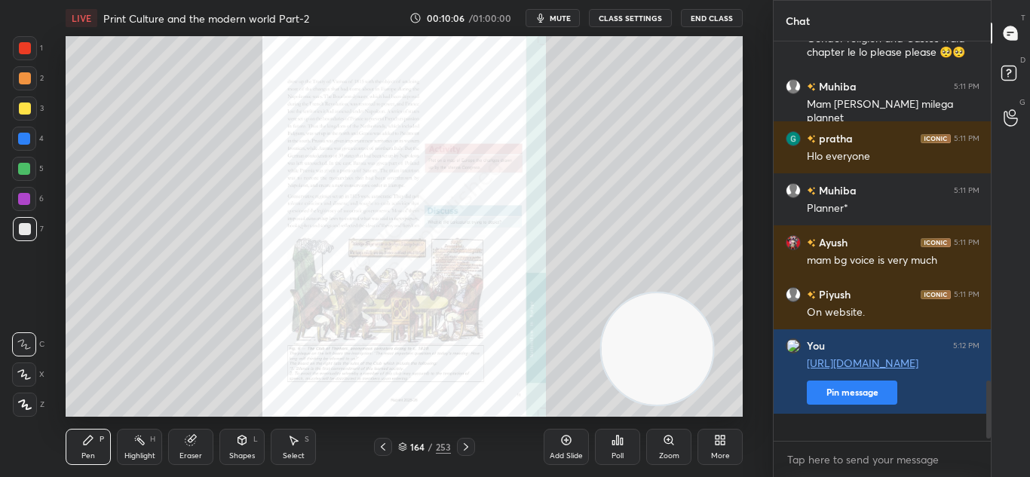
click at [470, 444] on icon at bounding box center [466, 447] width 12 height 12
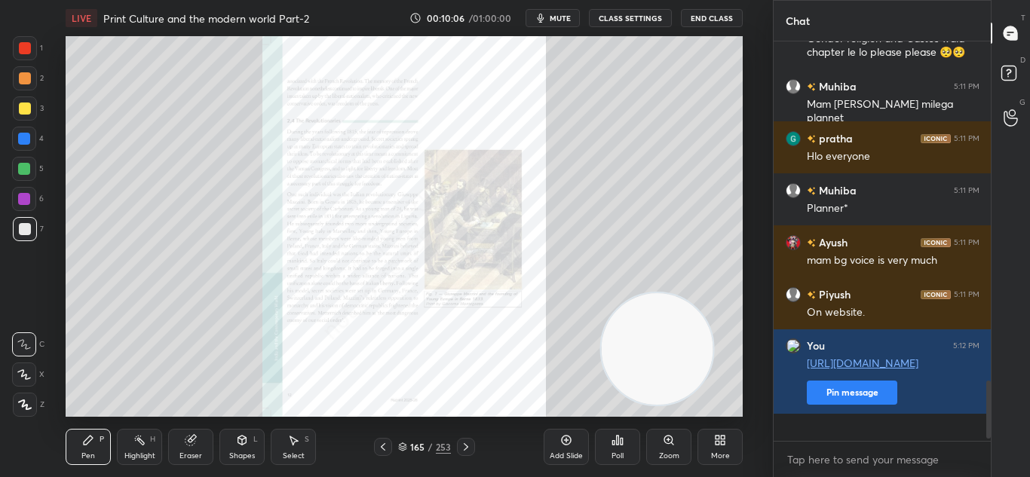
click at [470, 444] on icon at bounding box center [466, 447] width 12 height 12
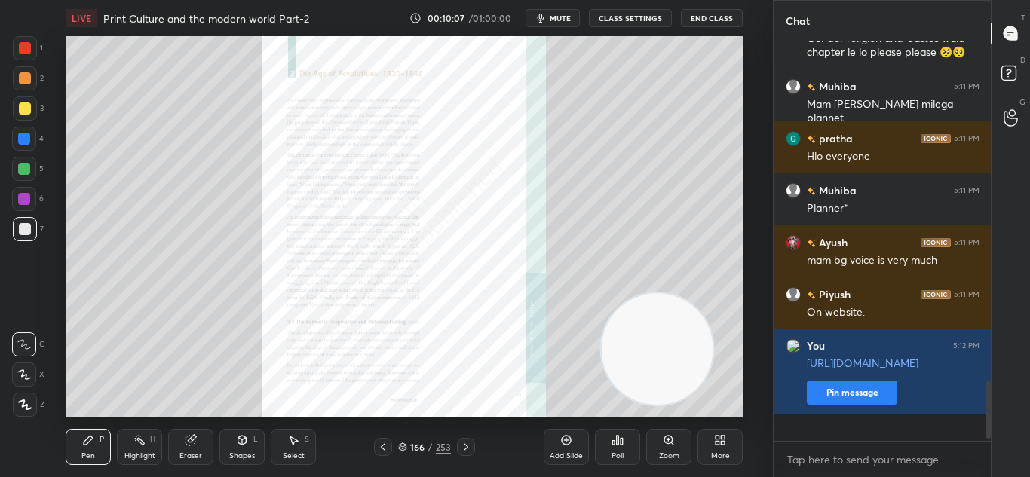
click at [470, 444] on icon at bounding box center [466, 447] width 12 height 12
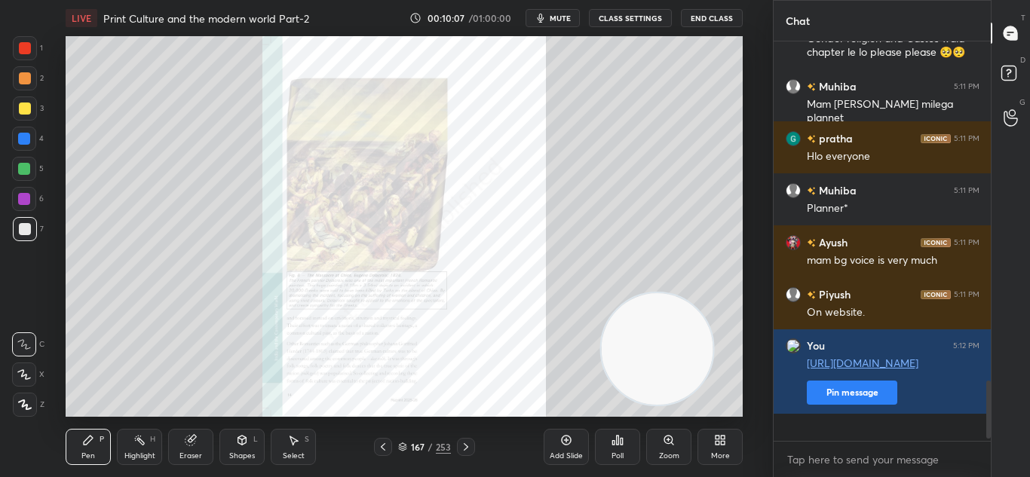
click at [470, 444] on icon at bounding box center [466, 447] width 12 height 12
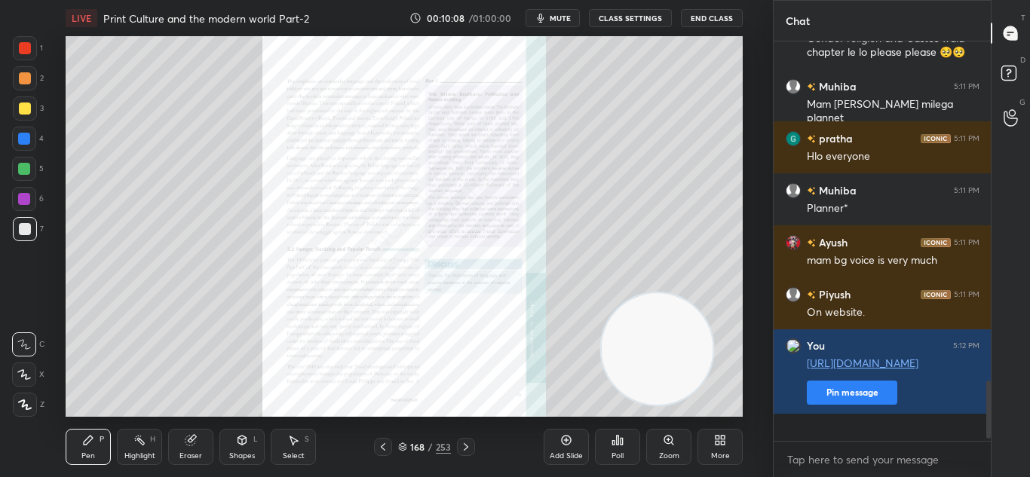
click at [470, 444] on icon at bounding box center [466, 447] width 12 height 12
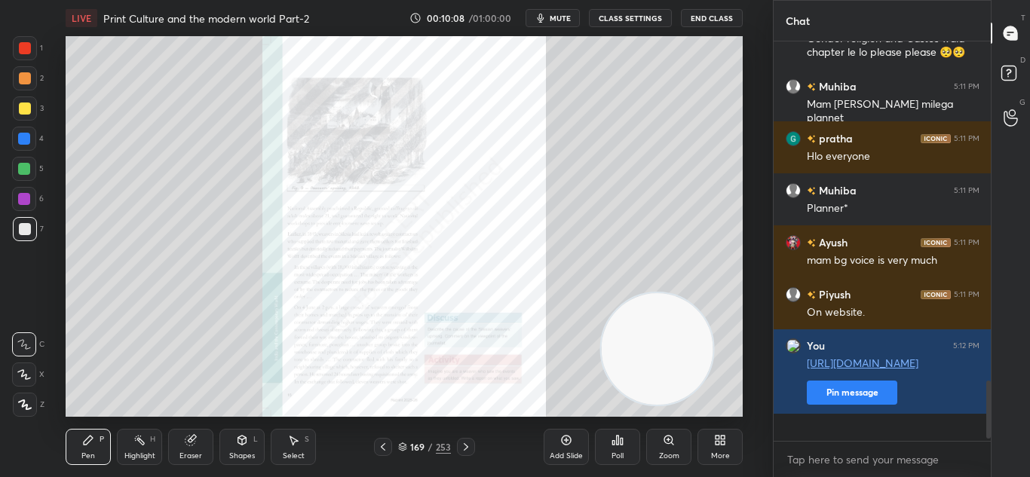
click at [470, 444] on icon at bounding box center [466, 447] width 12 height 12
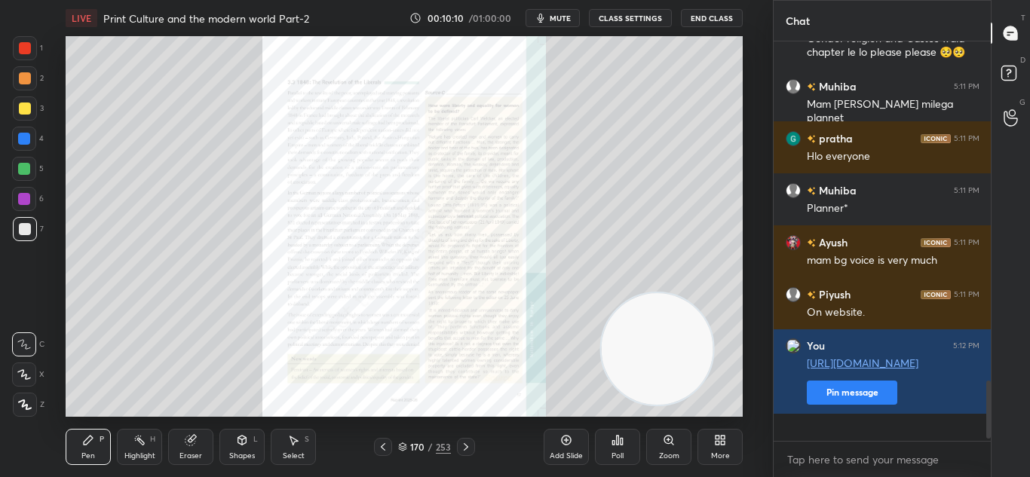
click at [470, 444] on icon at bounding box center [466, 447] width 12 height 12
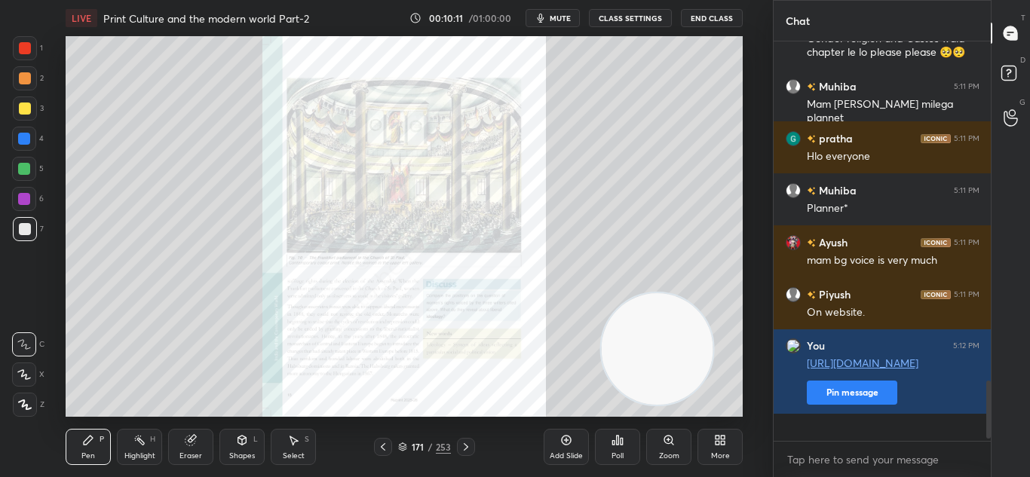
click at [470, 444] on icon at bounding box center [466, 447] width 12 height 12
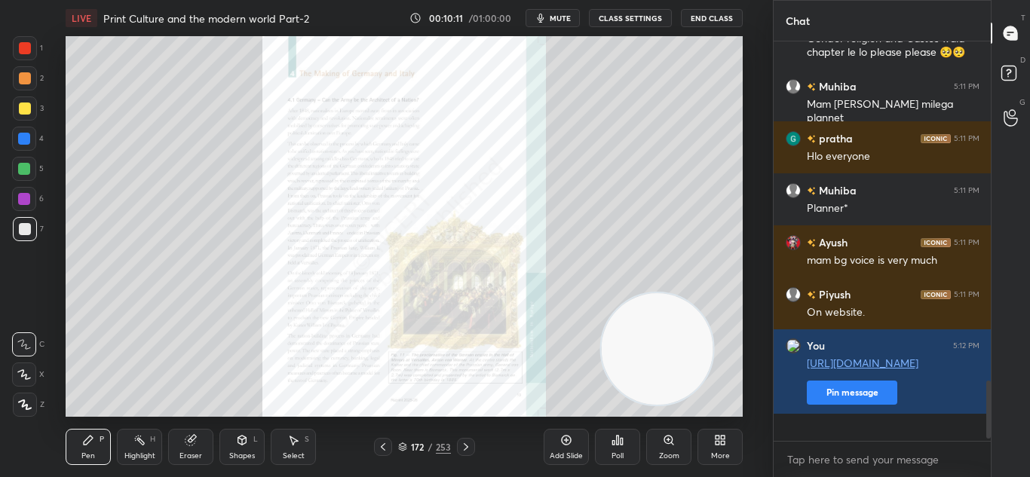
click at [470, 444] on icon at bounding box center [466, 447] width 12 height 12
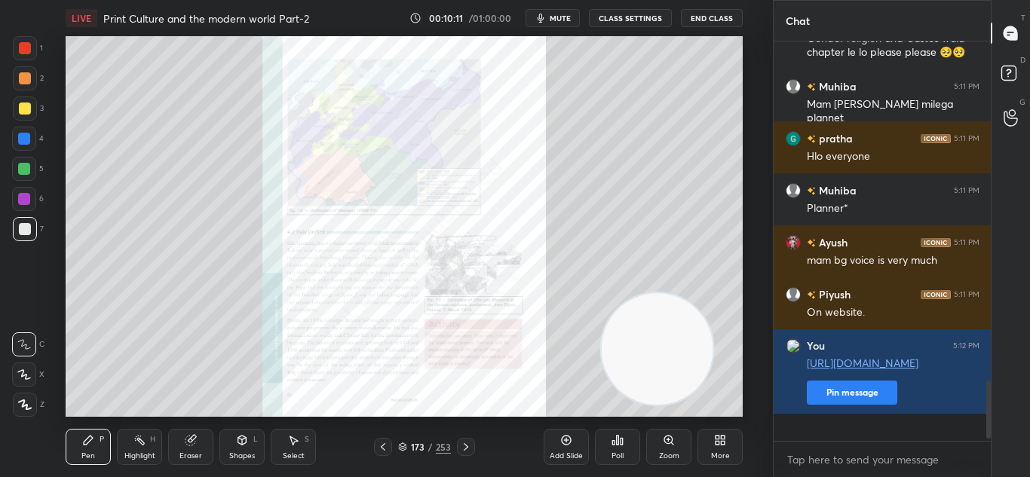
click at [470, 444] on icon at bounding box center [466, 447] width 12 height 12
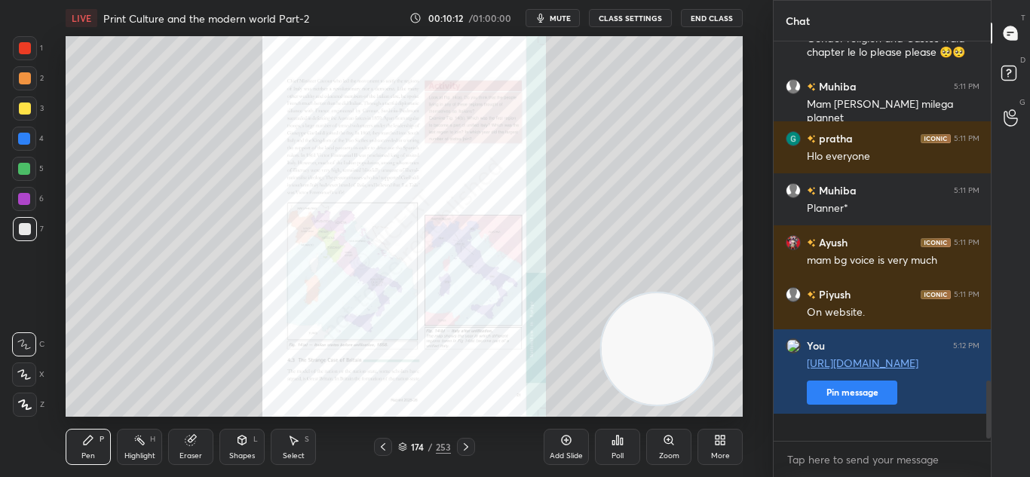
click at [470, 444] on icon at bounding box center [466, 447] width 12 height 12
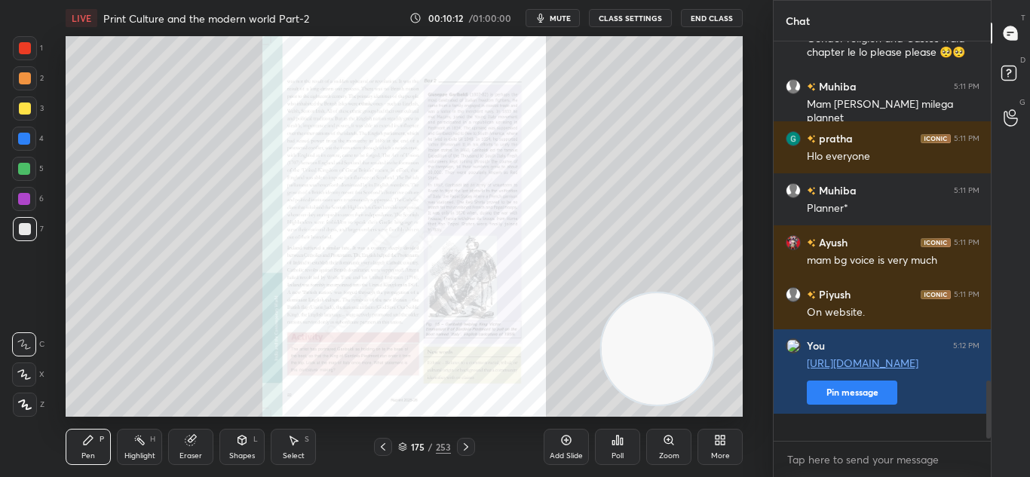
click at [470, 444] on icon at bounding box center [466, 447] width 12 height 12
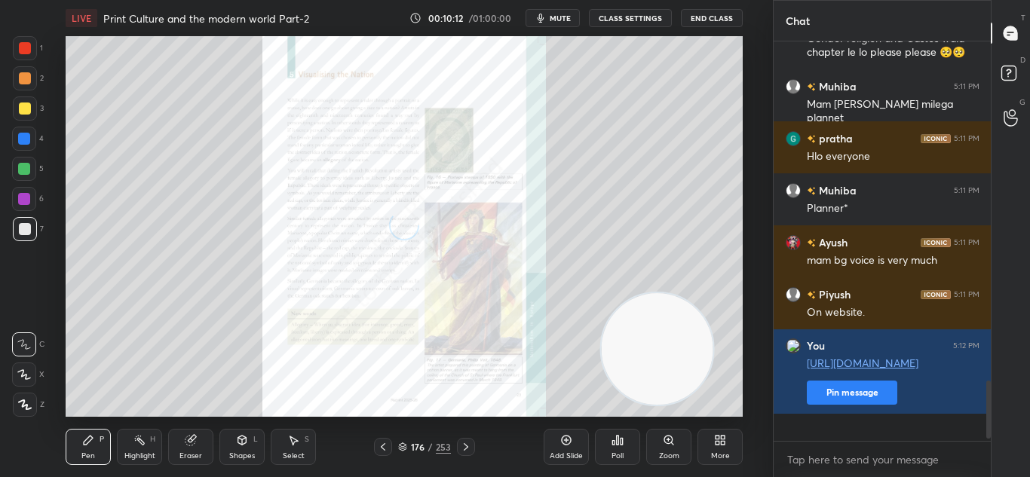
click at [470, 444] on icon at bounding box center [466, 447] width 12 height 12
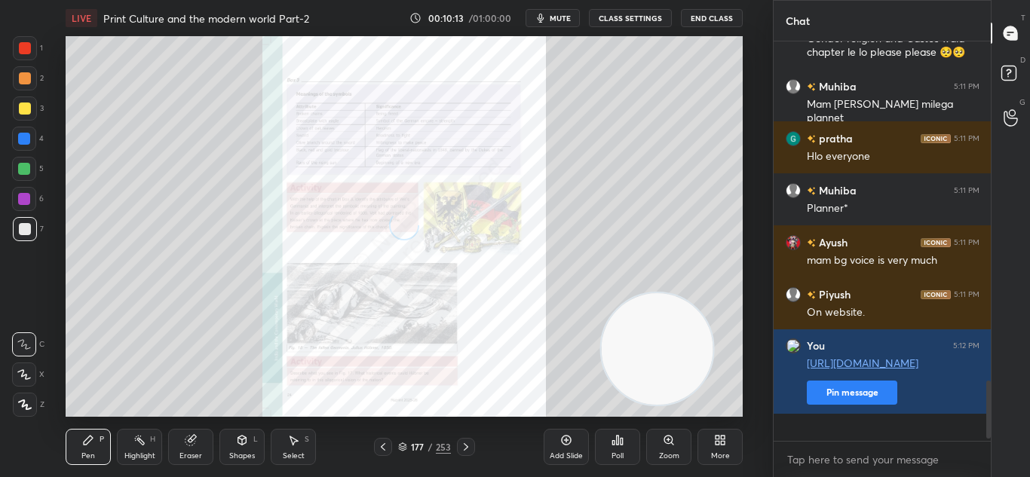
click at [470, 444] on icon at bounding box center [466, 447] width 12 height 12
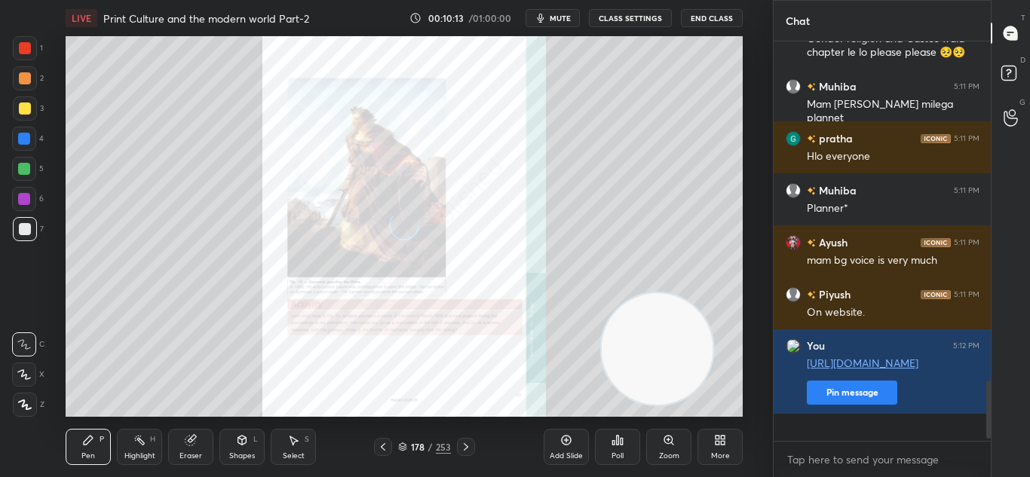
click at [470, 444] on icon at bounding box center [466, 447] width 12 height 12
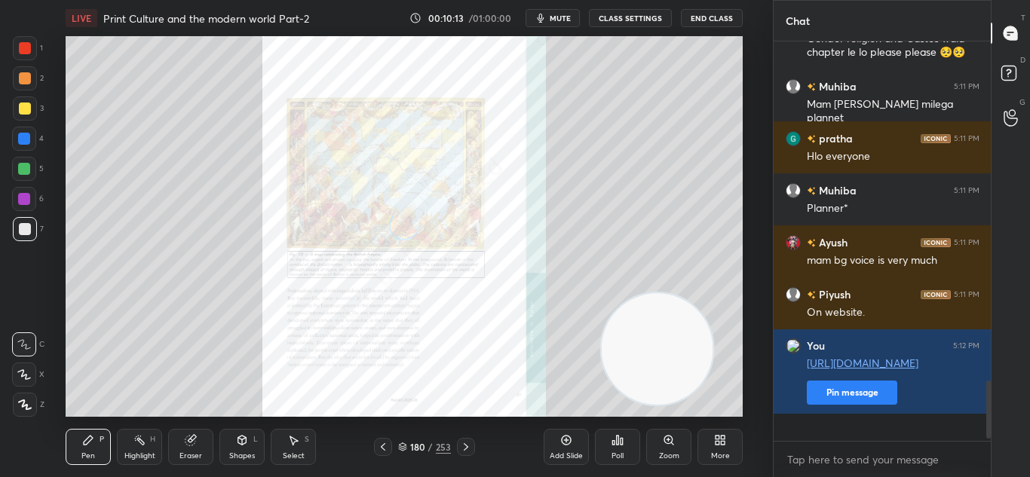
click at [470, 444] on icon at bounding box center [466, 447] width 12 height 12
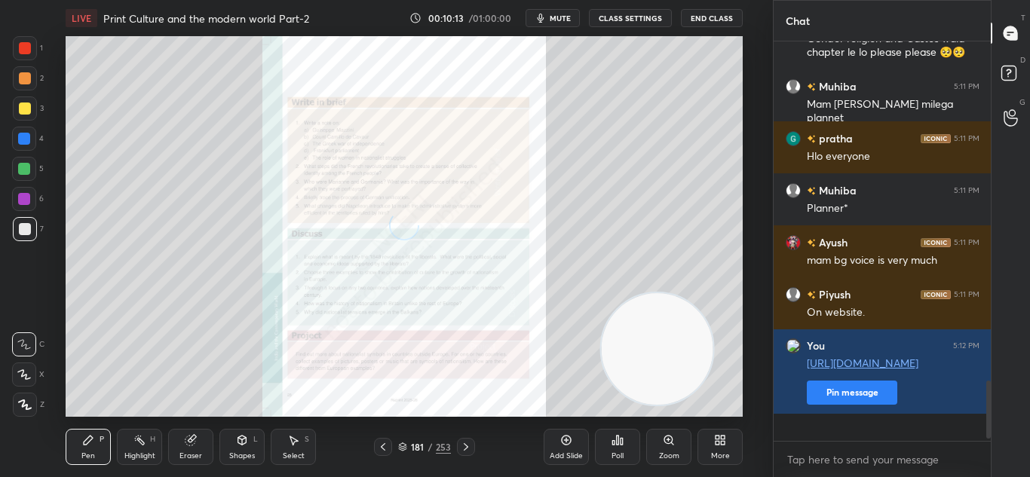
click at [470, 444] on icon at bounding box center [466, 447] width 12 height 12
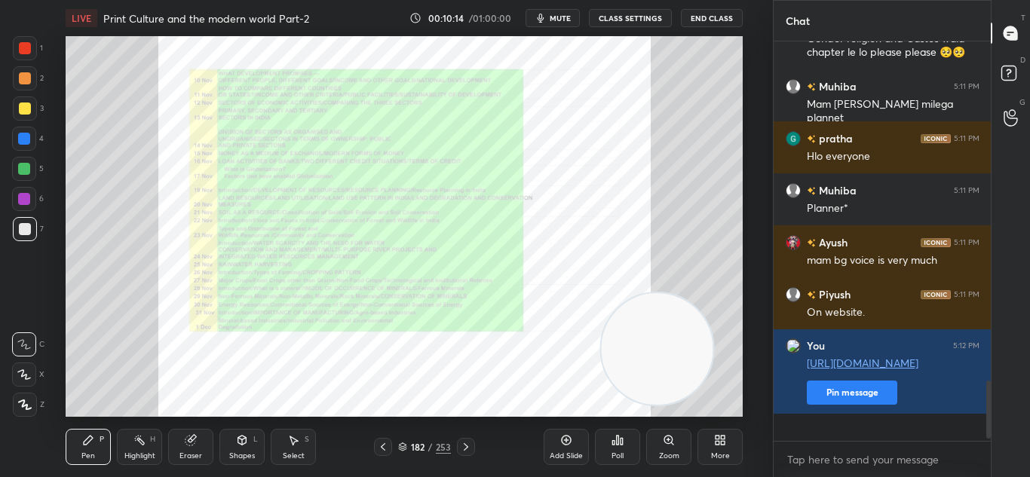
click at [470, 444] on icon at bounding box center [466, 447] width 12 height 12
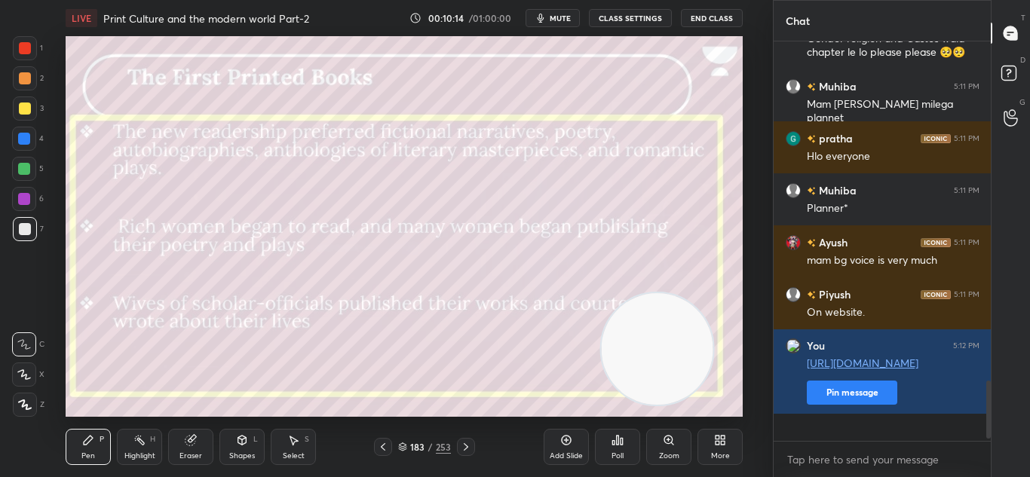
click at [470, 444] on icon at bounding box center [466, 447] width 12 height 12
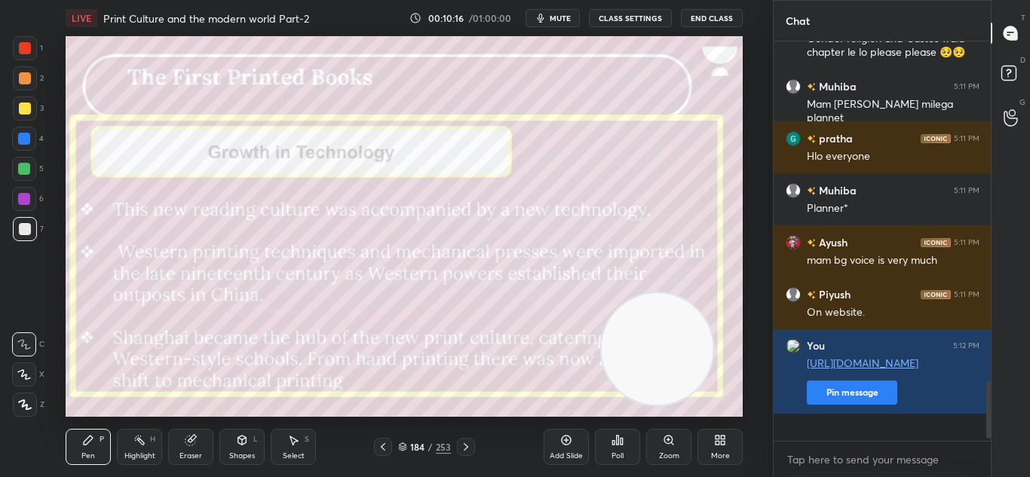
click at [380, 449] on icon at bounding box center [383, 447] width 12 height 12
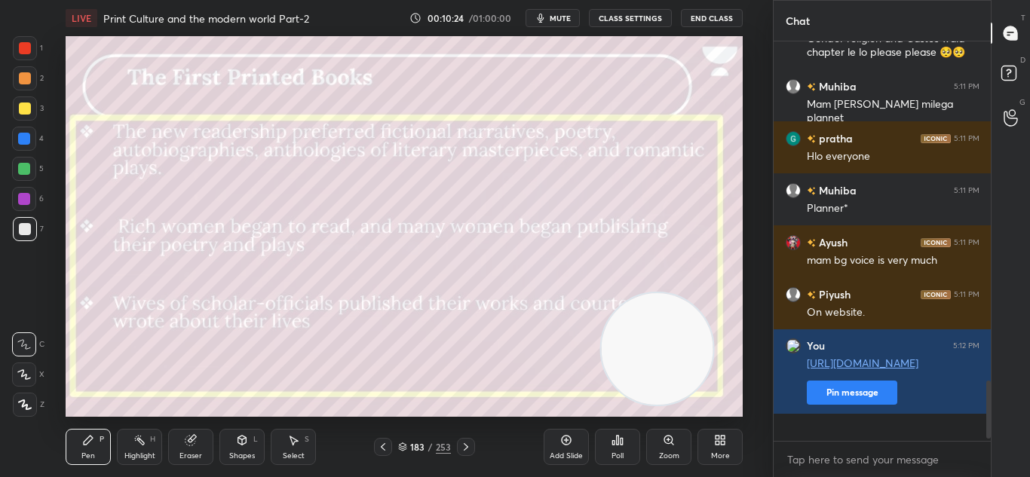
drag, startPoint x: 984, startPoint y: 394, endPoint x: 984, endPoint y: 420, distance: 26.4
click at [984, 420] on div at bounding box center [986, 241] width 9 height 400
click at [465, 449] on icon at bounding box center [466, 447] width 5 height 8
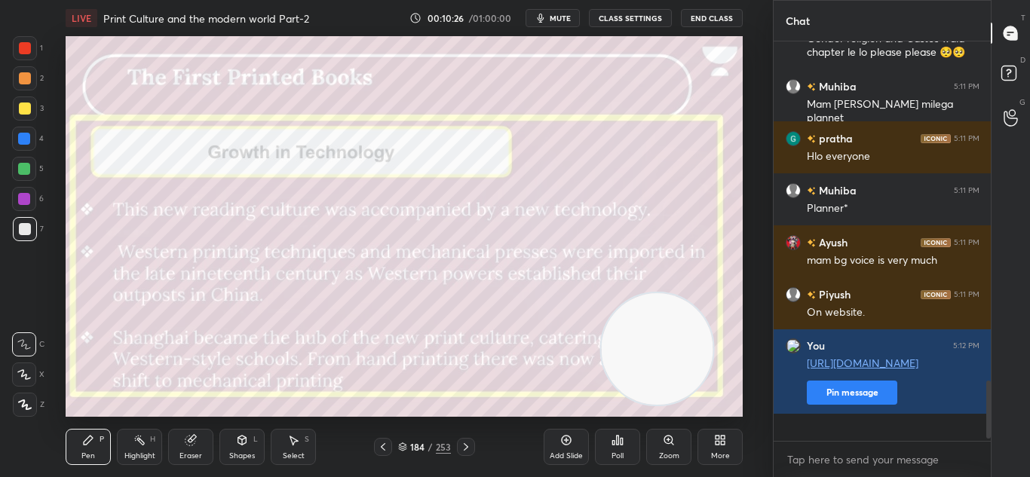
click at [465, 449] on icon at bounding box center [466, 447] width 5 height 8
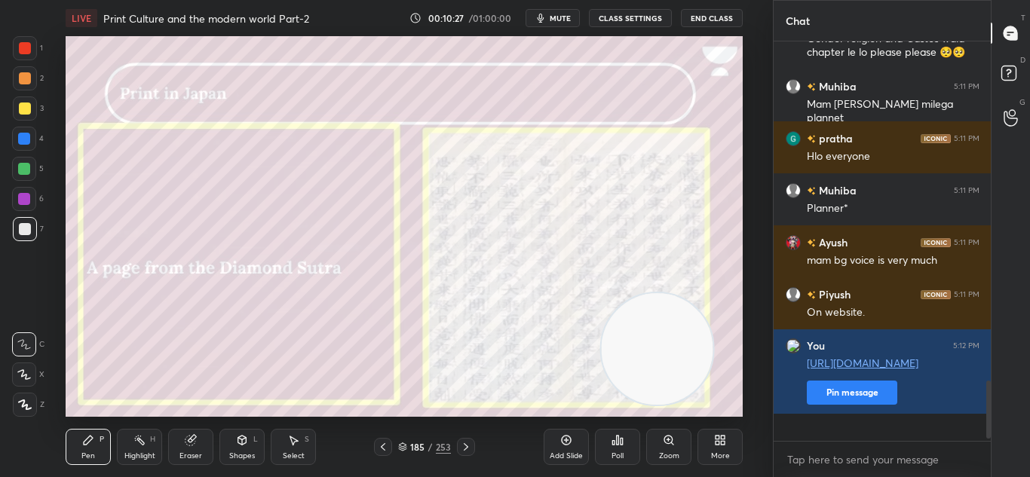
click at [465, 449] on icon at bounding box center [466, 447] width 5 height 8
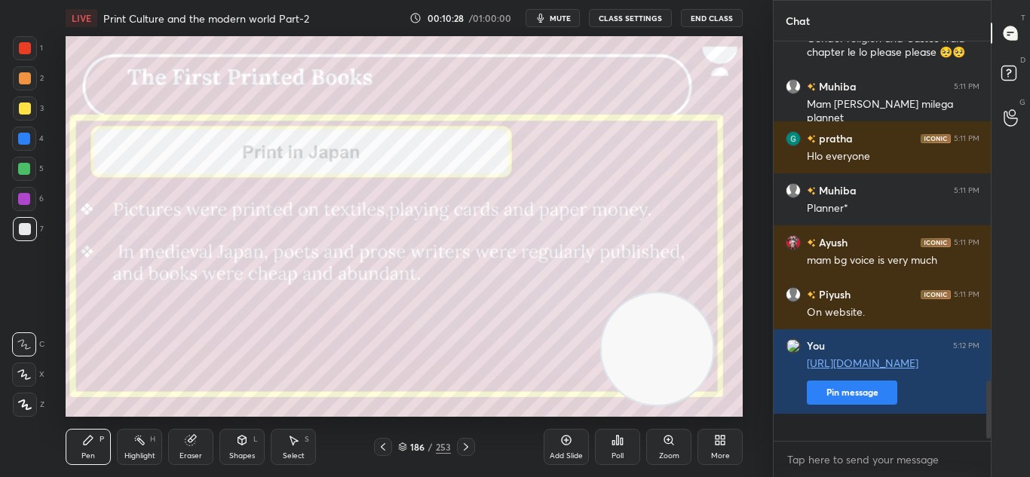
click at [465, 449] on icon at bounding box center [466, 447] width 5 height 8
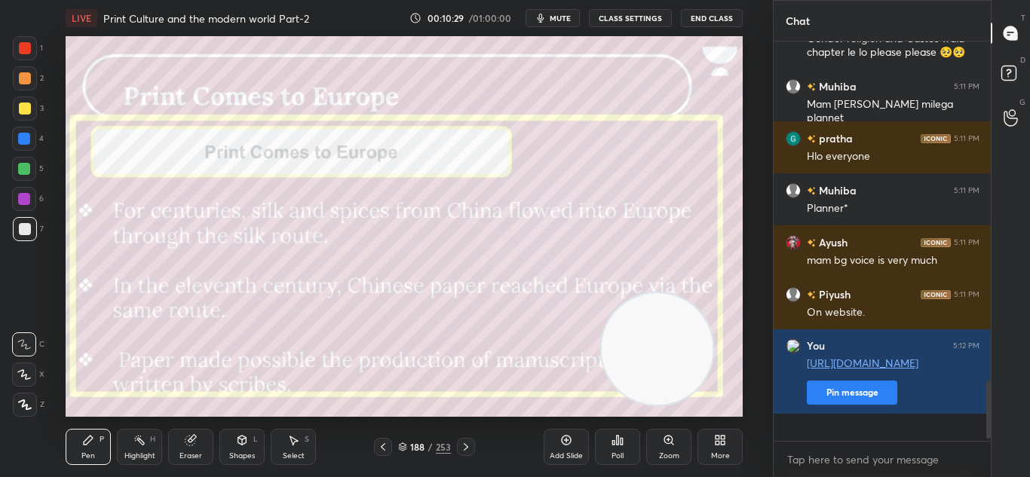
click at [465, 449] on icon at bounding box center [466, 447] width 5 height 8
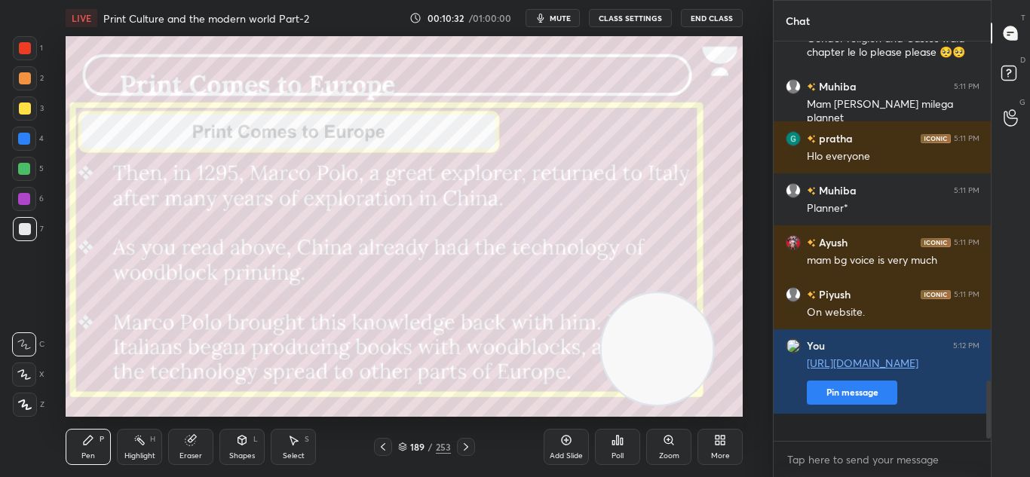
click at [381, 452] on icon at bounding box center [383, 447] width 12 height 12
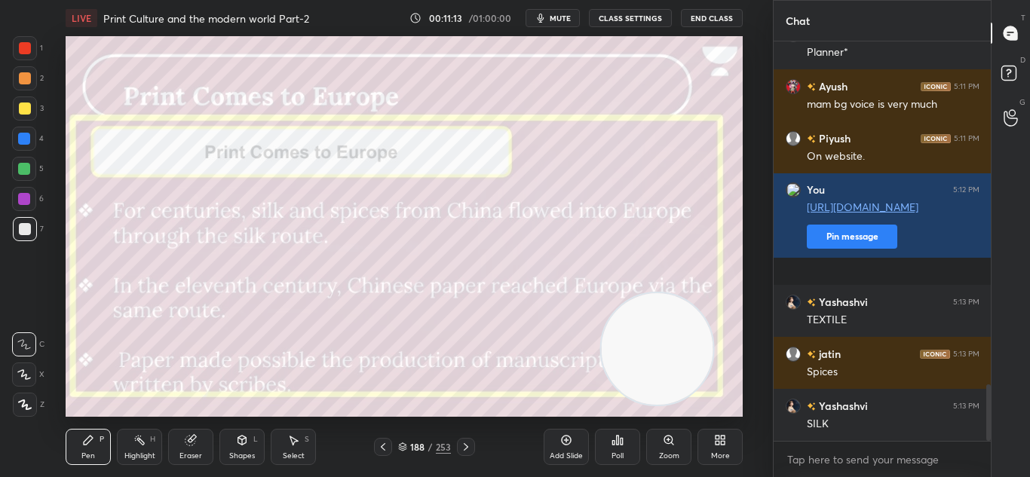
scroll to position [2433, 0]
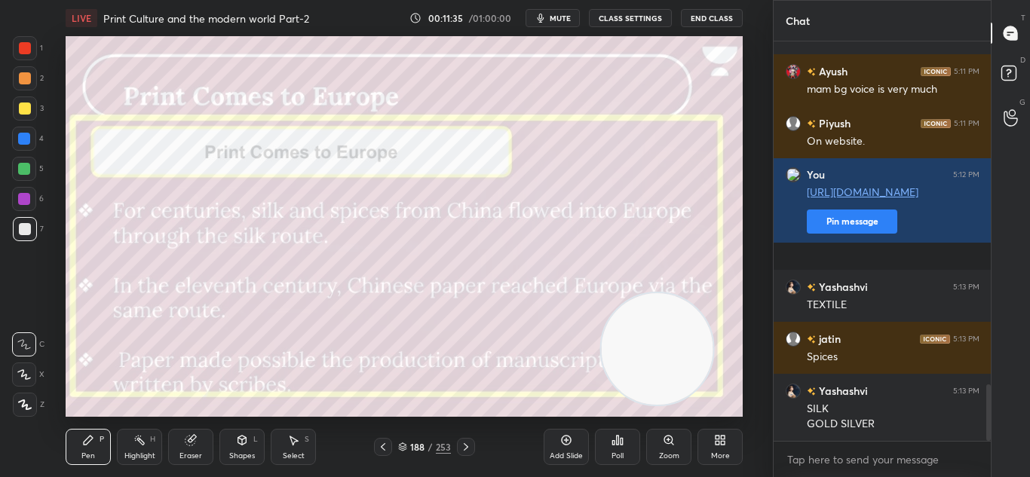
click at [626, 296] on div "Setting up your live class Poll for secs No correct answer Start poll" at bounding box center [404, 226] width 677 height 381
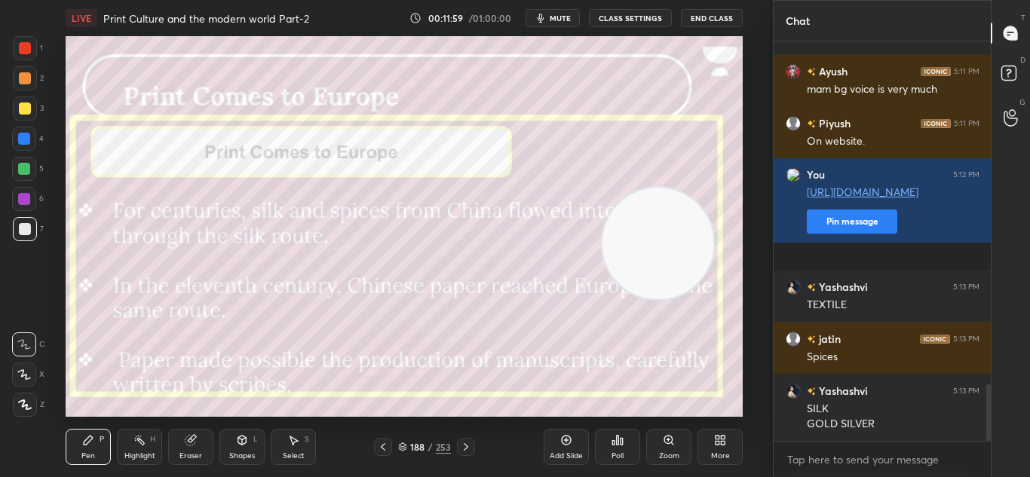
drag, startPoint x: 645, startPoint y: 356, endPoint x: 646, endPoint y: 237, distance: 118.4
click at [646, 237] on video at bounding box center [658, 243] width 112 height 111
click at [464, 449] on icon at bounding box center [466, 447] width 12 height 12
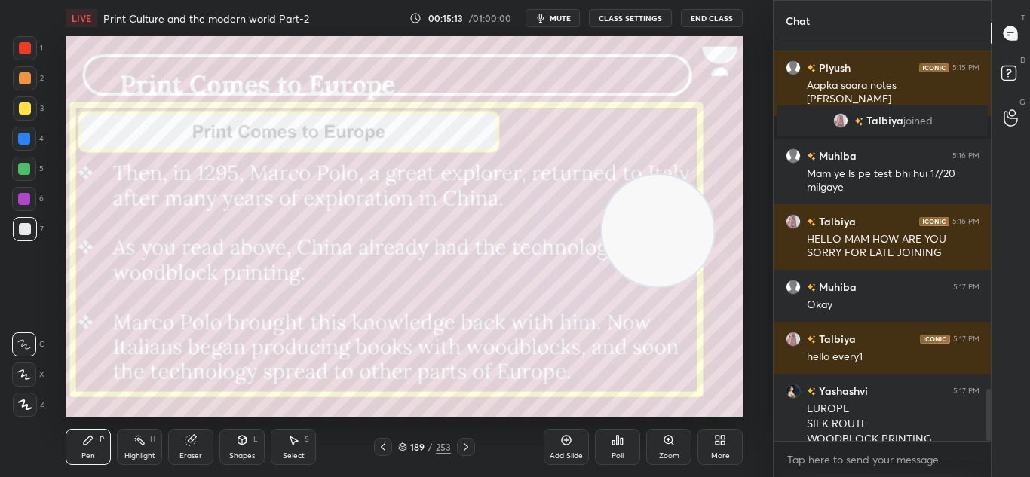
scroll to position [2654, 0]
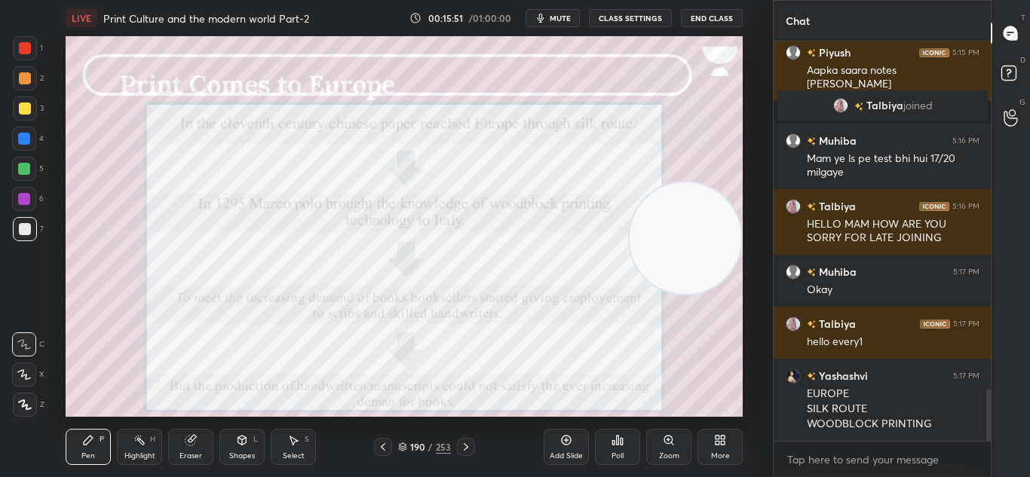
drag, startPoint x: 626, startPoint y: 219, endPoint x: 667, endPoint y: 227, distance: 42.1
click at [667, 227] on video at bounding box center [685, 237] width 112 height 111
click at [20, 48] on div at bounding box center [25, 48] width 12 height 12
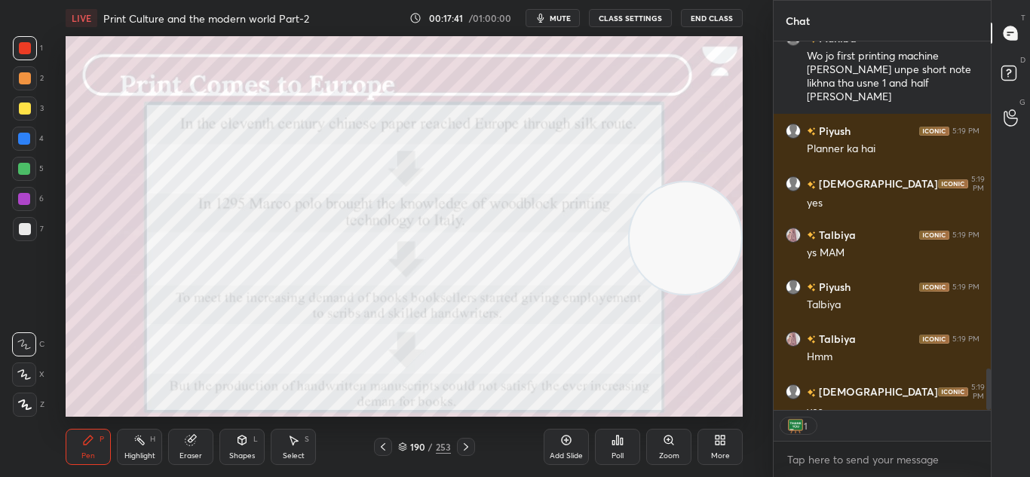
scroll to position [364, 213]
click at [458, 447] on div at bounding box center [466, 447] width 18 height 18
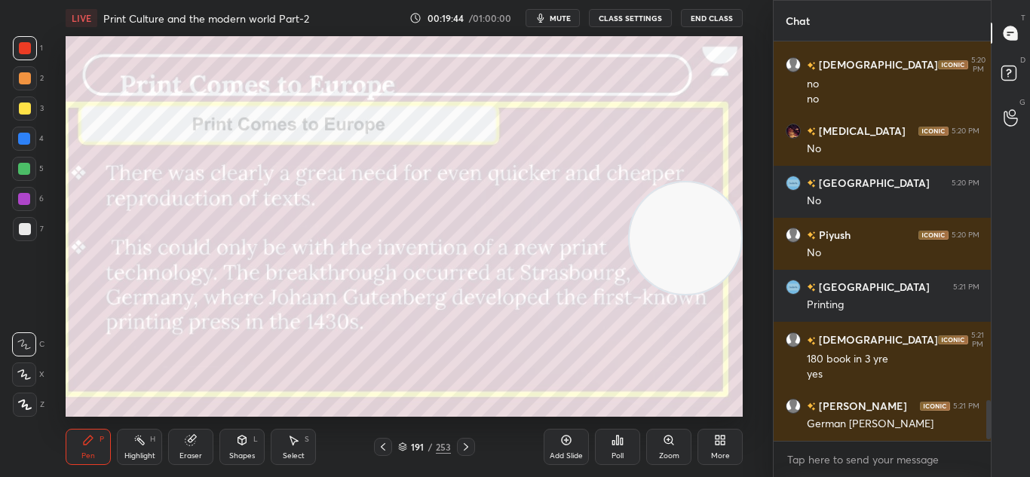
scroll to position [3520, 0]
click at [468, 452] on icon at bounding box center [466, 447] width 12 height 12
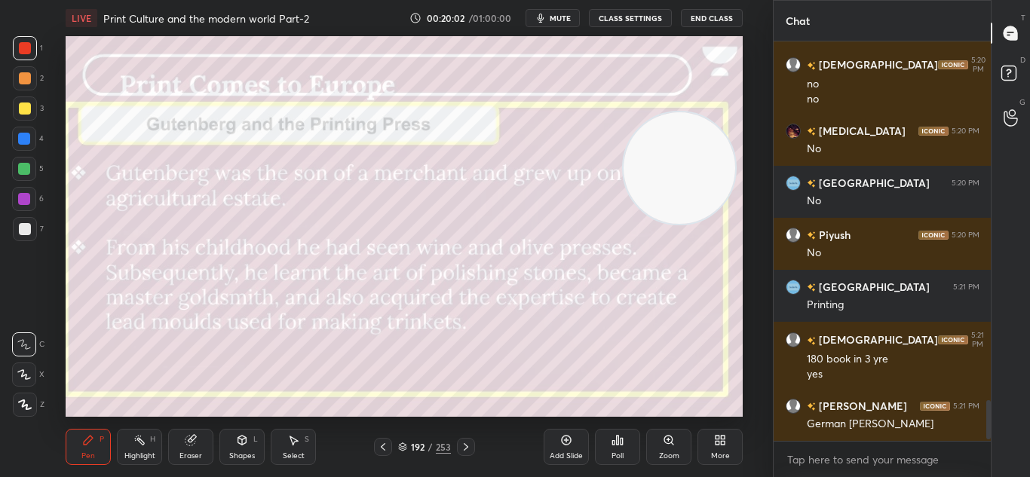
drag, startPoint x: 669, startPoint y: 259, endPoint x: 647, endPoint y: 204, distance: 59.2
click at [661, 186] on video at bounding box center [679, 168] width 112 height 112
click at [465, 450] on icon at bounding box center [466, 447] width 12 height 12
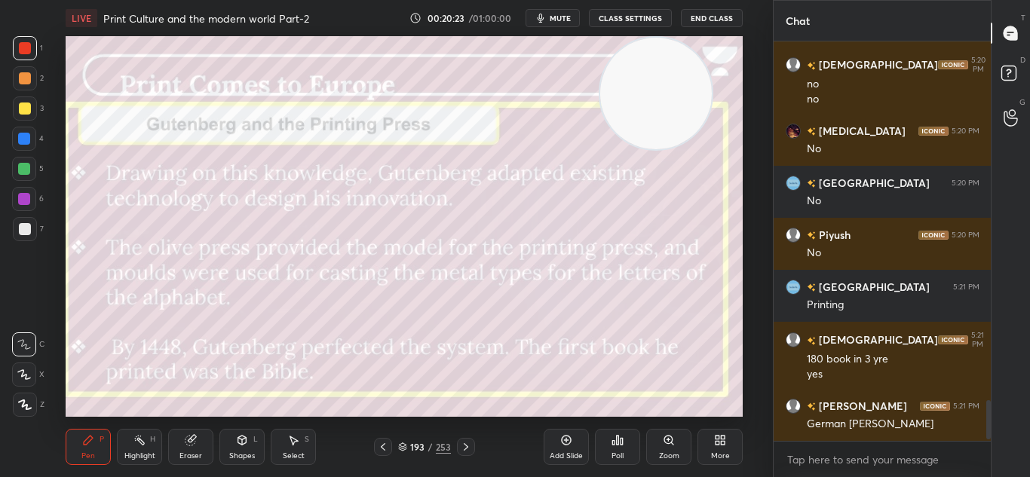
drag, startPoint x: 672, startPoint y: 222, endPoint x: 663, endPoint y: 26, distance: 197.0
click at [663, 26] on div "LIVE Print Culture and the modern world Part-2 00:20:23 / 01:00:00 mute CLASS S…" at bounding box center [404, 238] width 712 height 477
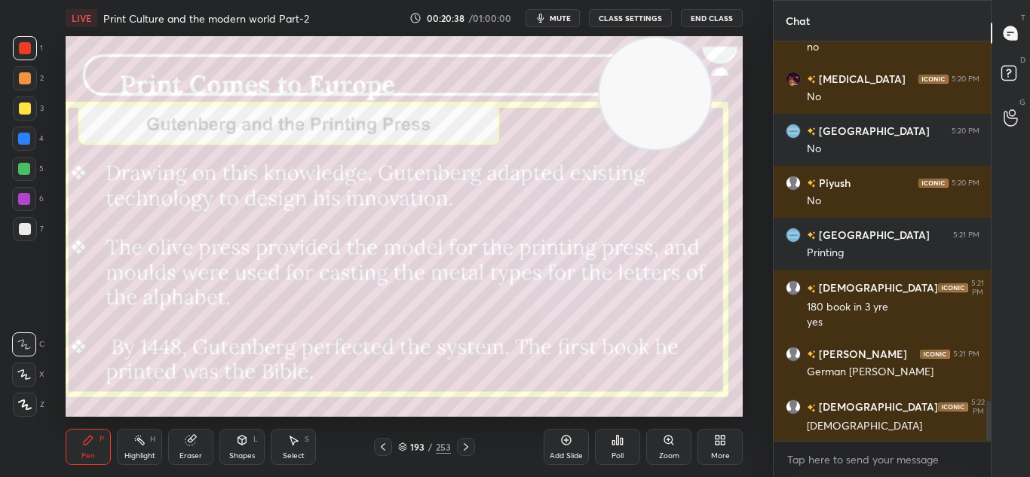
click at [464, 450] on icon at bounding box center [466, 447] width 5 height 8
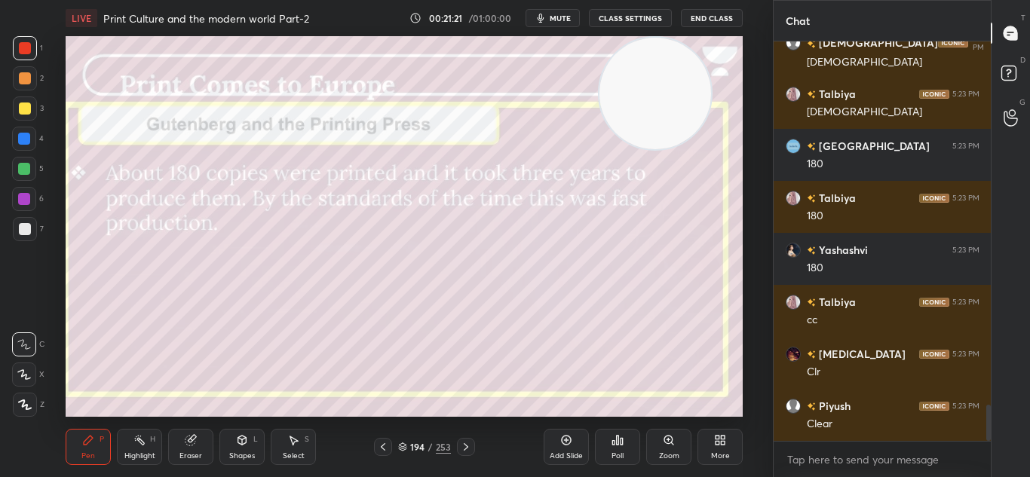
scroll to position [3988, 0]
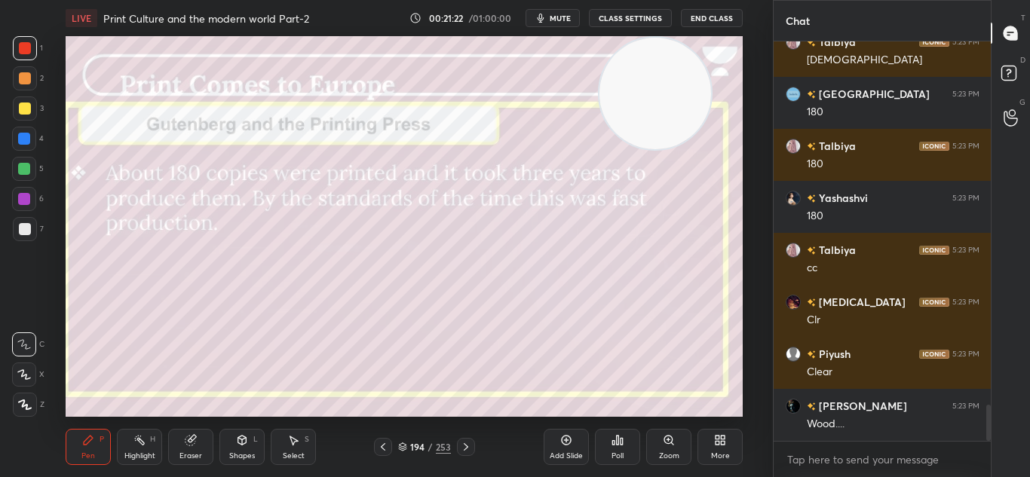
click at [458, 452] on div at bounding box center [466, 447] width 18 height 18
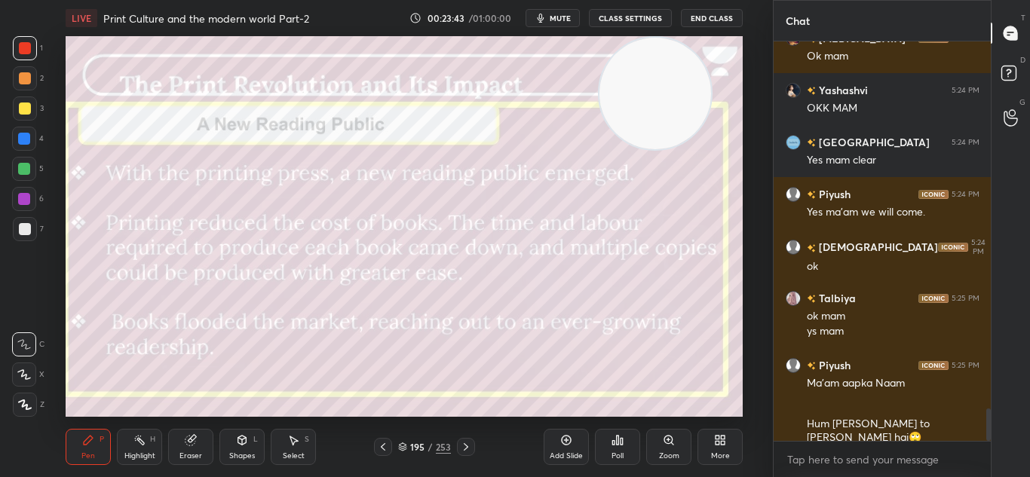
scroll to position [4564, 0]
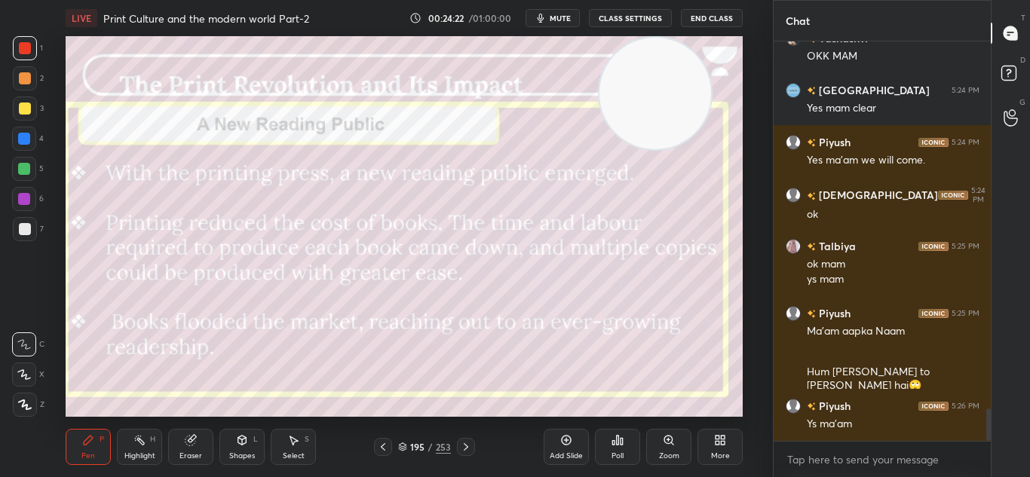
click at [26, 234] on div at bounding box center [25, 229] width 12 height 12
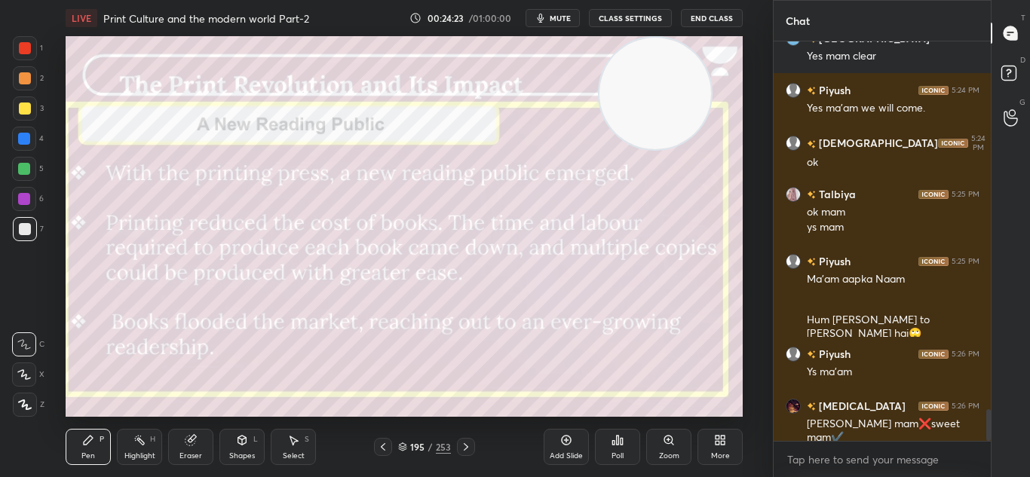
click at [29, 406] on icon at bounding box center [25, 405] width 14 height 11
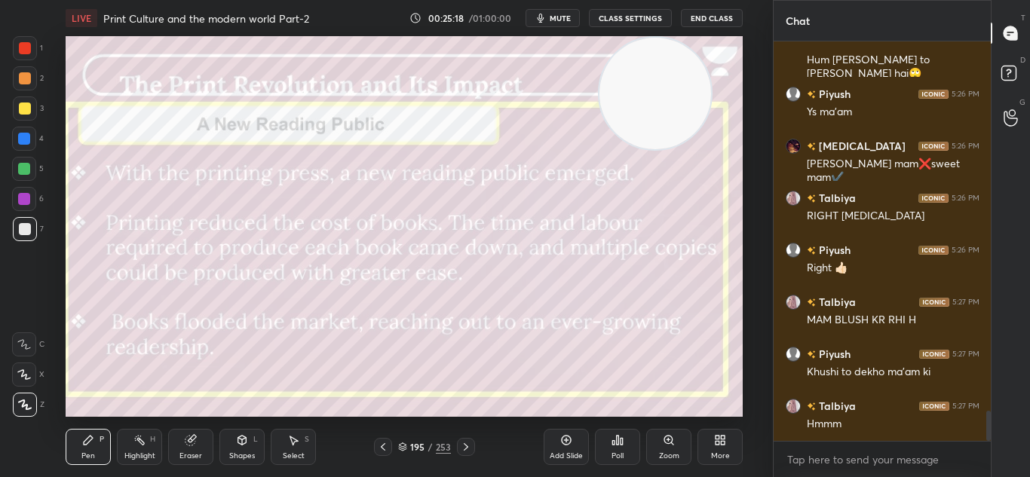
scroll to position [4928, 0]
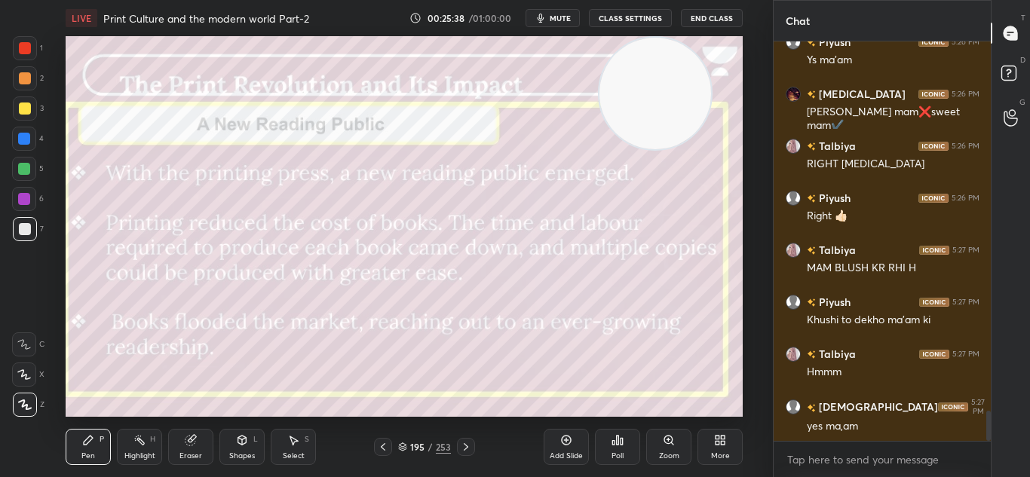
click at [464, 449] on icon at bounding box center [466, 447] width 12 height 12
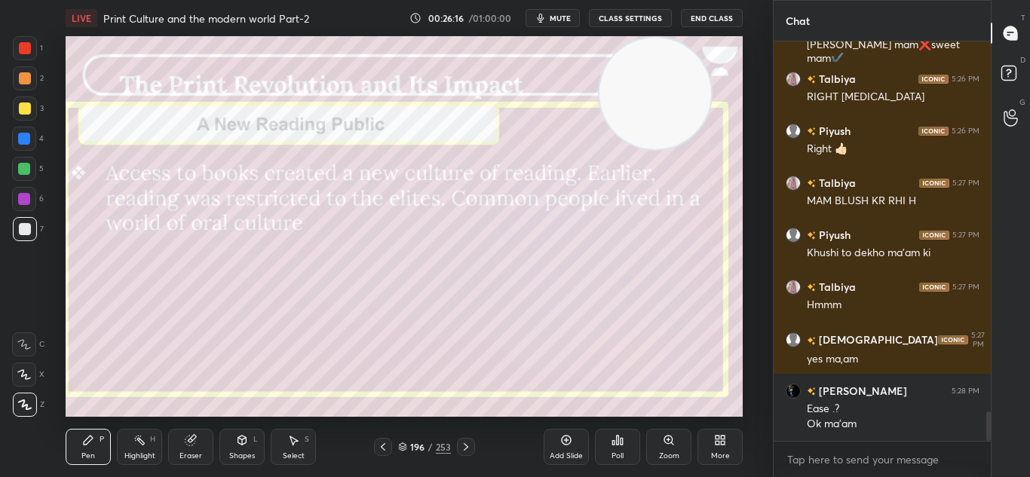
scroll to position [5047, 0]
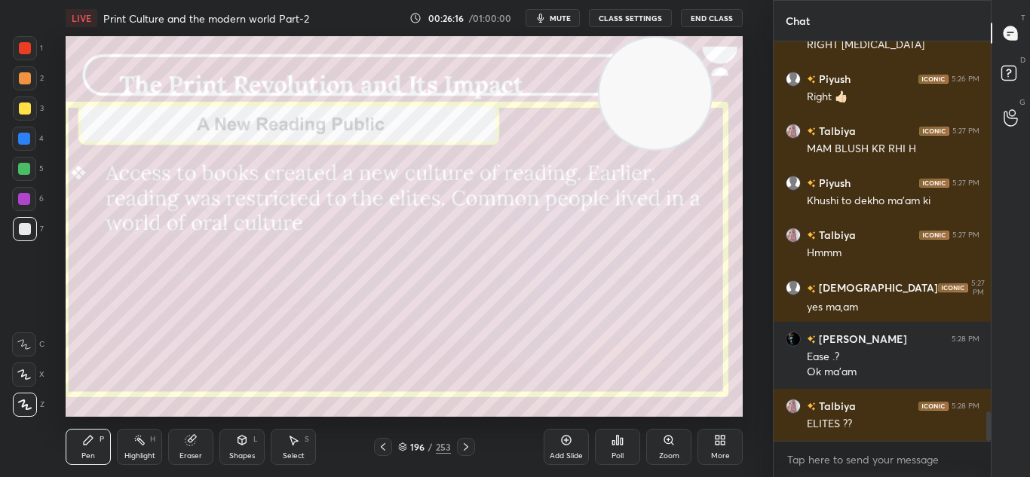
click at [464, 451] on icon at bounding box center [466, 447] width 12 height 12
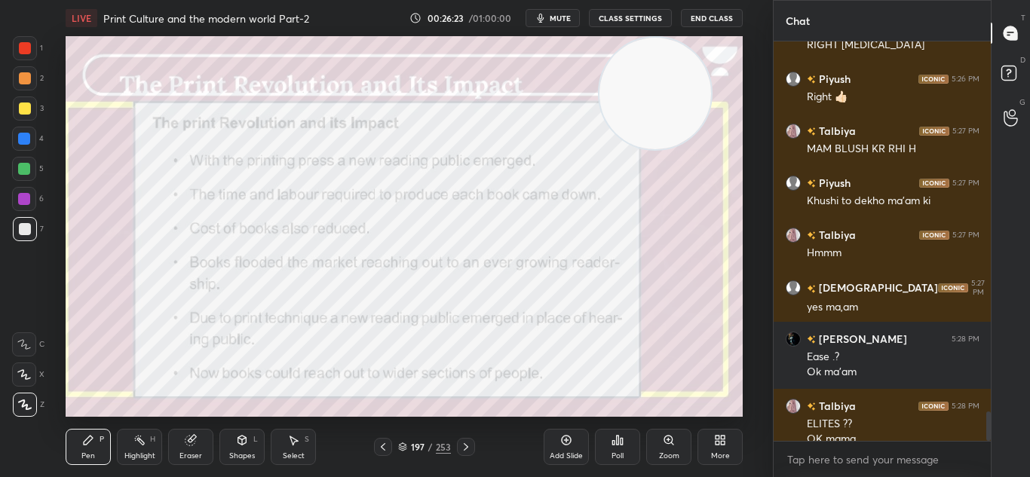
scroll to position [5062, 0]
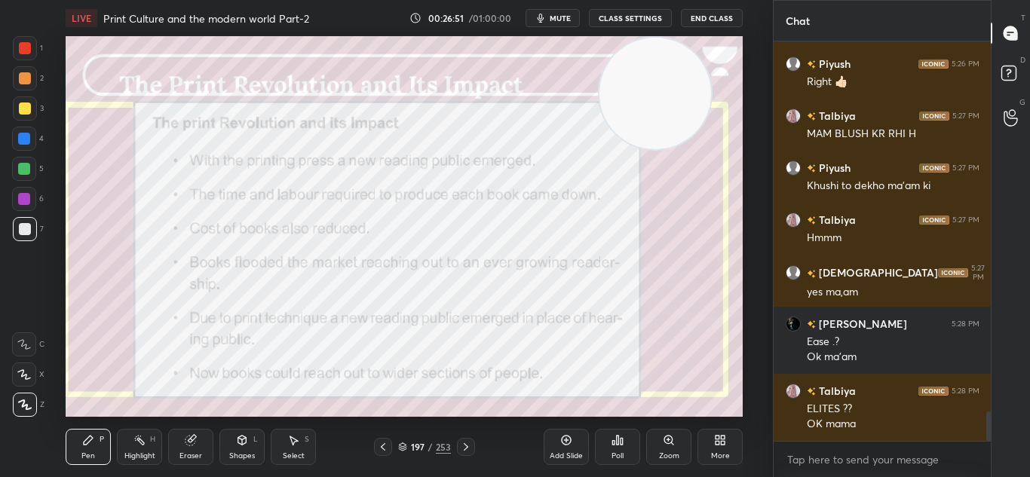
click at [20, 47] on div at bounding box center [25, 48] width 12 height 12
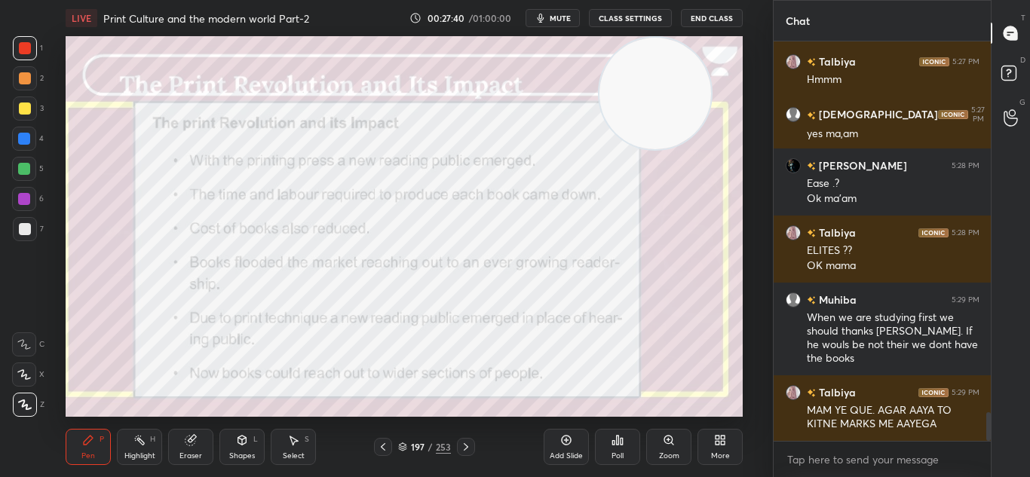
scroll to position [5272, 0]
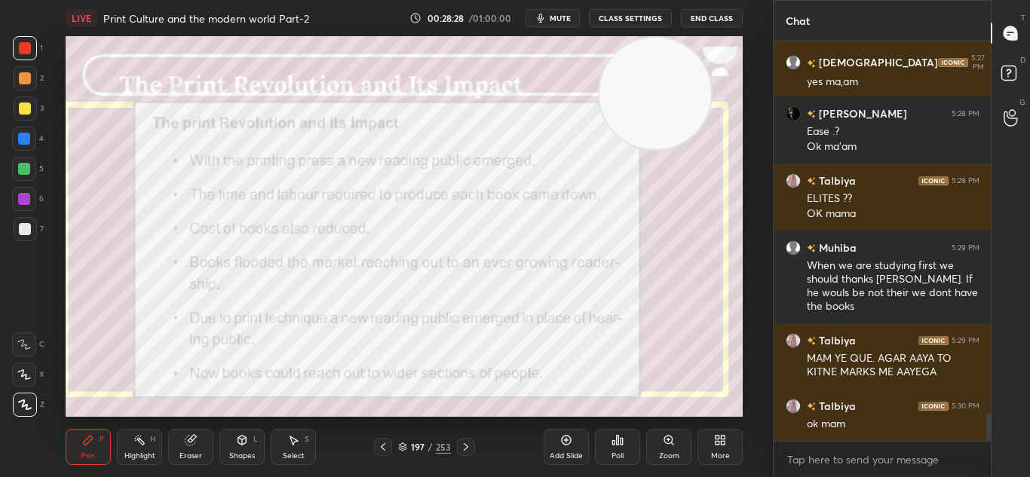
click at [468, 440] on div at bounding box center [466, 447] width 18 height 18
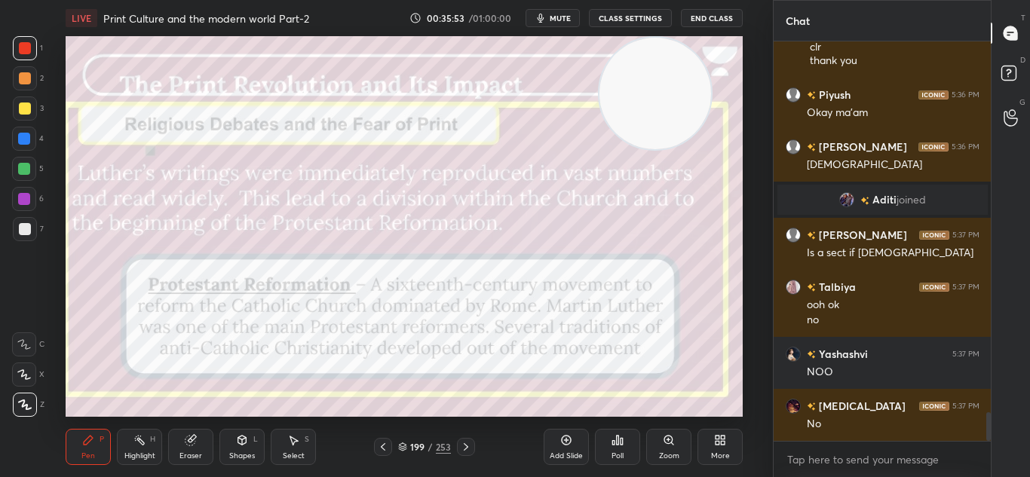
scroll to position [5214, 0]
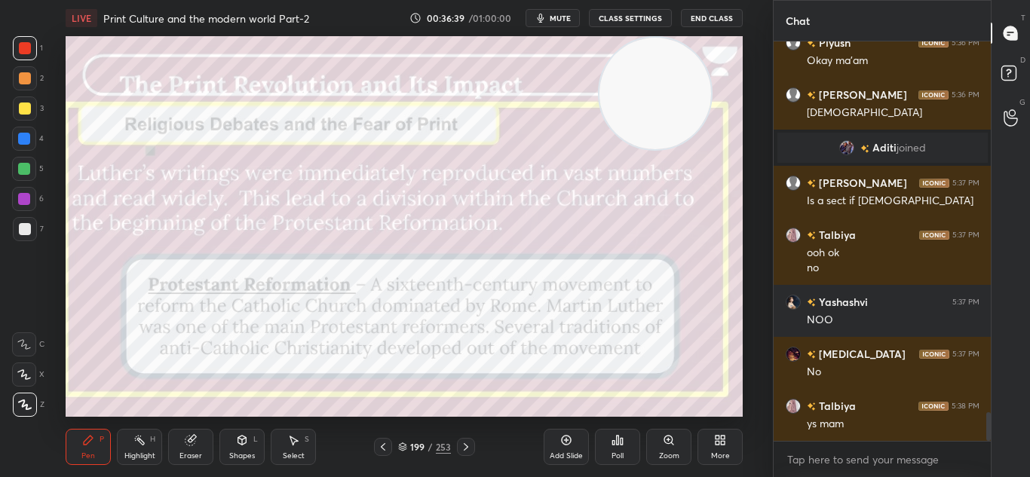
click at [464, 446] on icon at bounding box center [466, 447] width 12 height 12
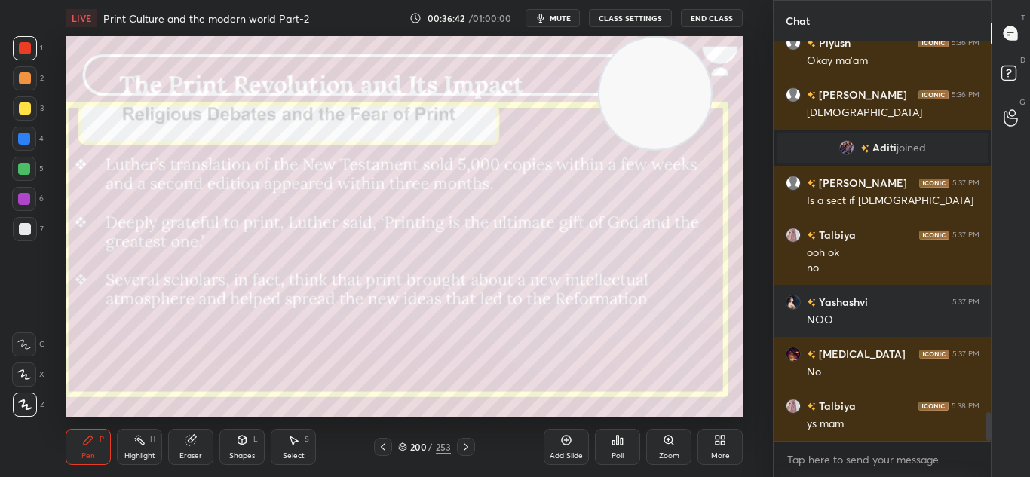
scroll to position [5266, 0]
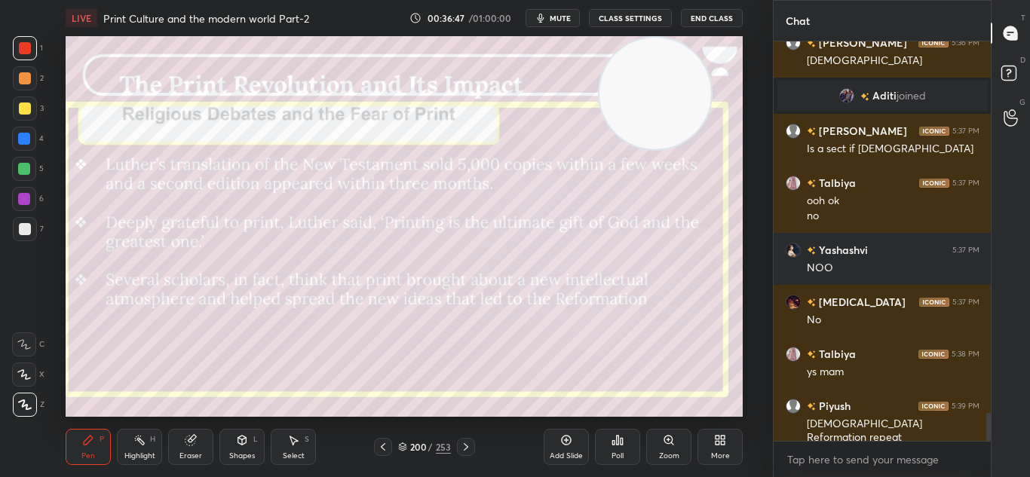
click at [383, 443] on icon at bounding box center [383, 447] width 12 height 12
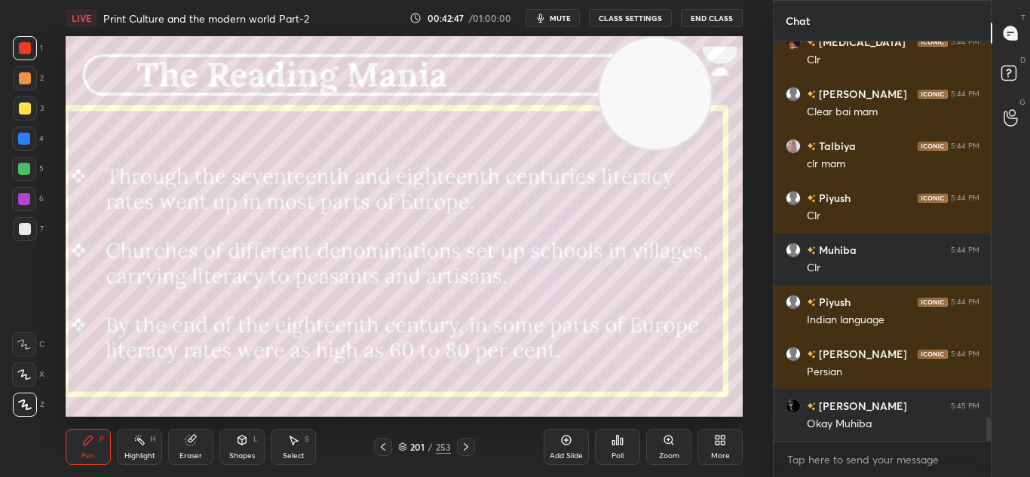
scroll to position [6522, 0]
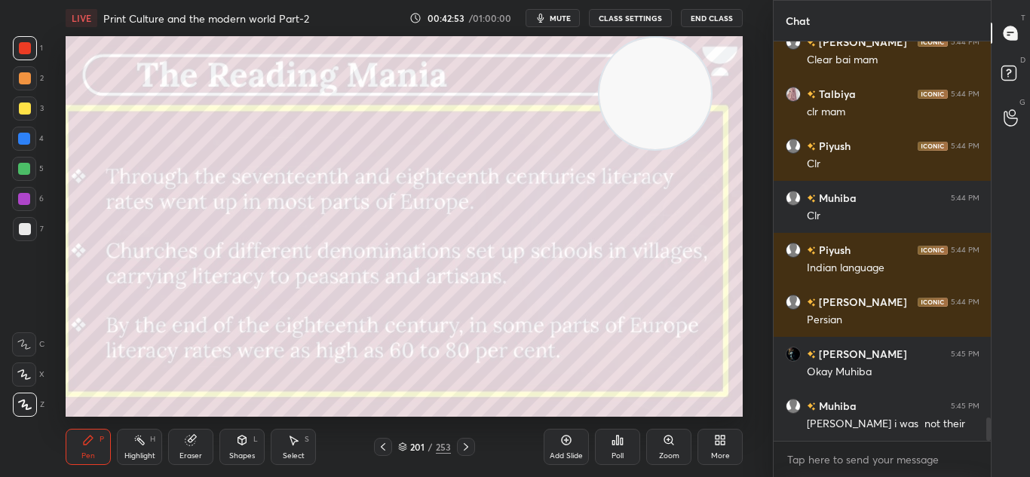
click at [381, 443] on icon at bounding box center [383, 447] width 12 height 12
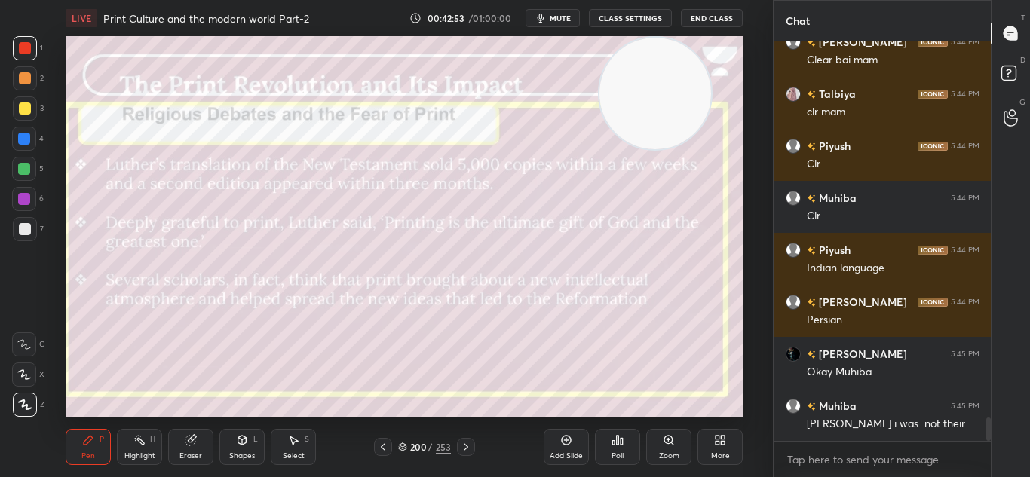
click at [381, 443] on icon at bounding box center [383, 447] width 12 height 12
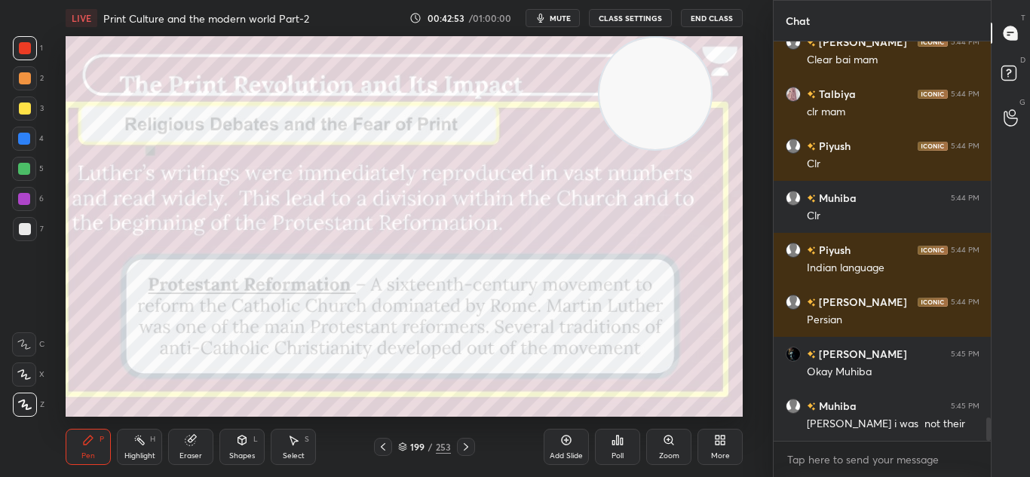
click at [381, 443] on icon at bounding box center [383, 447] width 12 height 12
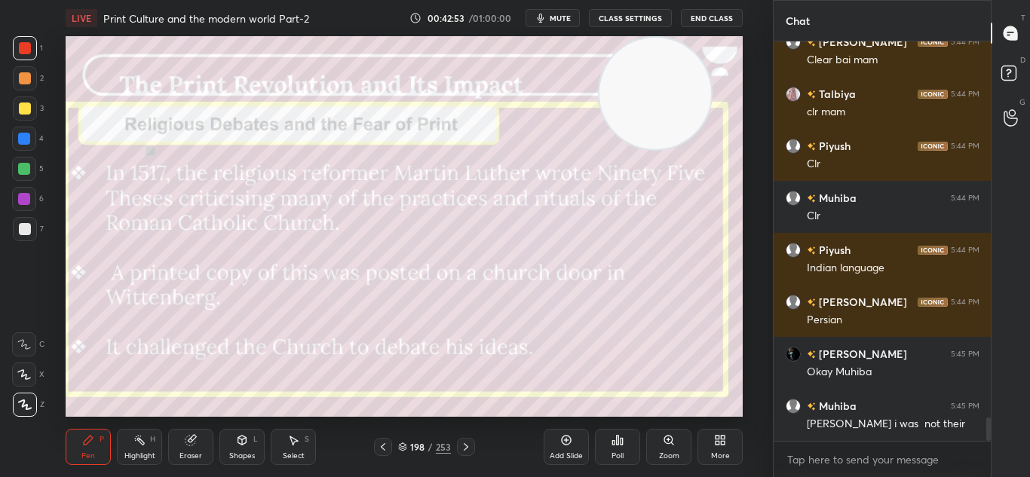
click at [381, 443] on icon at bounding box center [383, 447] width 12 height 12
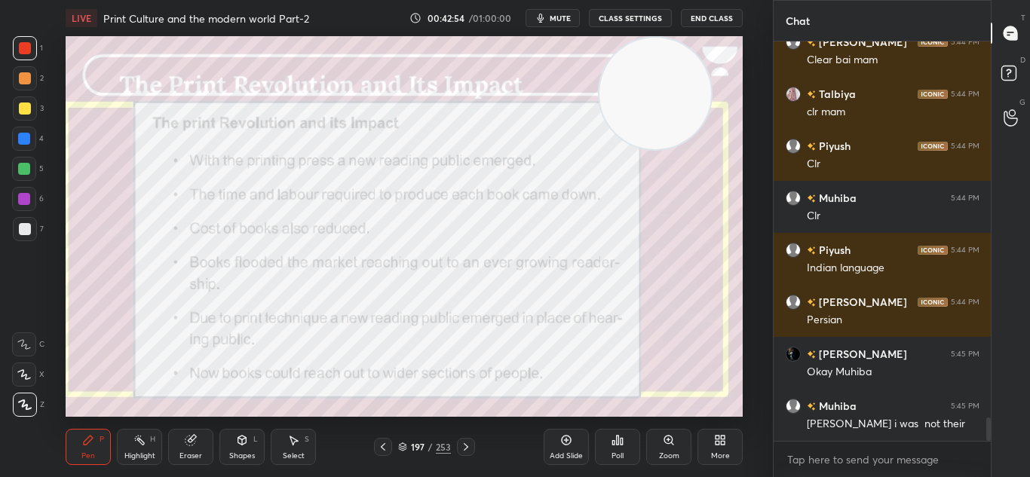
click at [381, 443] on icon at bounding box center [383, 447] width 12 height 12
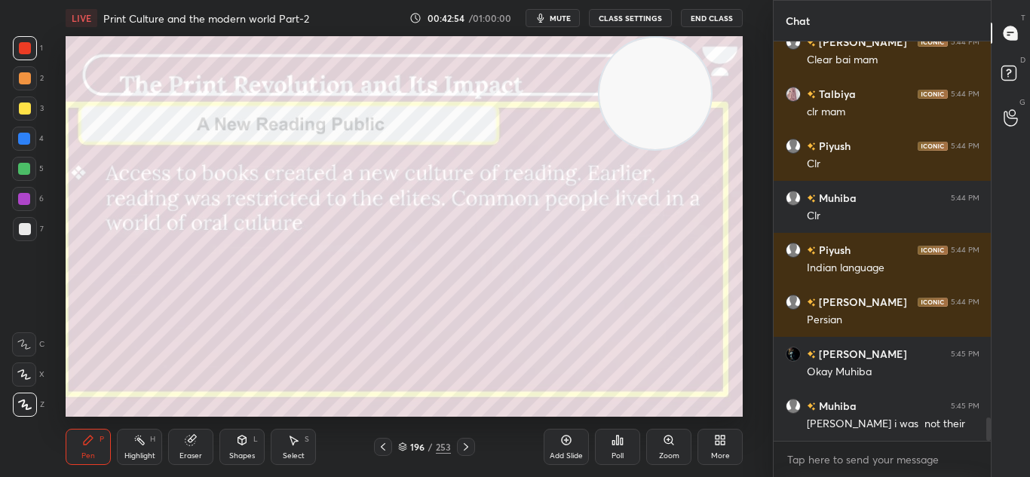
click at [381, 443] on icon at bounding box center [383, 447] width 12 height 12
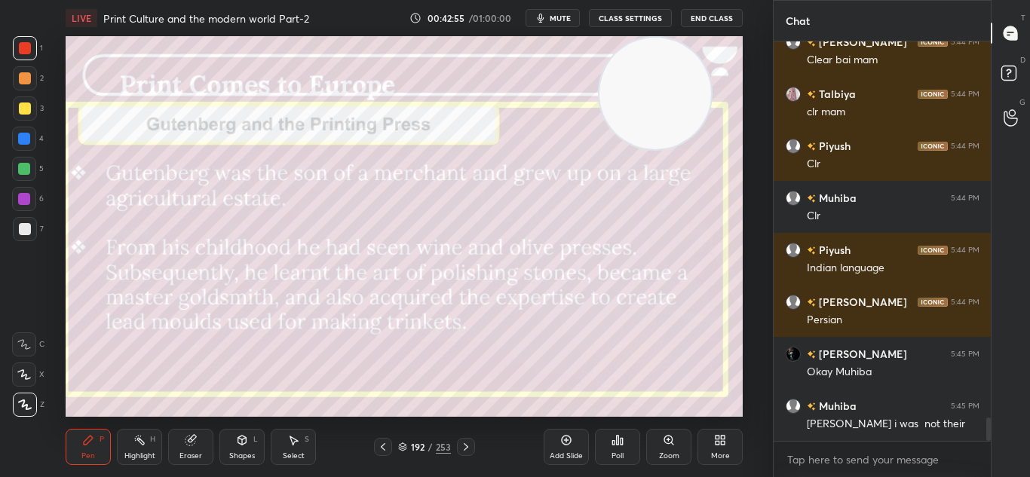
click at [381, 443] on icon at bounding box center [383, 447] width 12 height 12
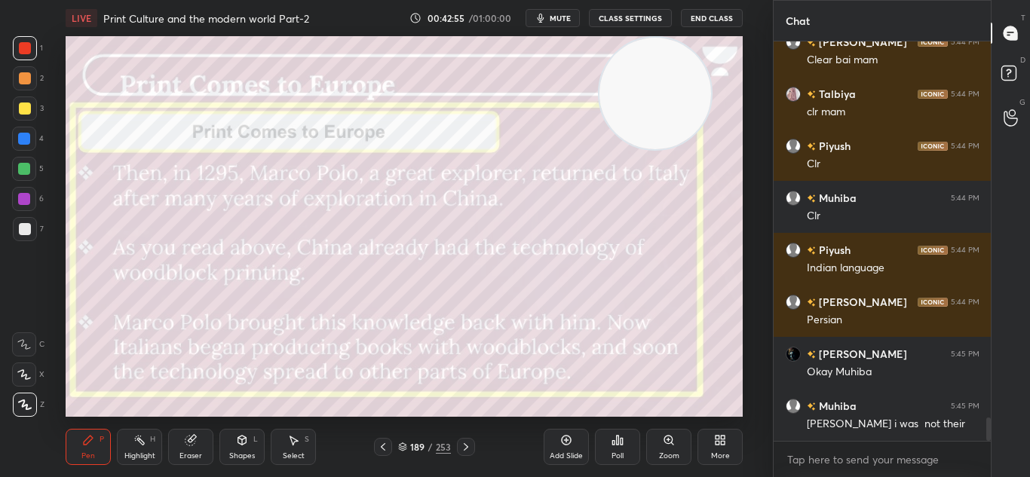
click at [381, 443] on icon at bounding box center [383, 447] width 12 height 12
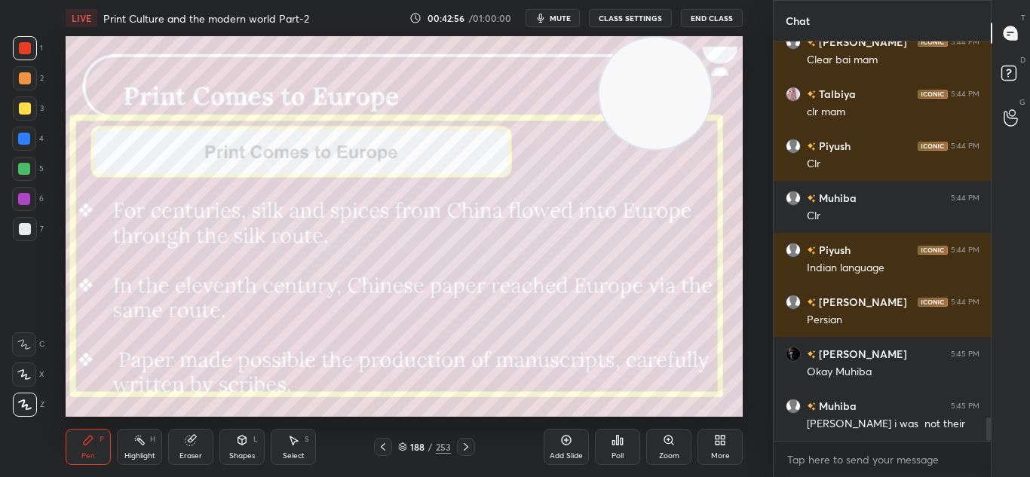
click at [381, 443] on icon at bounding box center [383, 447] width 12 height 12
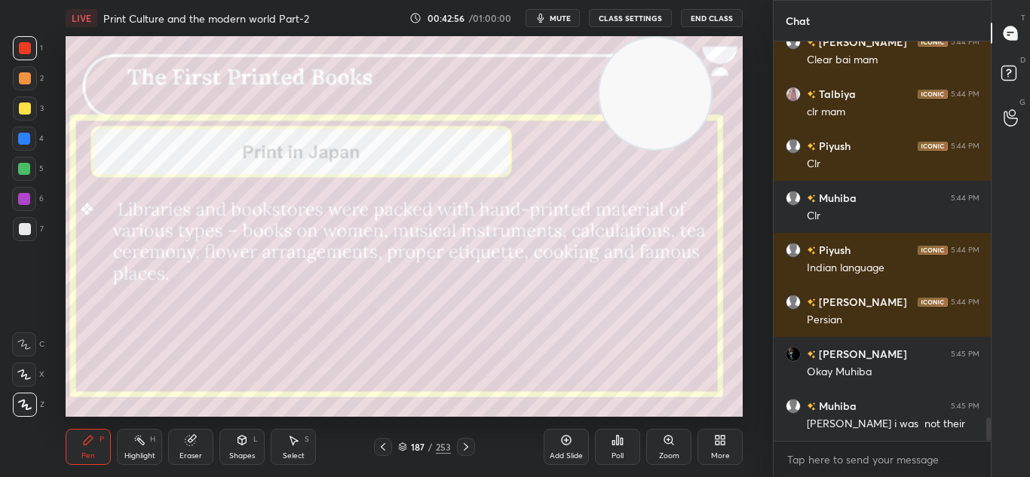
click at [381, 443] on icon at bounding box center [383, 447] width 12 height 12
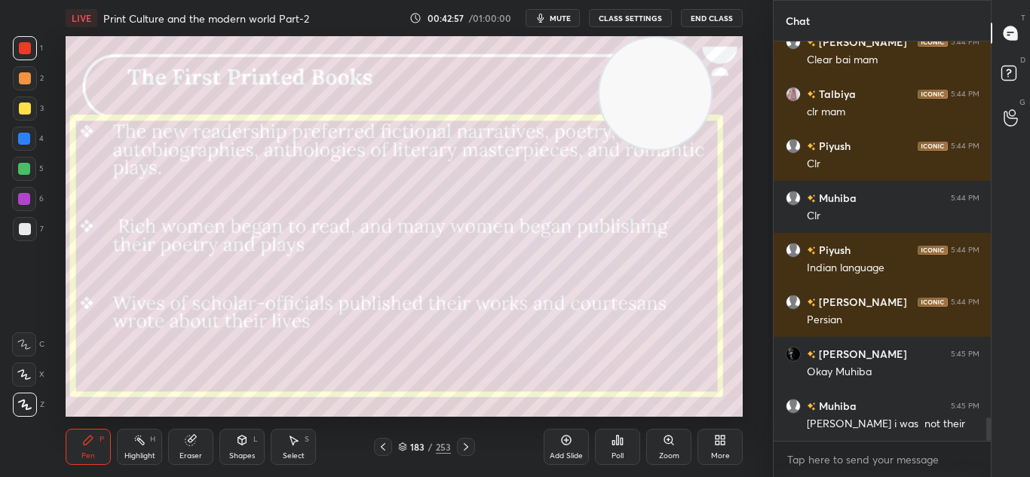
click at [381, 443] on icon at bounding box center [383, 447] width 12 height 12
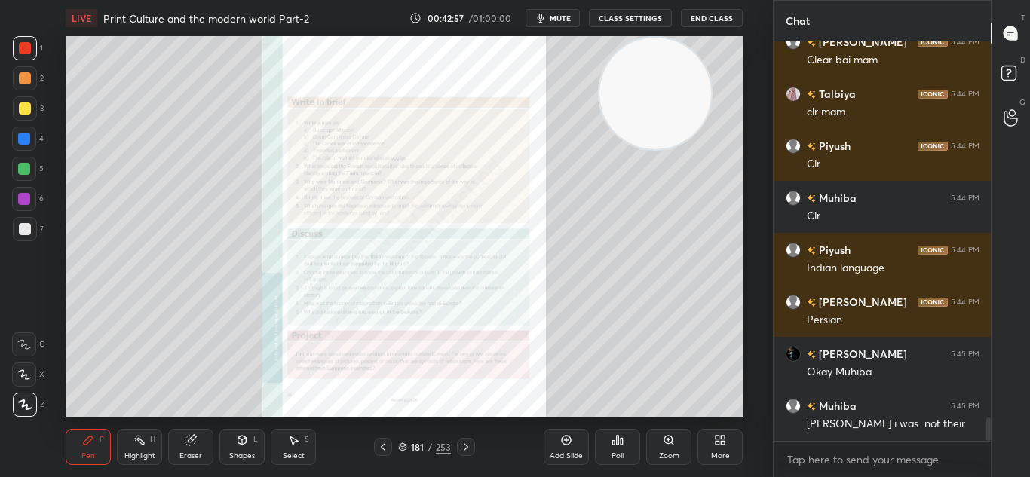
click at [381, 443] on icon at bounding box center [383, 447] width 12 height 12
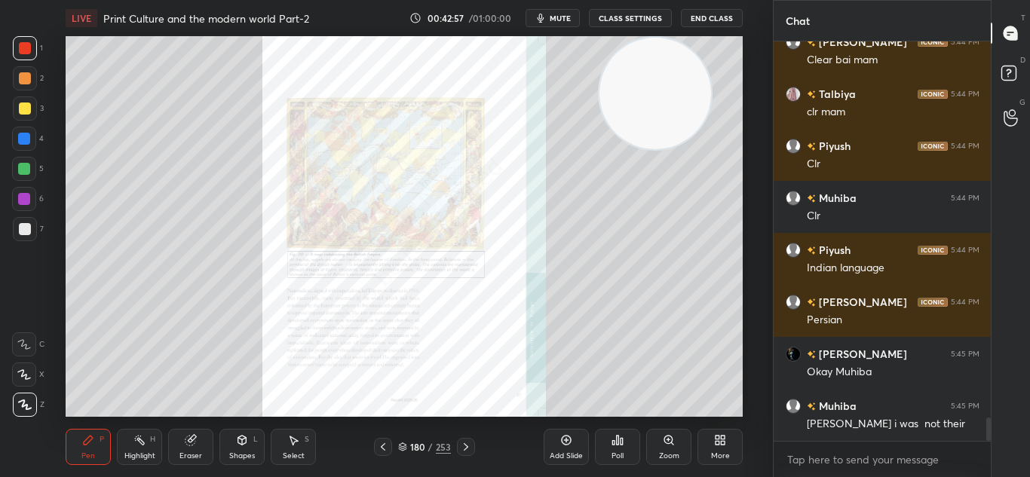
click at [381, 443] on icon at bounding box center [383, 447] width 12 height 12
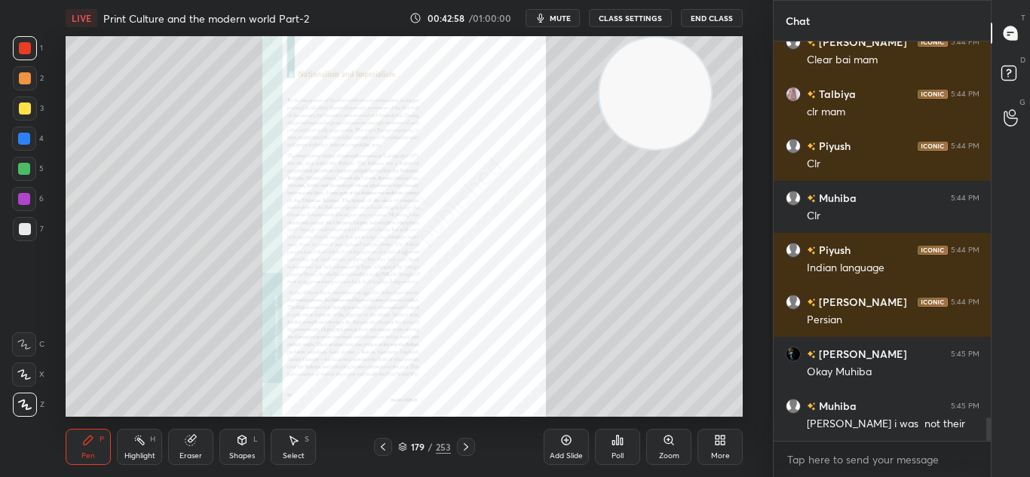
click at [399, 447] on icon at bounding box center [403, 448] width 8 height 2
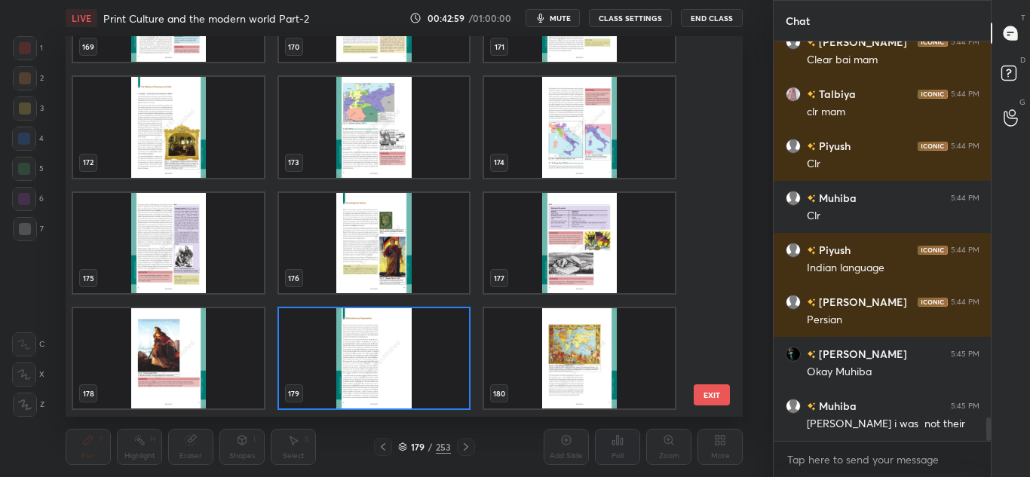
scroll to position [376, 669]
drag, startPoint x: 717, startPoint y: 265, endPoint x: 715, endPoint y: 239, distance: 26.4
click at [715, 239] on div "169 170 171 172 173 174 175 176 177 178 179 180 181 182 183 184 185 186 EXIT" at bounding box center [404, 226] width 677 height 381
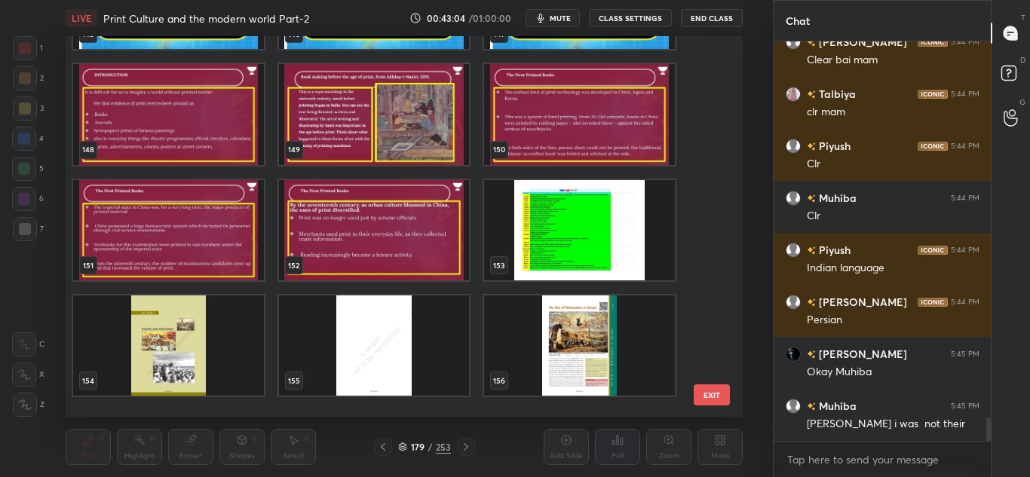
scroll to position [5480, 0]
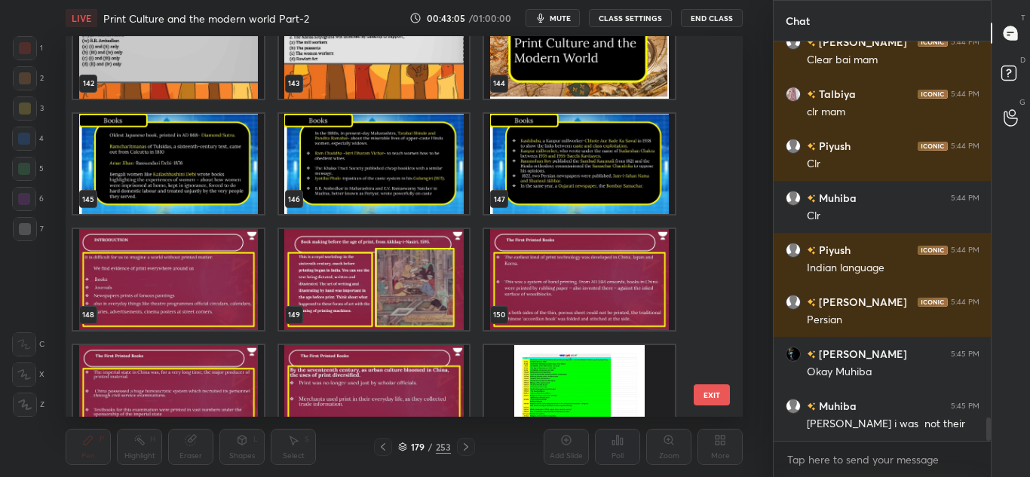
click at [210, 183] on img "grid" at bounding box center [168, 164] width 191 height 100
click at [526, 185] on img "grid" at bounding box center [580, 164] width 191 height 100
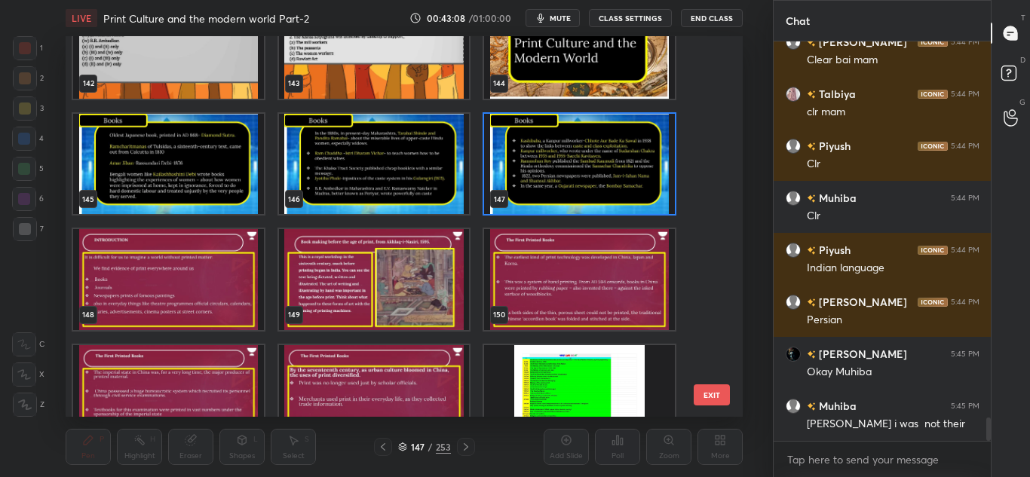
click at [526, 185] on img "grid" at bounding box center [580, 164] width 191 height 100
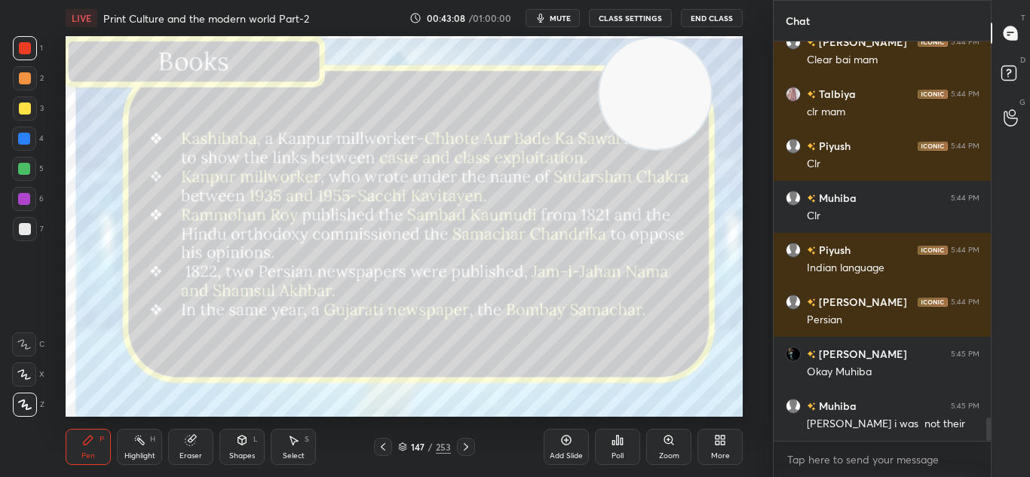
click at [526, 185] on img "grid" at bounding box center [580, 164] width 191 height 100
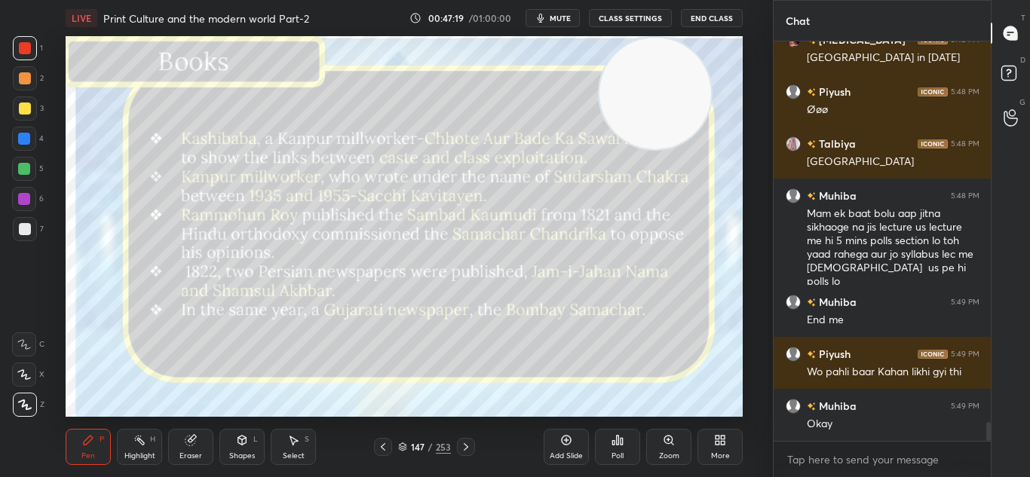
scroll to position [8151, 0]
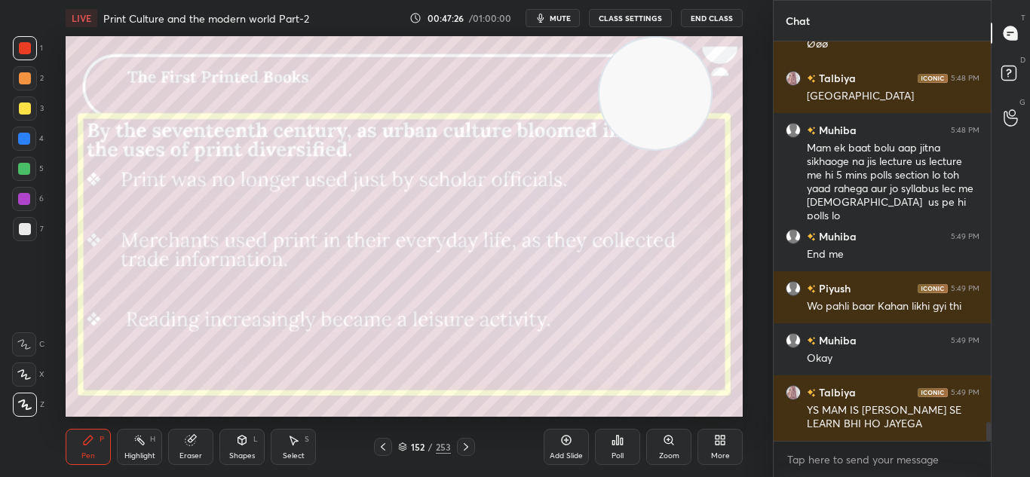
click at [404, 450] on icon at bounding box center [403, 450] width 8 height 2
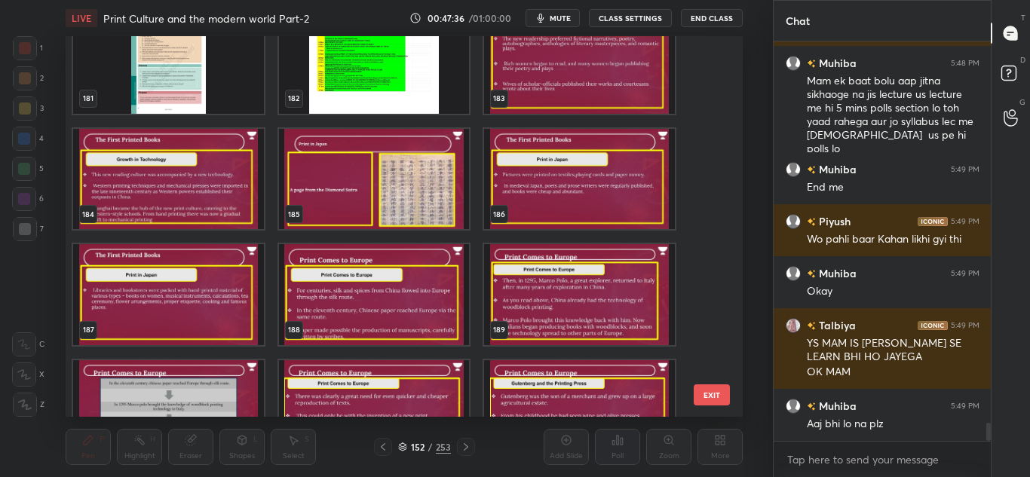
scroll to position [8270, 0]
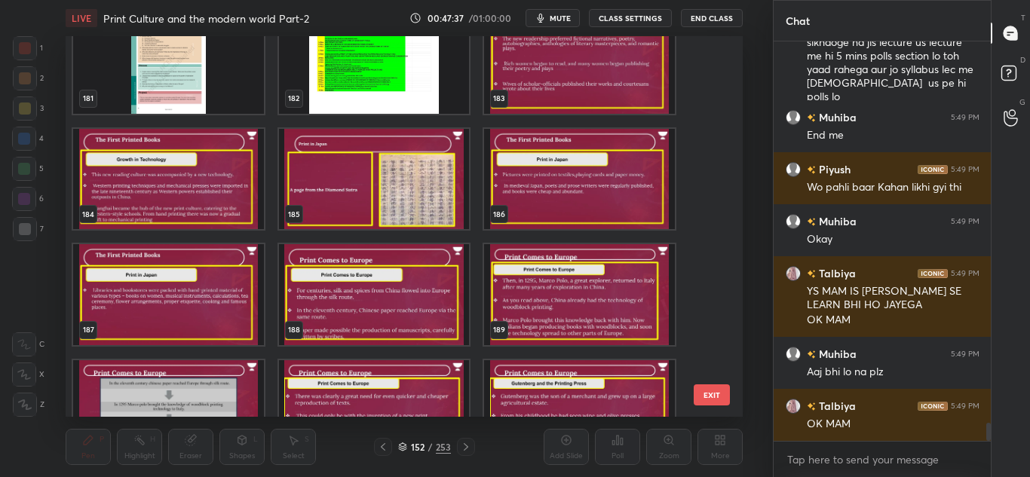
click at [366, 408] on img "grid" at bounding box center [374, 410] width 191 height 100
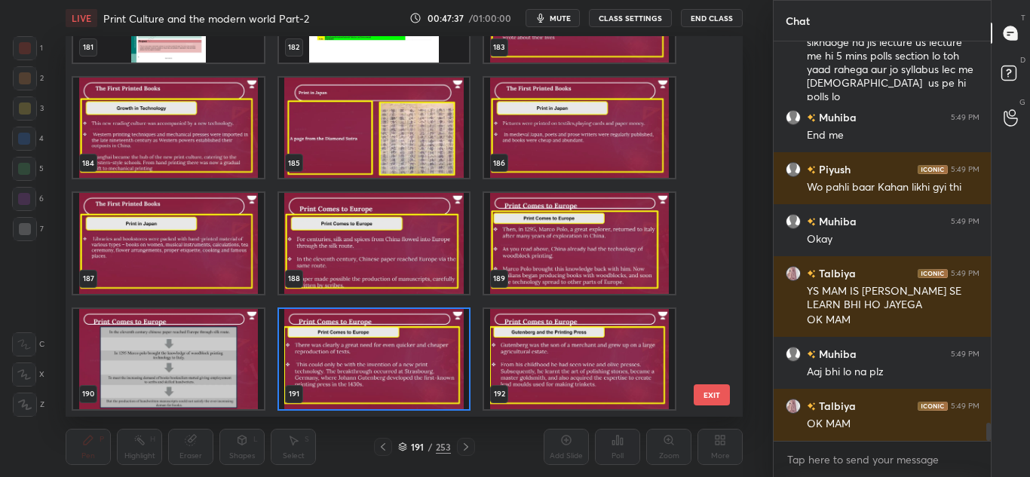
scroll to position [8322, 0]
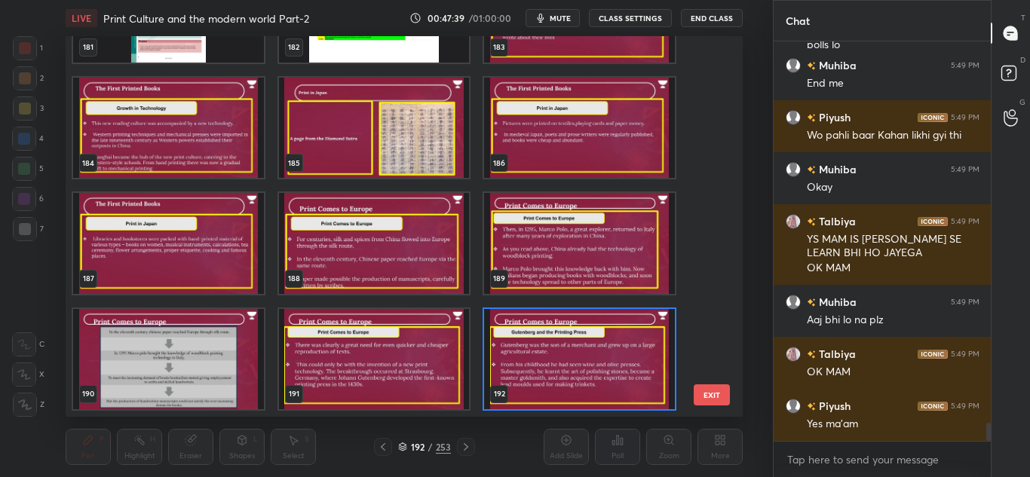
click at [507, 382] on img "grid" at bounding box center [580, 359] width 191 height 100
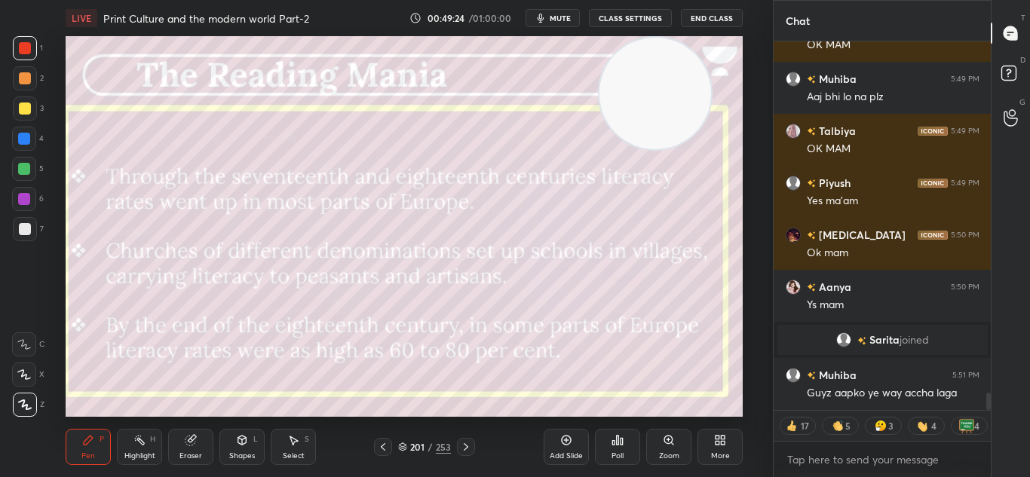
scroll to position [7477, 0]
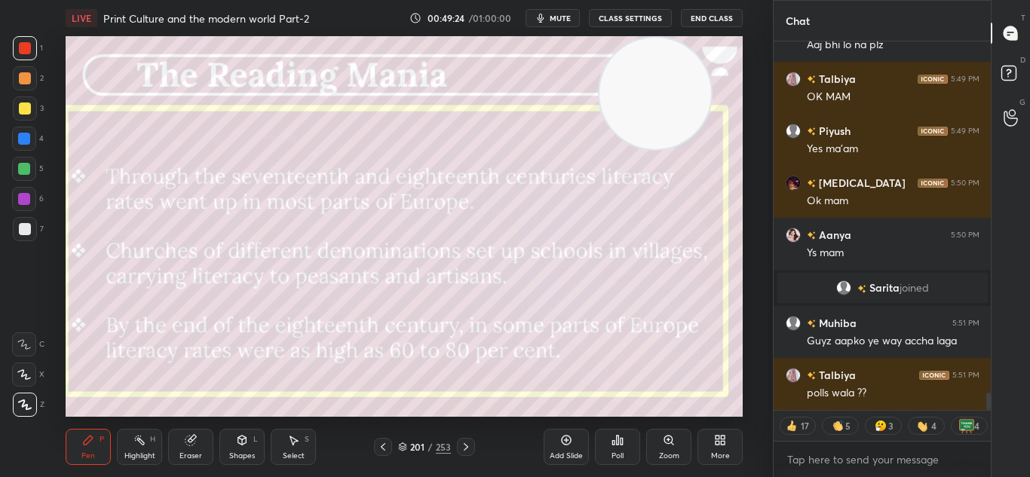
click at [463, 449] on icon at bounding box center [466, 447] width 12 height 12
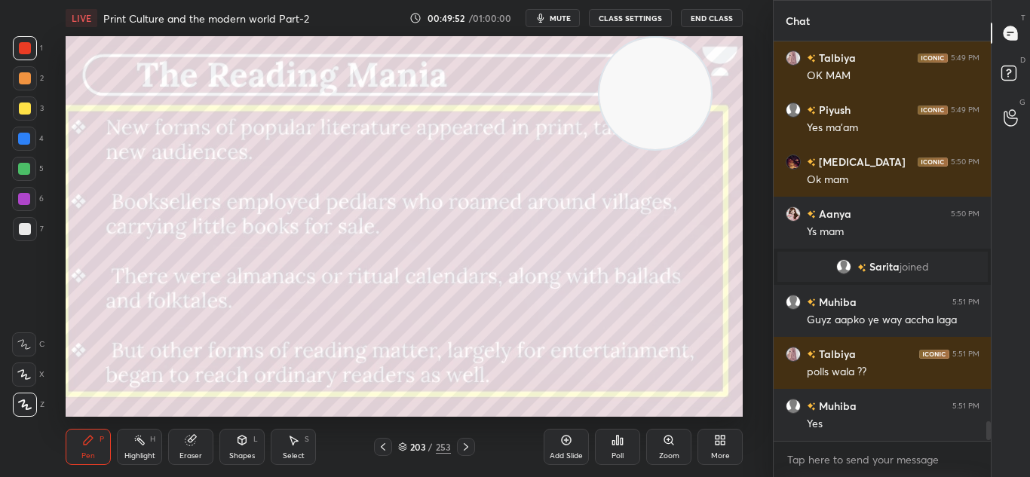
scroll to position [7498, 0]
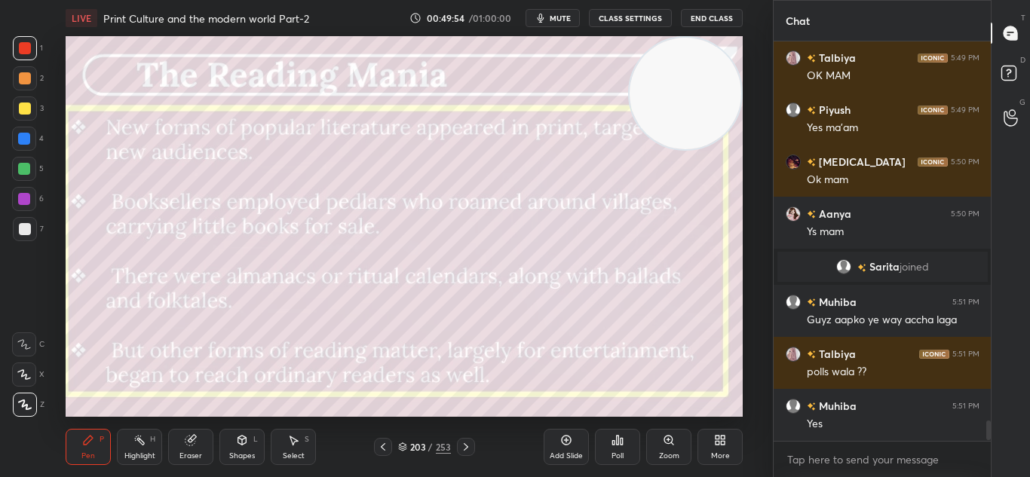
drag, startPoint x: 616, startPoint y: 112, endPoint x: 678, endPoint y: 90, distance: 66.3
click at [678, 90] on video at bounding box center [685, 94] width 112 height 112
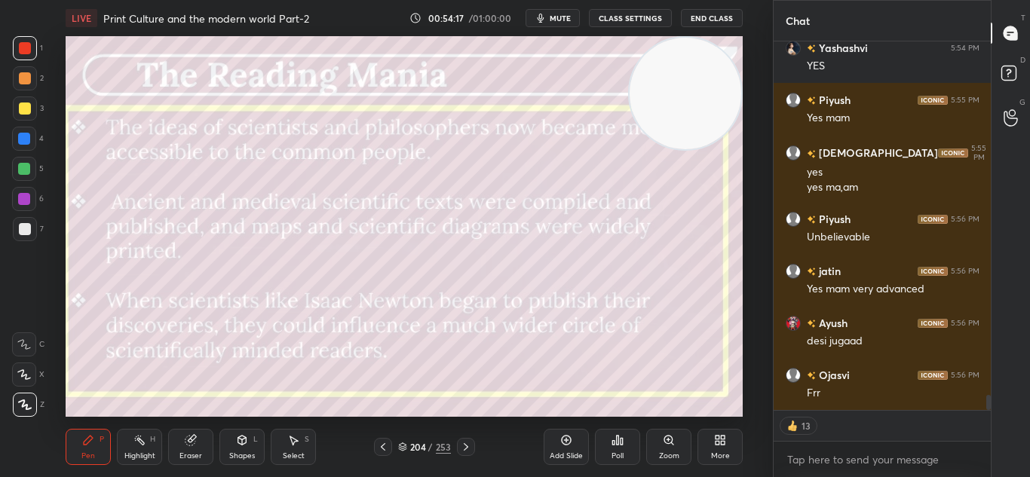
scroll to position [8846, 0]
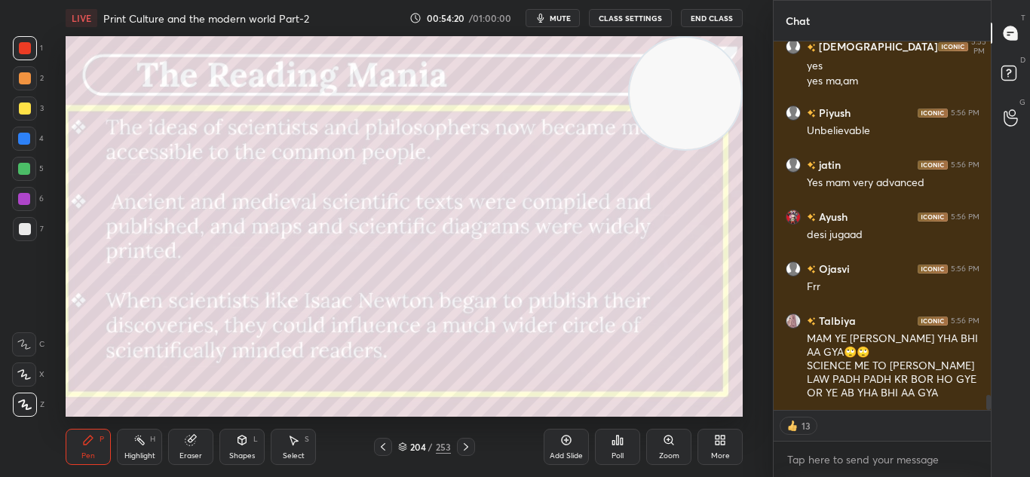
click at [461, 446] on icon at bounding box center [466, 447] width 12 height 12
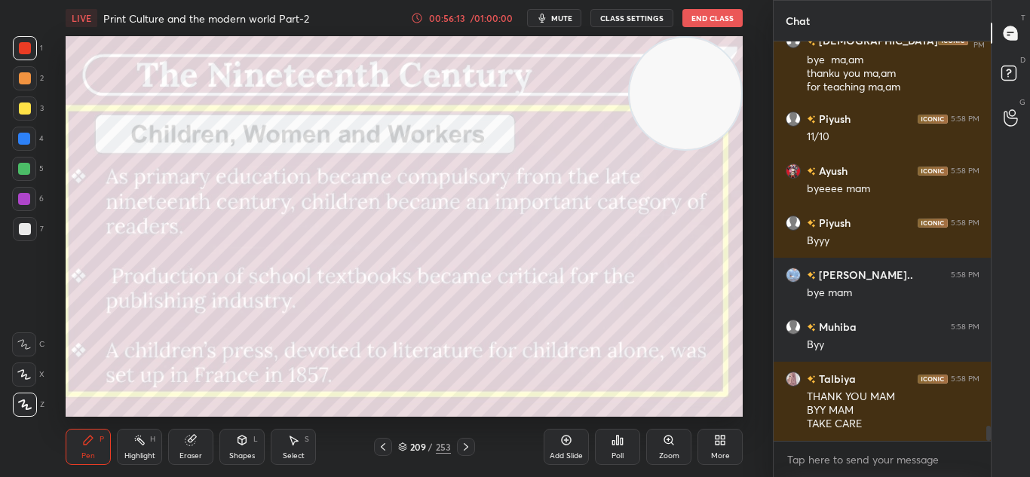
scroll to position [10229, 0]
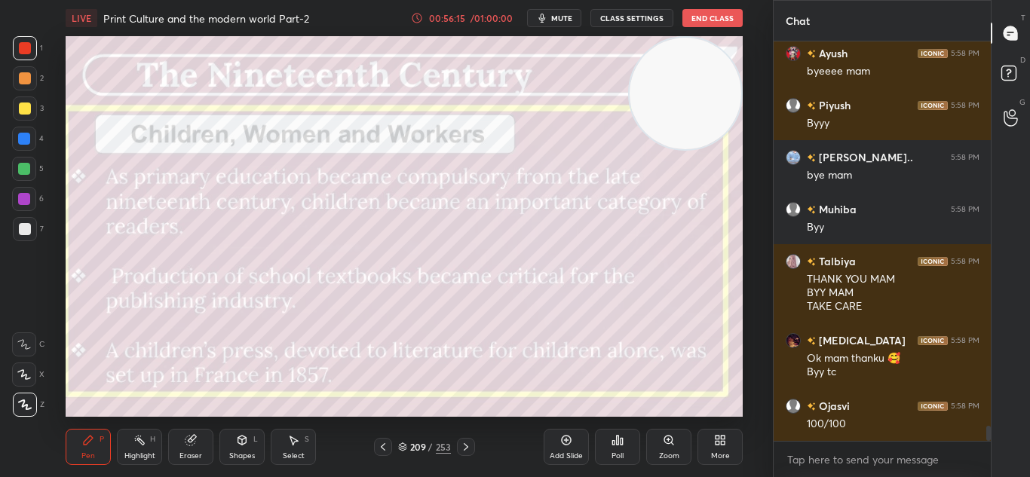
click at [700, 26] on button "End Class" at bounding box center [712, 18] width 60 height 18
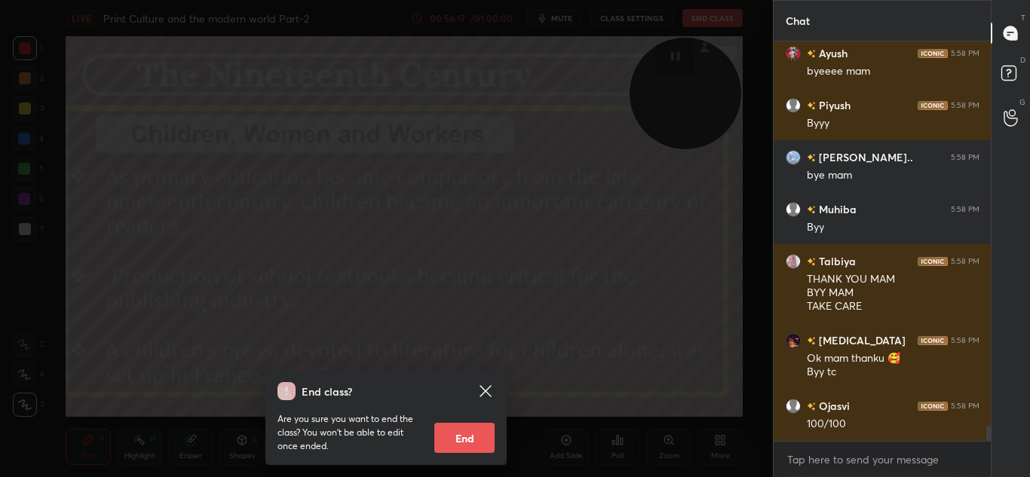
click at [482, 436] on button "End" at bounding box center [464, 438] width 60 height 30
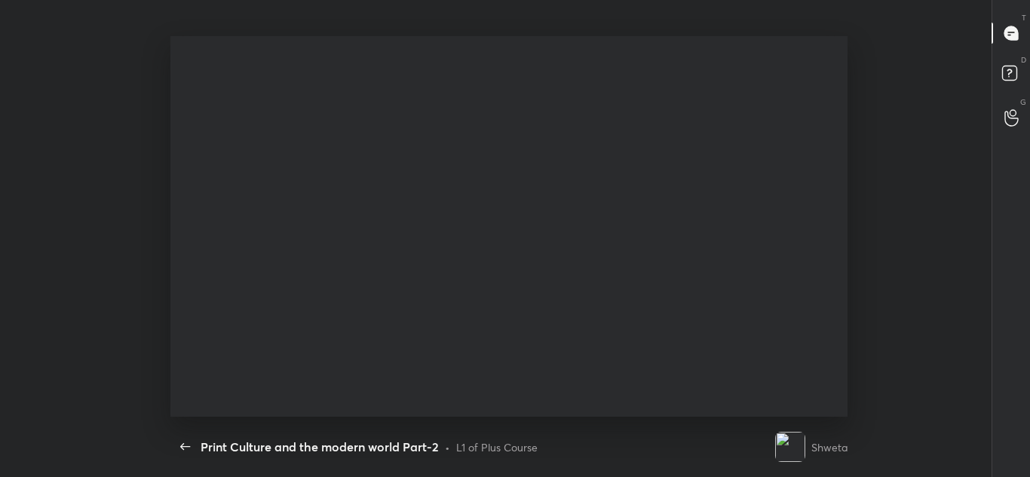
scroll to position [96, 15]
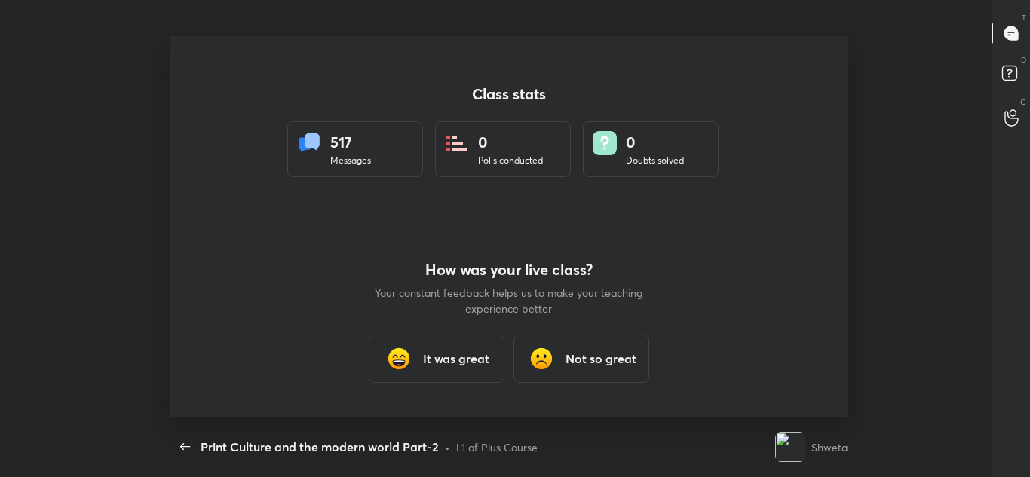
type textarea "x"
